Goal: Task Accomplishment & Management: Complete application form

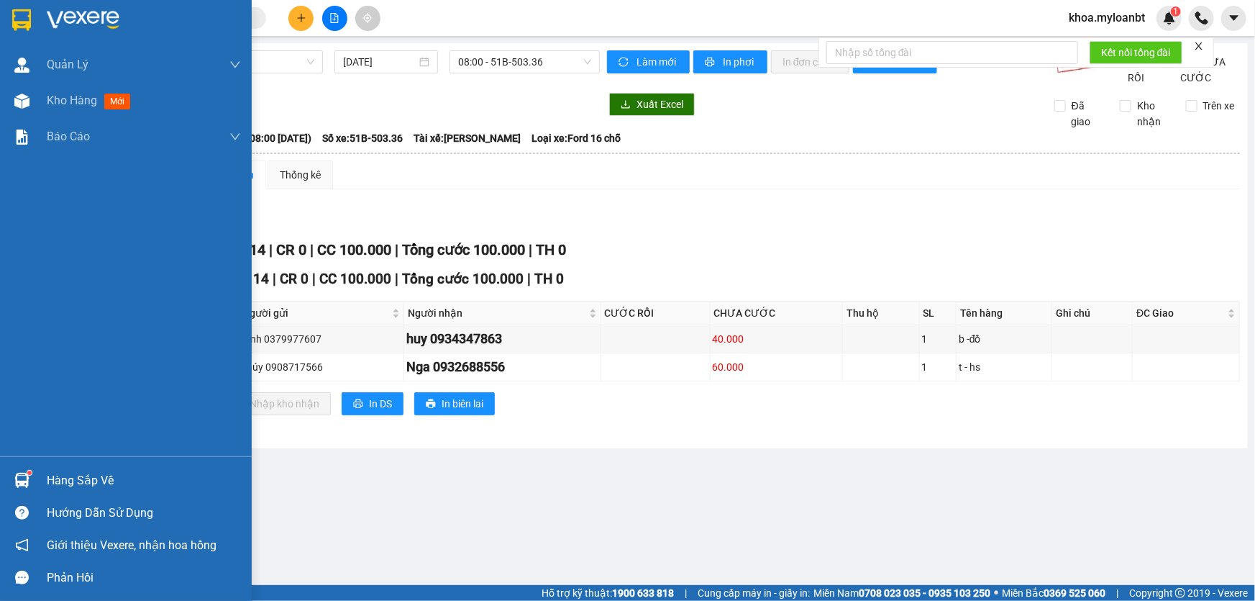
click at [6, 491] on div "Hàng sắp về" at bounding box center [126, 480] width 252 height 32
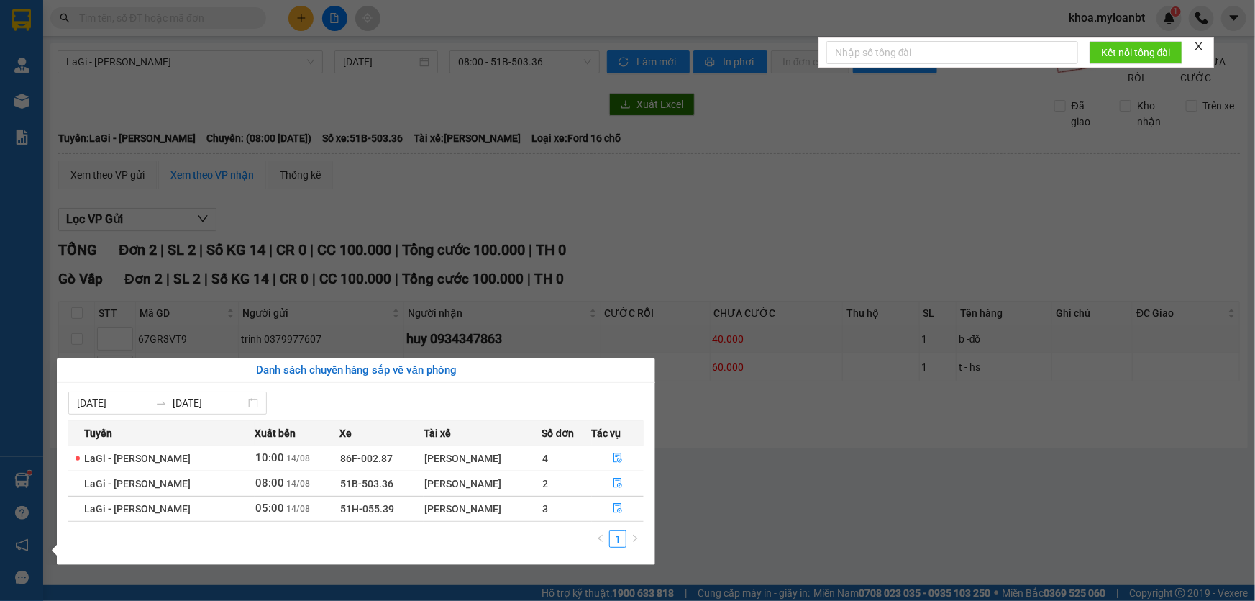
click at [619, 294] on section "Kết quả tìm kiếm ( 0 ) Bộ lọc No Data khoa.myloanbt 1 Quản [PERSON_NAME] lý gia…" at bounding box center [627, 300] width 1255 height 601
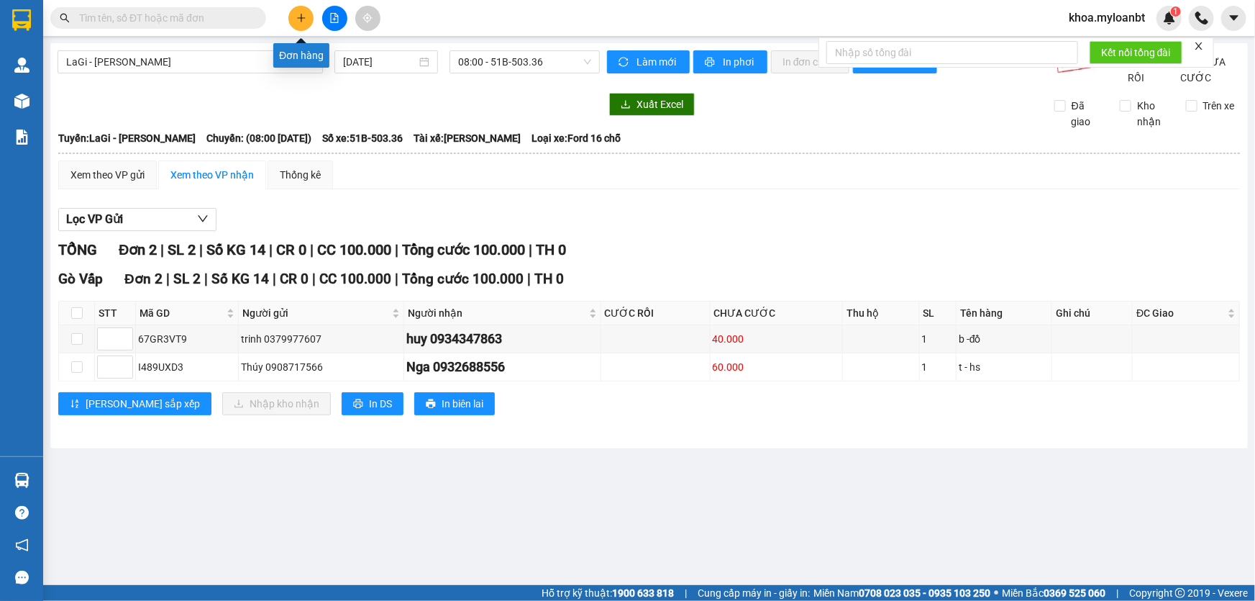
click at [306, 13] on icon "plus" at bounding box center [301, 18] width 10 height 10
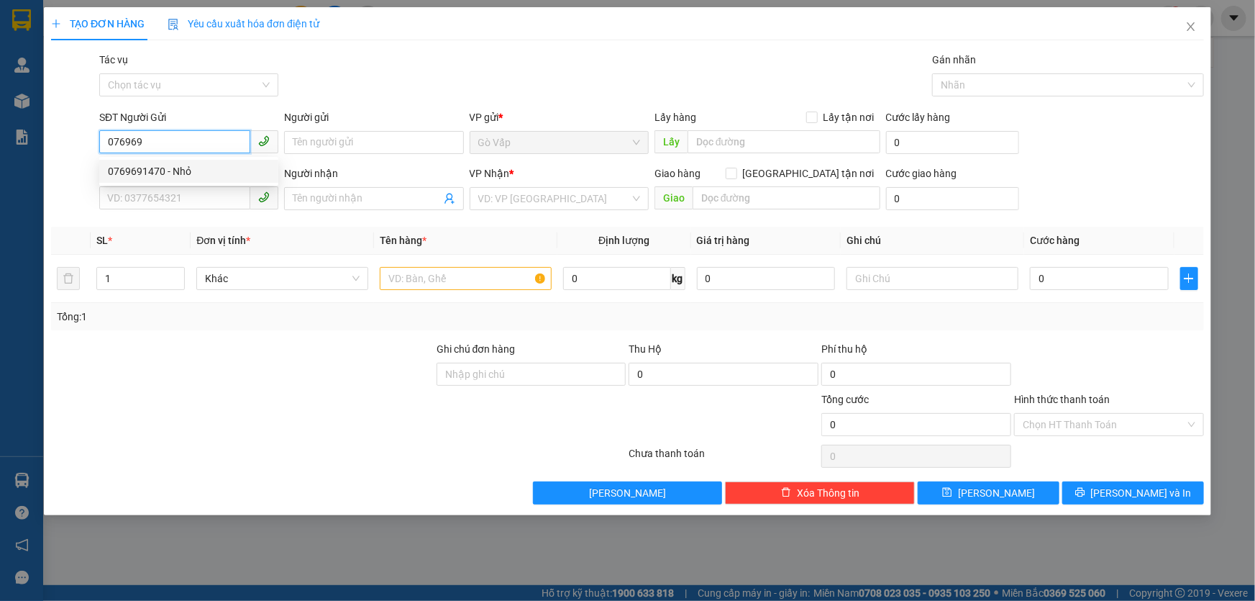
click at [221, 173] on div "0769691470 - Nhỏ" at bounding box center [189, 171] width 162 height 16
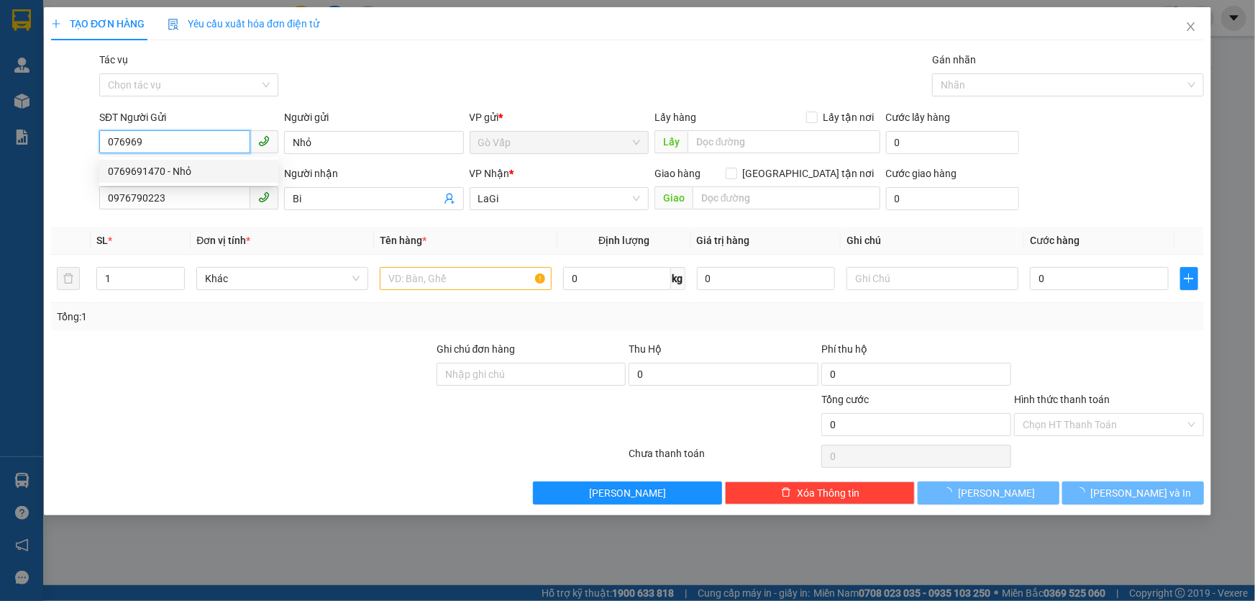
type input "0769691470"
type input "Nhỏ"
type input "0976790223"
type input "Bi"
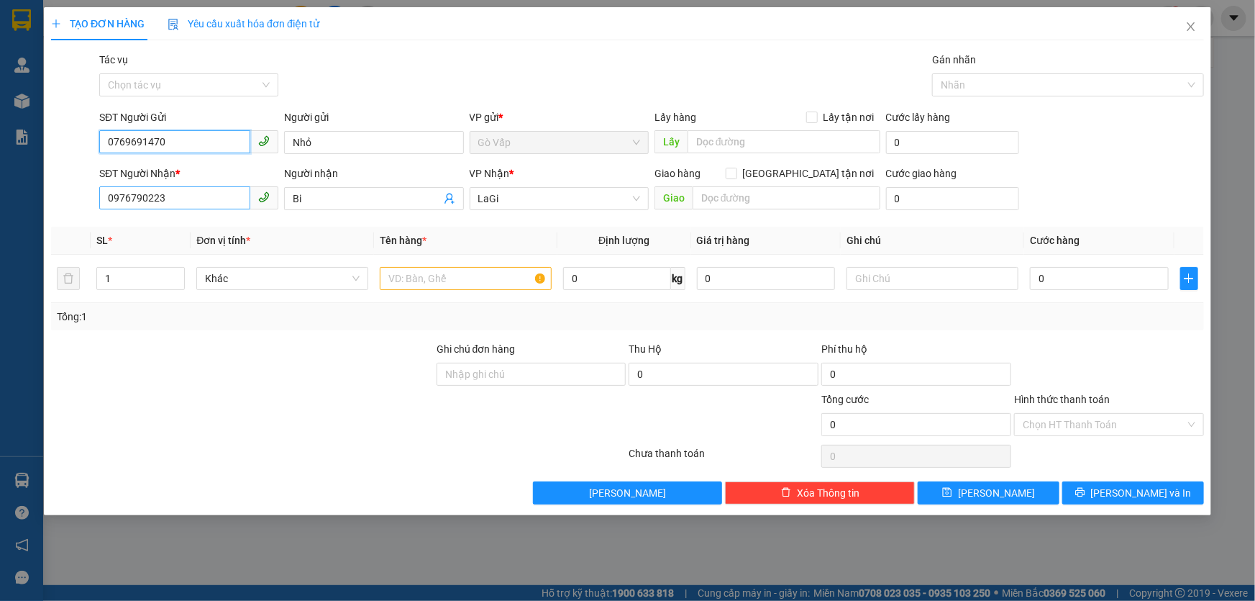
type input "0769691470"
click at [222, 194] on input "0976790223" at bounding box center [174, 197] width 151 height 23
click at [429, 268] on input "text" at bounding box center [466, 278] width 172 height 23
type input "t- đồ ăn"
click at [618, 296] on td "0 kg" at bounding box center [623, 279] width 133 height 48
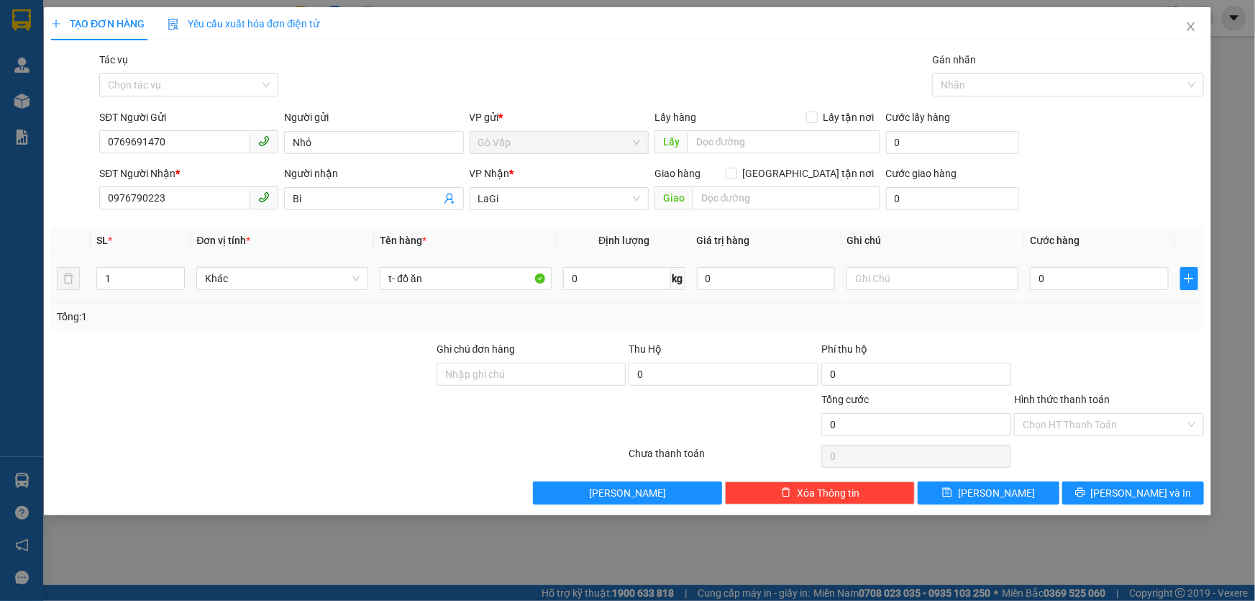
click at [622, 263] on td "0 kg" at bounding box center [623, 279] width 133 height 48
click at [619, 288] on input "0" at bounding box center [616, 278] width 107 height 23
type input "7"
drag, startPoint x: 737, startPoint y: 331, endPoint x: 949, endPoint y: 306, distance: 213.6
click at [749, 330] on div "Transit Pickup Surcharge Ids Transit Deliver Surcharge Ids Transit Deliver Surc…" at bounding box center [627, 278] width 1153 height 452
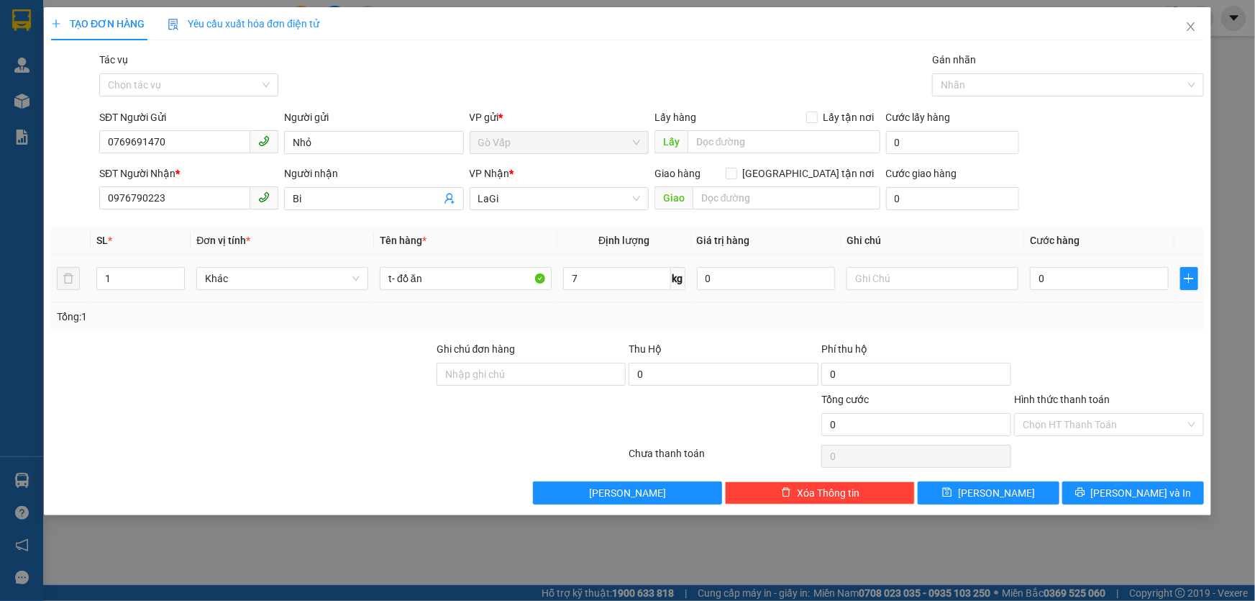
click at [1112, 258] on td "0" at bounding box center [1099, 279] width 150 height 48
click at [1097, 280] on input "0" at bounding box center [1099, 278] width 139 height 23
type input "5"
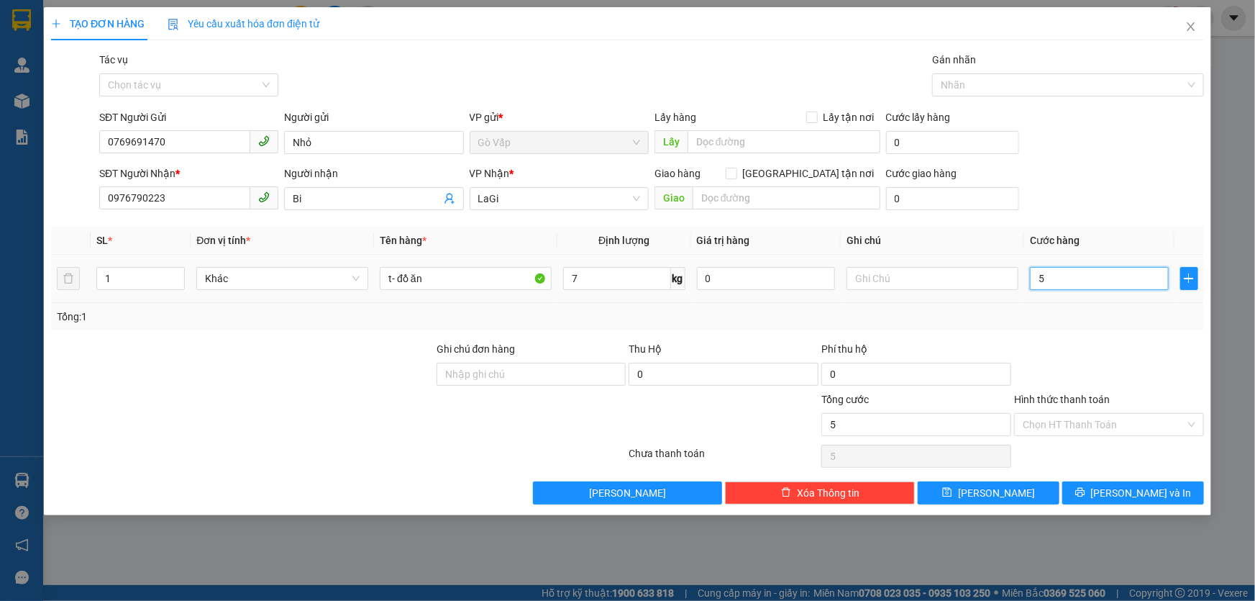
type input "50"
type input "50.000"
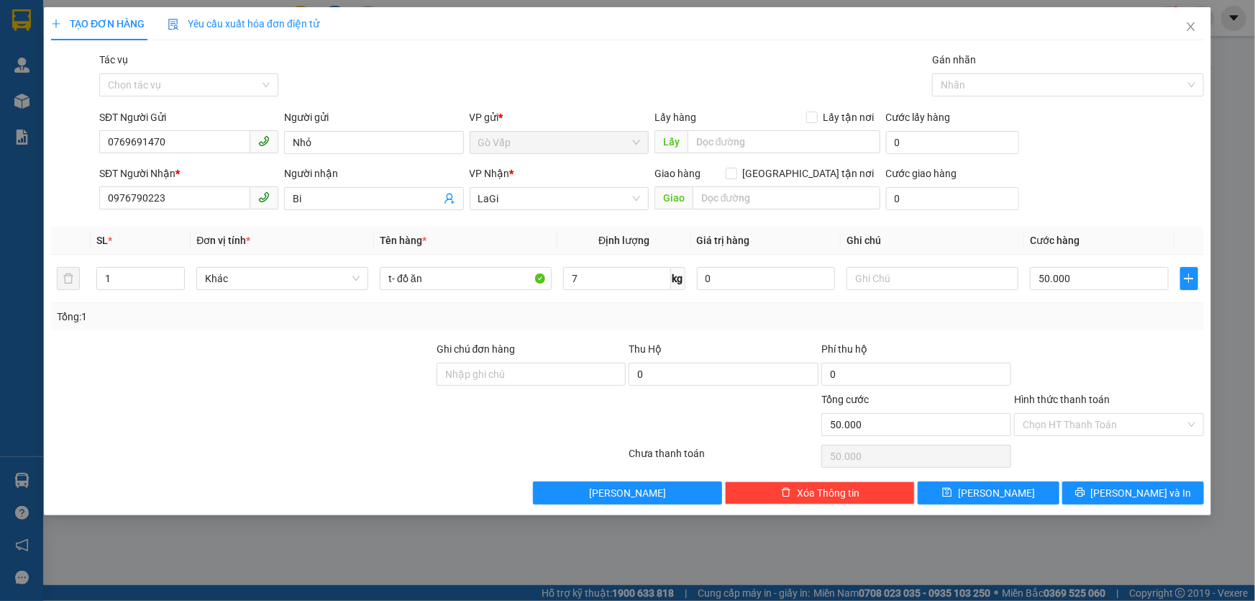
click at [1172, 334] on div "Transit Pickup Surcharge Ids Transit Deliver Surcharge Ids Transit Deliver Surc…" at bounding box center [627, 278] width 1153 height 452
click at [1056, 416] on input "Hình thức thanh toán" at bounding box center [1104, 425] width 163 height 22
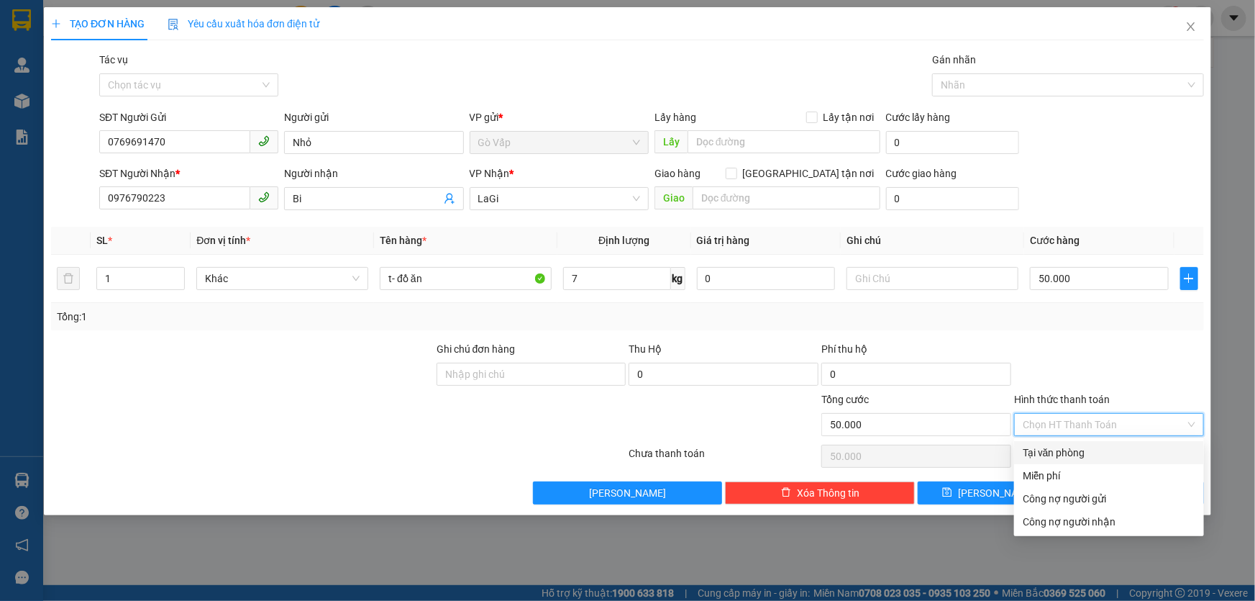
click at [1058, 442] on div "Tại văn phòng" at bounding box center [1109, 452] width 190 height 23
type input "0"
click at [1045, 455] on div "Tại văn phòng" at bounding box center [1109, 453] width 173 height 16
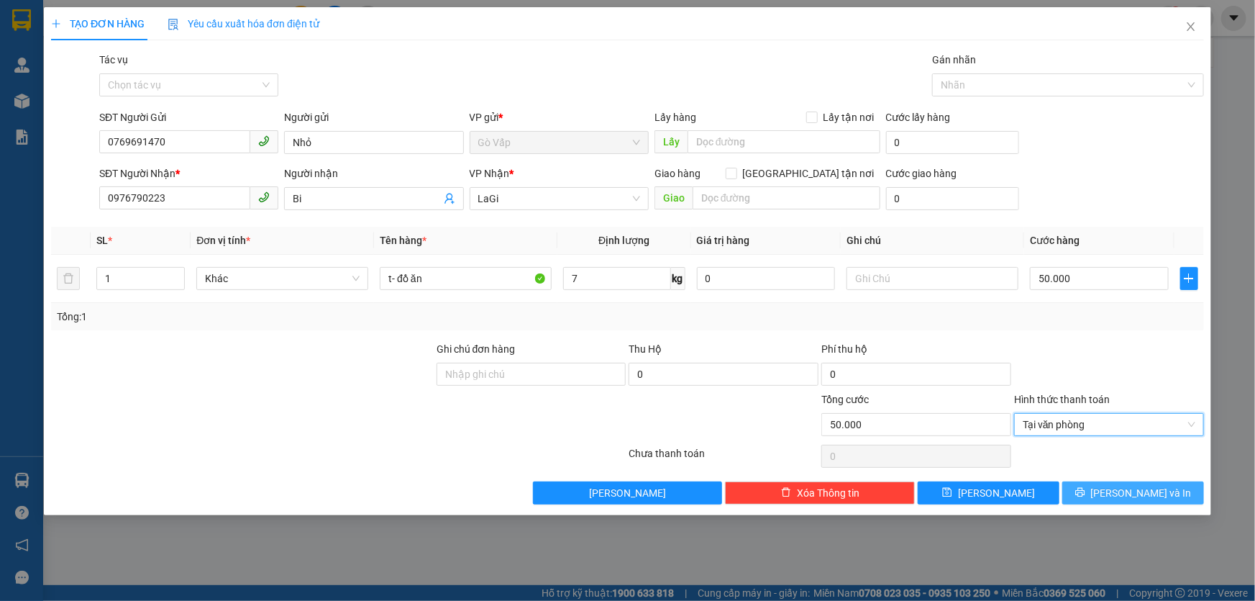
click at [1097, 483] on button "[PERSON_NAME] và In" at bounding box center [1133, 492] width 142 height 23
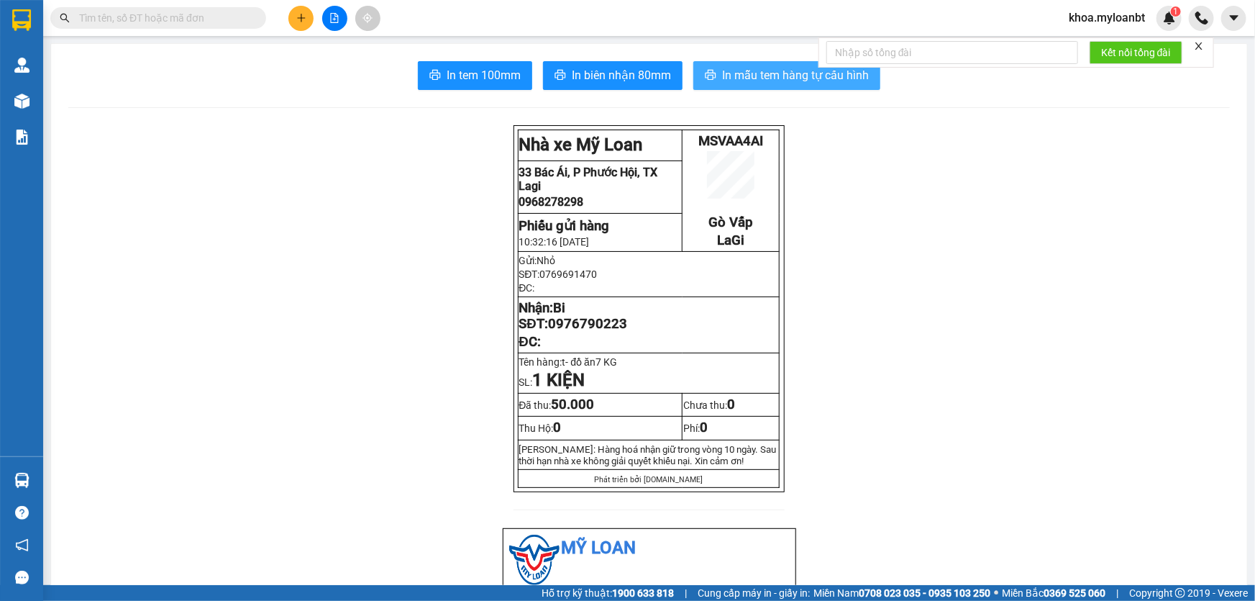
click at [755, 72] on span "In mẫu tem hàng tự cấu hình" at bounding box center [795, 75] width 147 height 18
click at [308, 17] on button at bounding box center [300, 18] width 25 height 25
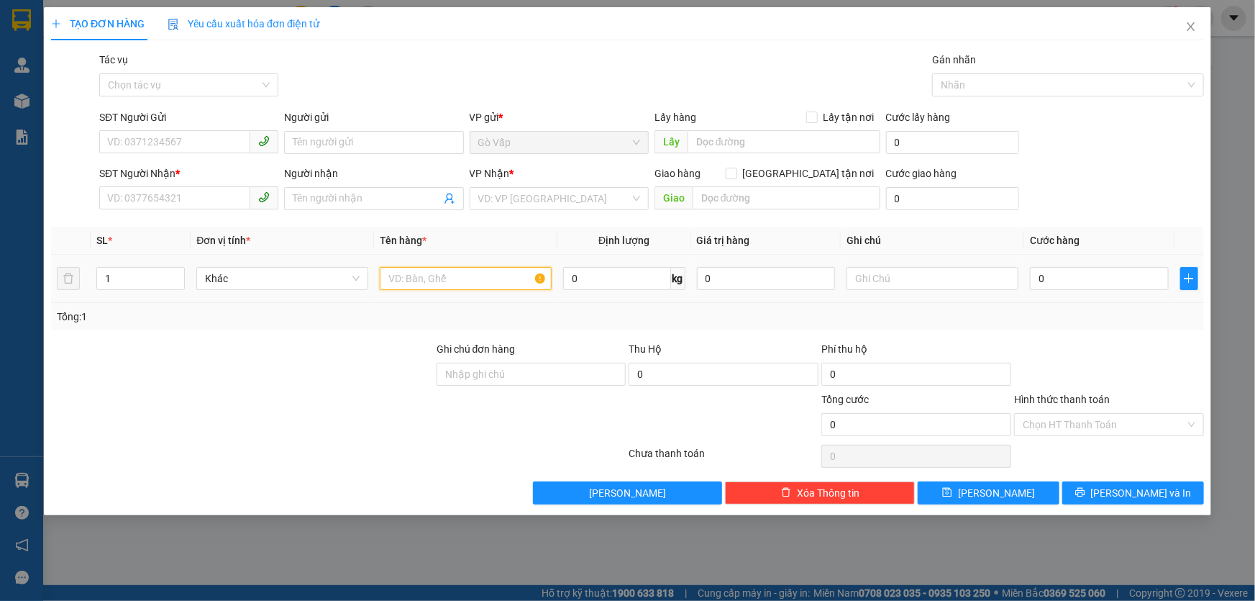
click at [478, 273] on input "text" at bounding box center [466, 278] width 172 height 23
type input "b- vải"
click at [619, 283] on input "0" at bounding box center [616, 278] width 107 height 23
type input "40"
click at [194, 151] on input "SĐT Người Gửi" at bounding box center [174, 141] width 151 height 23
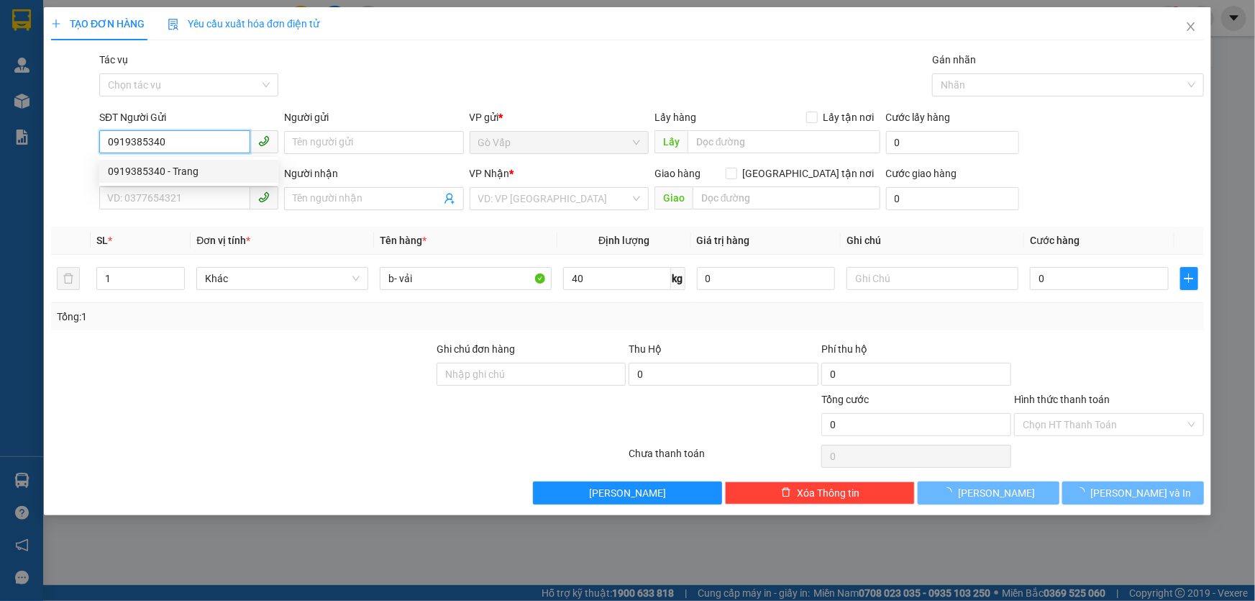
type input "0919385340"
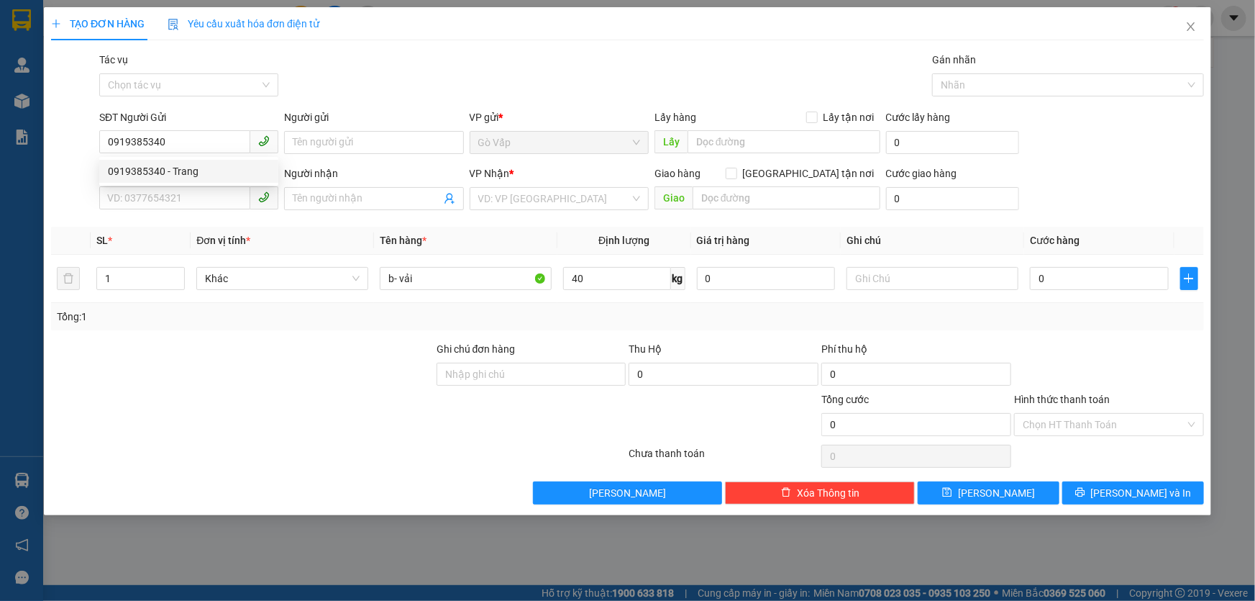
click at [168, 184] on div "0919385340 0919385340 - Trang" at bounding box center [188, 171] width 179 height 29
click at [177, 177] on b "*" at bounding box center [178, 174] width 4 height 12
click at [177, 186] on input "SĐT Người Nhận *" at bounding box center [174, 197] width 151 height 23
click at [191, 136] on input "0919385340" at bounding box center [174, 141] width 151 height 23
click at [187, 166] on div "0919385340 - Trang" at bounding box center [189, 171] width 162 height 16
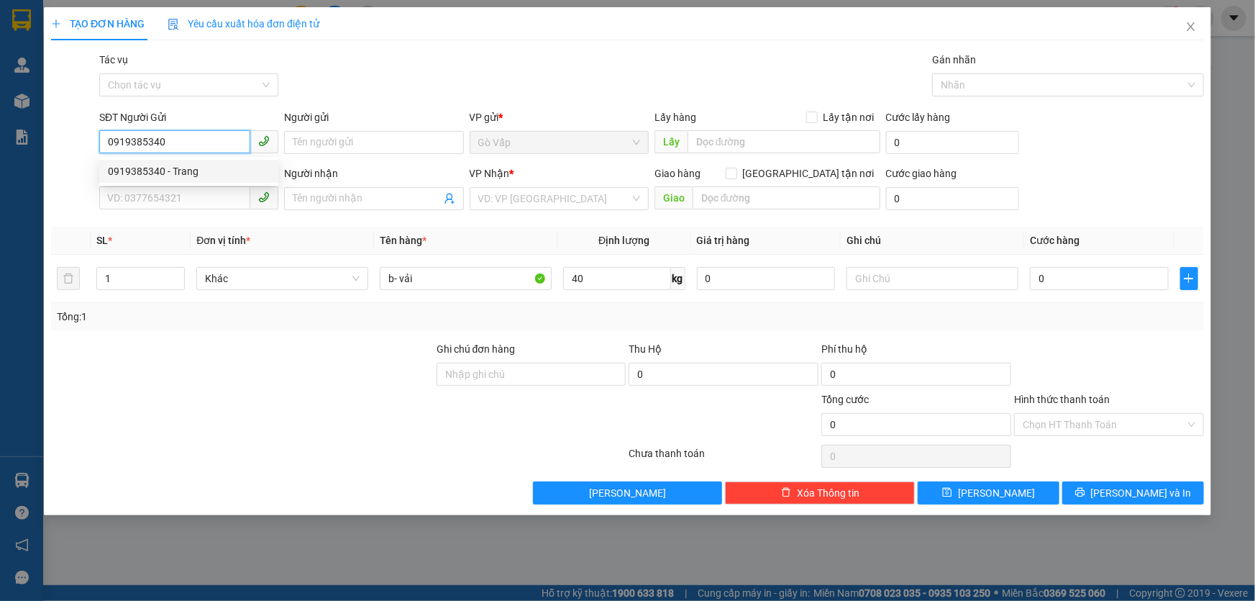
type input "Trang"
type input "0989207745"
type input "[PERSON_NAME]"
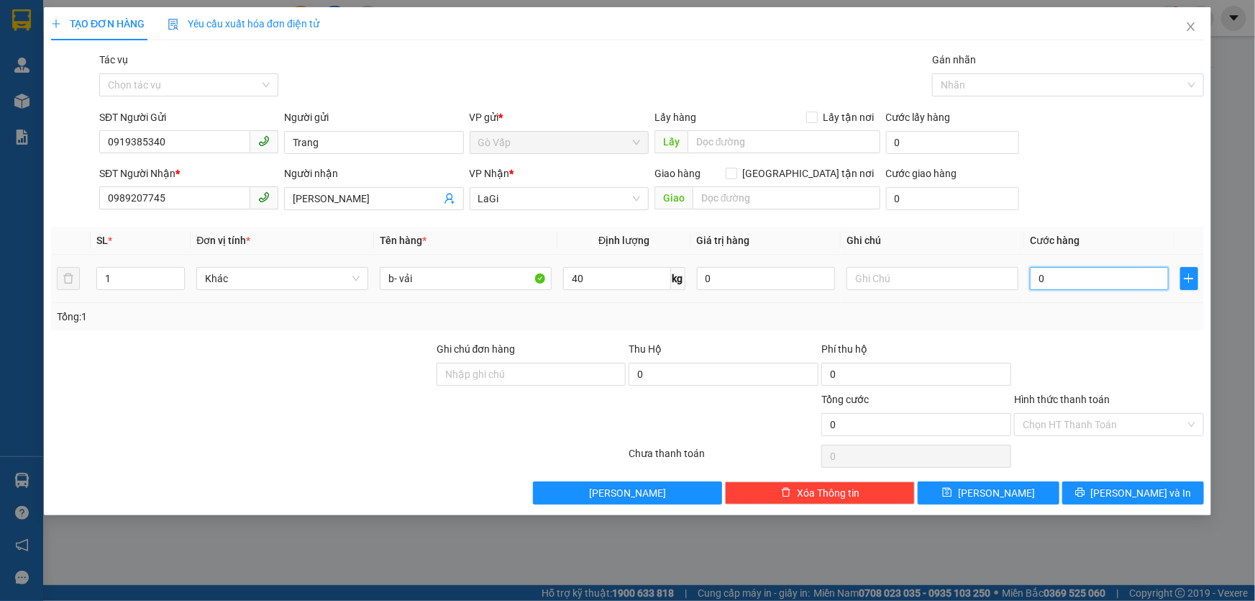
click at [1095, 270] on input "0" at bounding box center [1099, 278] width 139 height 23
type input "1"
type input "10"
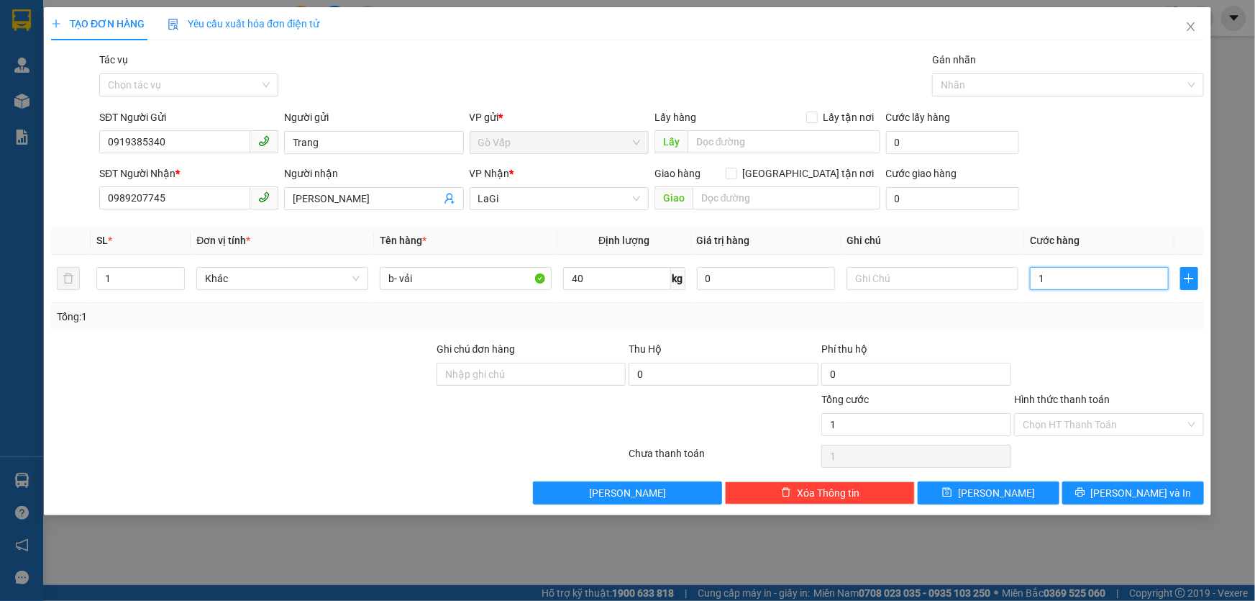
type input "10"
type input "100"
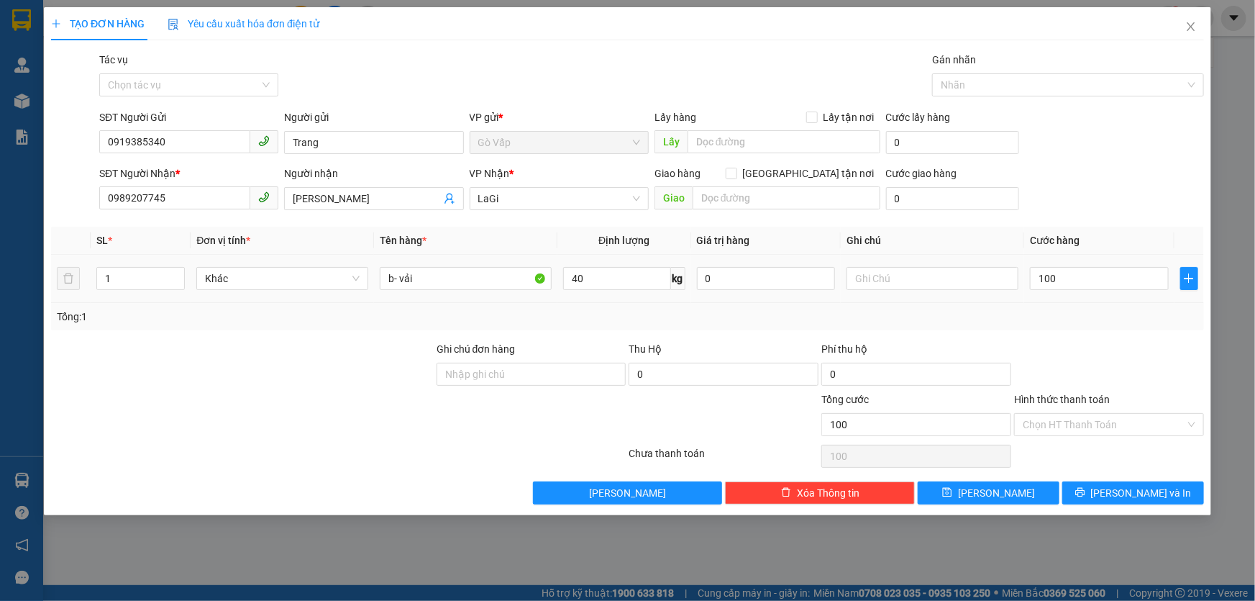
type input "100.000"
click at [1057, 313] on div "SL * Đơn vị tính * Tên hàng * Định lượng Giá trị hàng Ghi chú Cước hàng 1 Khác …" at bounding box center [627, 279] width 1153 height 104
click at [1090, 486] on button "[PERSON_NAME] và In" at bounding box center [1133, 492] width 142 height 23
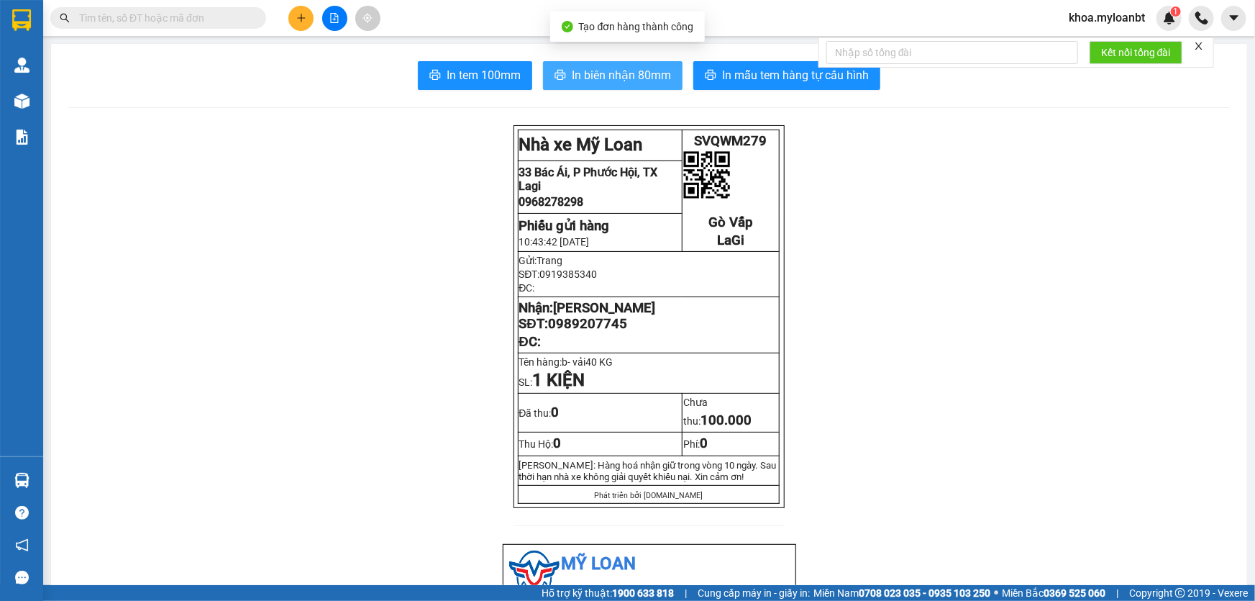
click at [598, 81] on span "In biên nhận 80mm" at bounding box center [621, 75] width 99 height 18
click at [626, 82] on span "In biên nhận 80mm" at bounding box center [621, 75] width 99 height 18
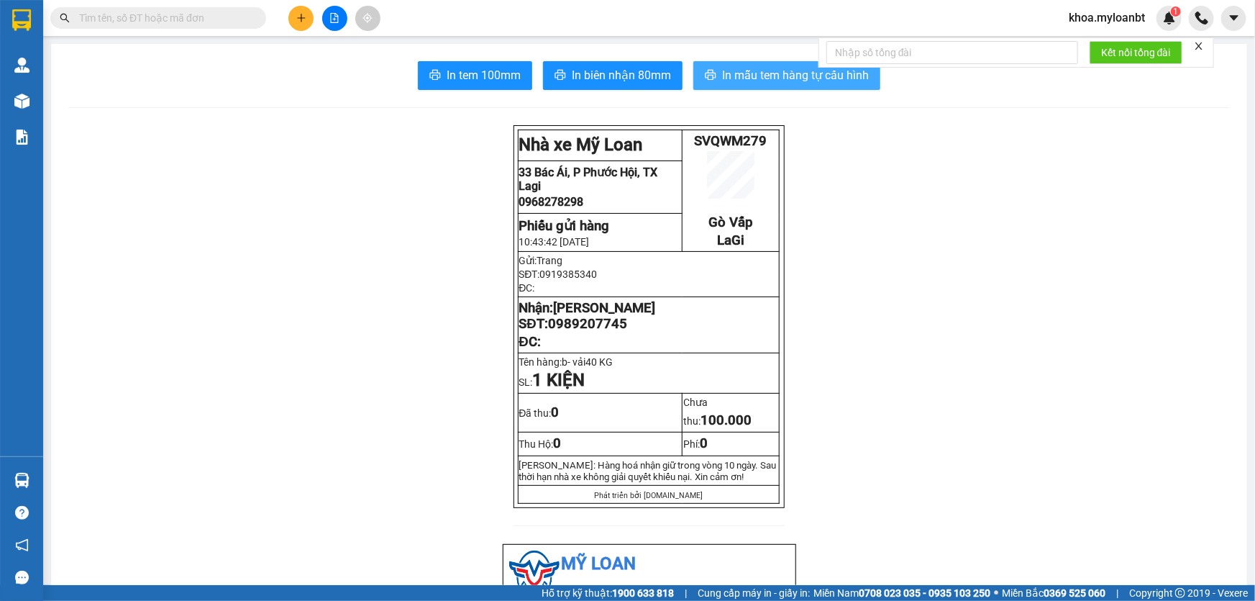
click at [716, 63] on button "In mẫu tem hàng tự cấu hình" at bounding box center [786, 75] width 187 height 29
click at [309, 19] on button at bounding box center [300, 18] width 25 height 25
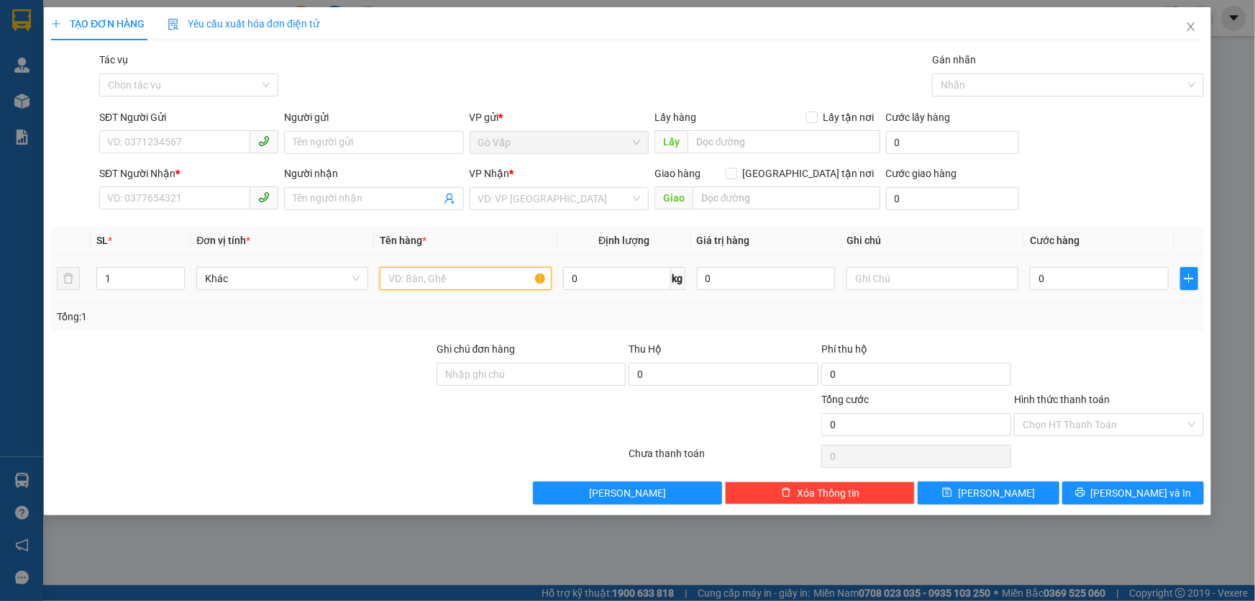
click at [479, 281] on input "text" at bounding box center [466, 278] width 172 height 23
click at [623, 273] on input "0" at bounding box center [616, 278] width 107 height 23
type input "5.7"
click at [512, 278] on input "text" at bounding box center [466, 278] width 172 height 23
type input "t- trái cây"
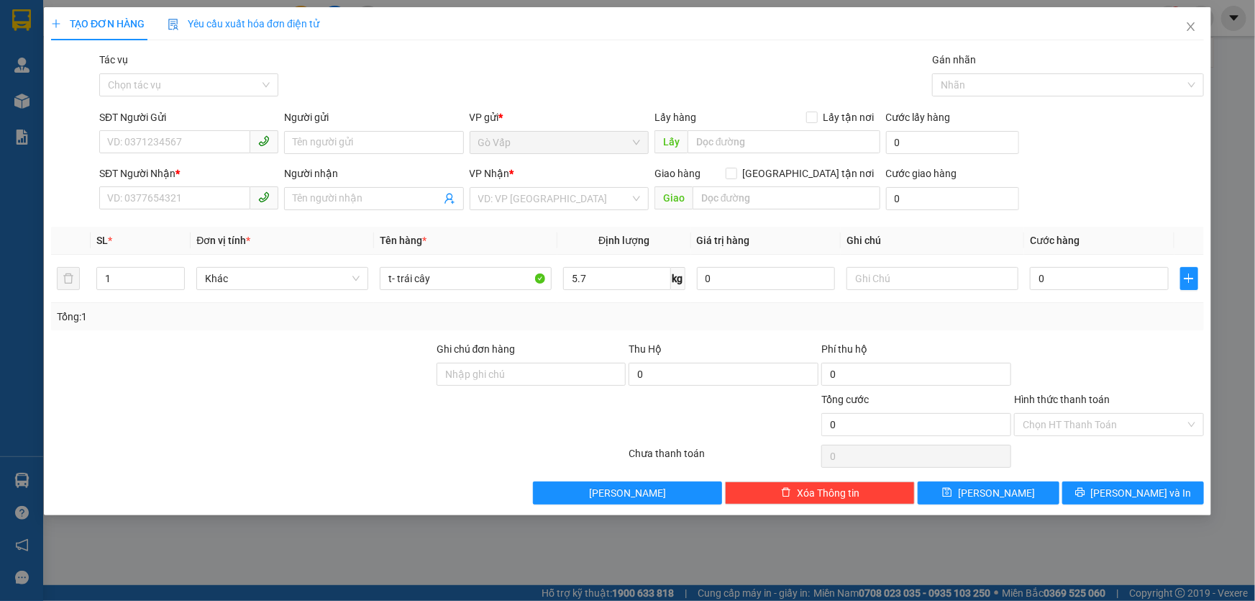
click at [133, 124] on div "SĐT Người Gửi" at bounding box center [188, 117] width 179 height 16
click at [133, 130] on input "SĐT Người Gửi" at bounding box center [174, 141] width 151 height 23
click at [127, 151] on input "SĐT Người Gửi" at bounding box center [174, 141] width 151 height 23
click at [189, 165] on div "0917994299 - [GEOGRAPHIC_DATA]" at bounding box center [189, 171] width 162 height 16
type input "0917994299"
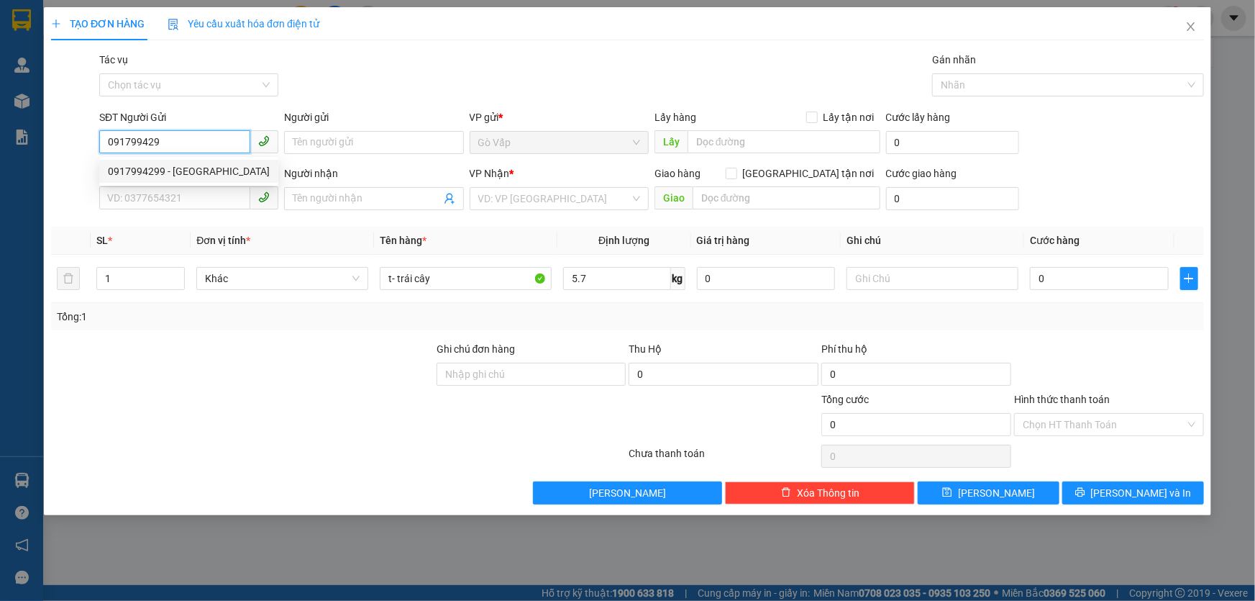
type input "[GEOGRAPHIC_DATA]"
type input "0386431236"
type input "[PERSON_NAME]"
type input "0917994299"
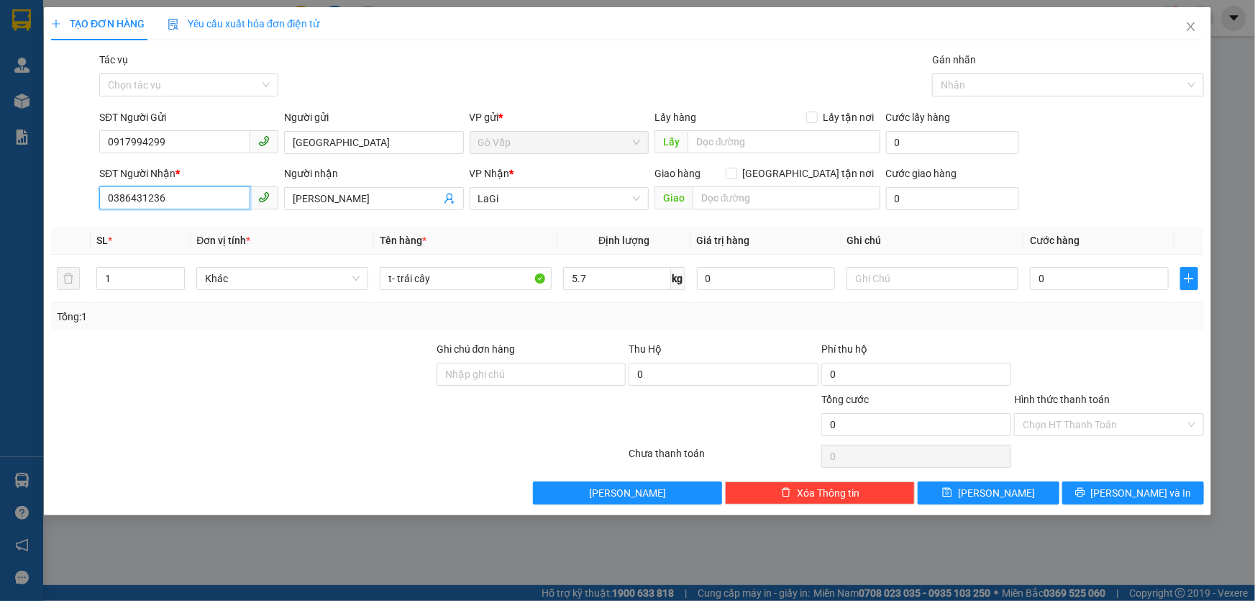
click at [244, 205] on input "0386431236" at bounding box center [174, 197] width 151 height 23
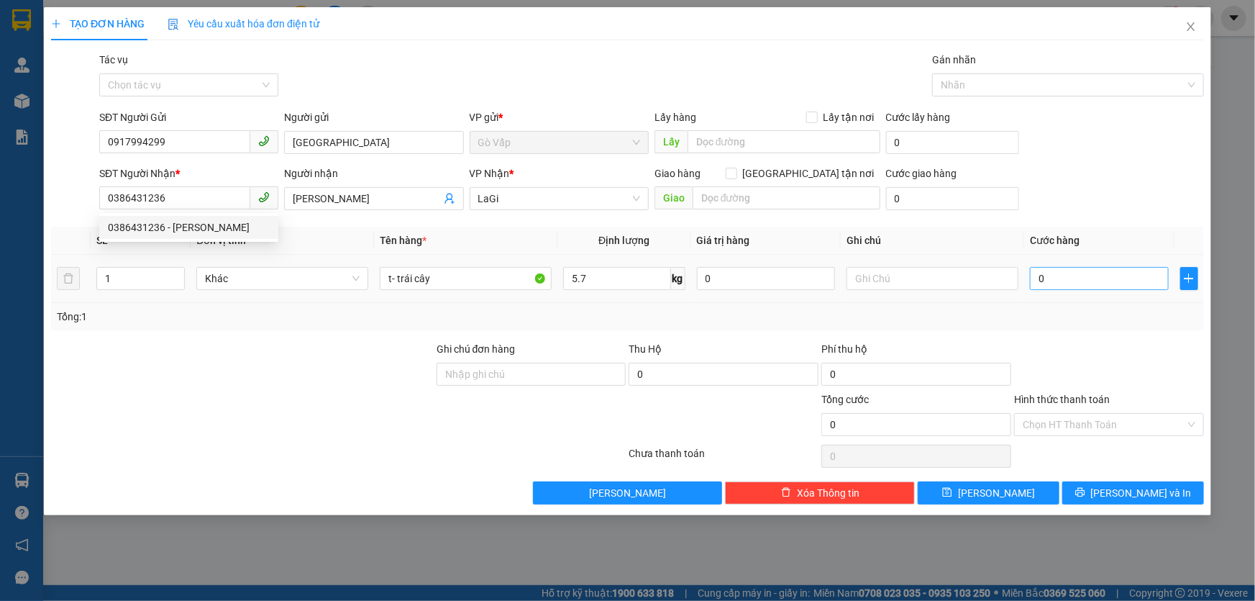
click at [1121, 289] on div "0" at bounding box center [1099, 278] width 139 height 29
click at [1116, 288] on input "0" at bounding box center [1099, 278] width 139 height 23
type input "4"
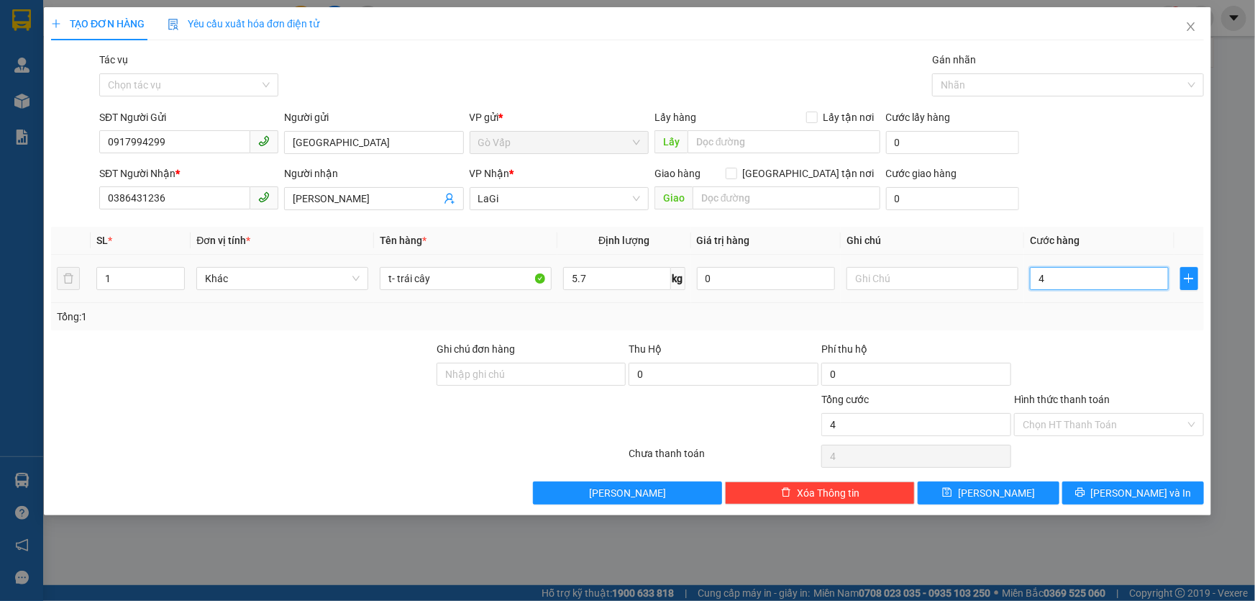
type input "40"
type input "405"
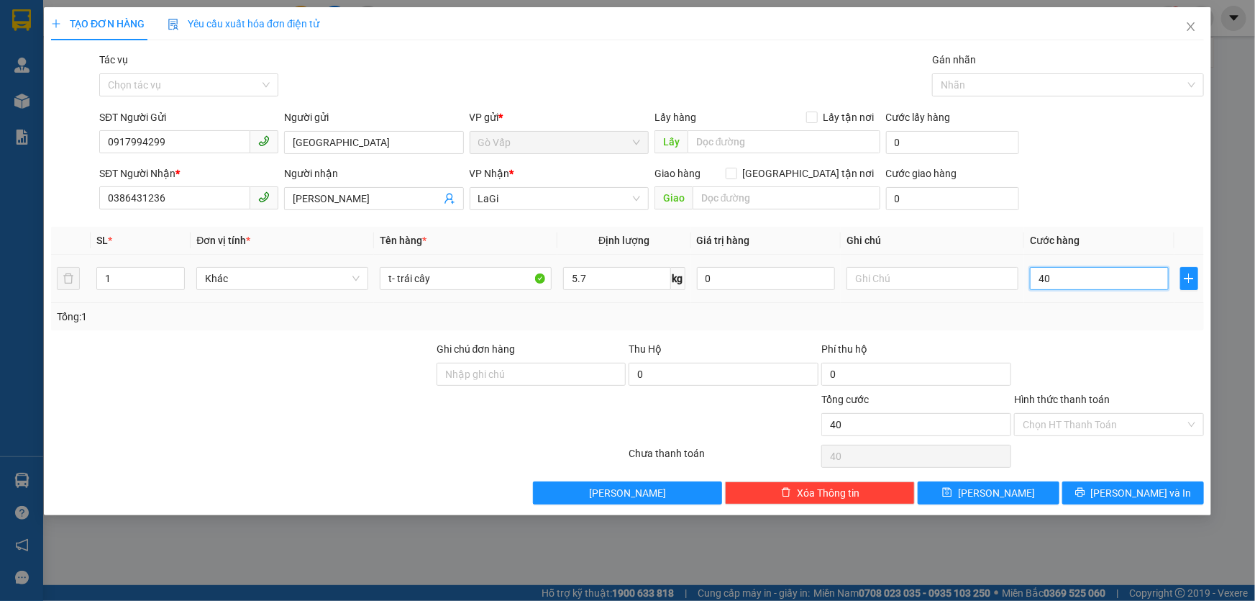
type input "405"
type input "40"
type input "4"
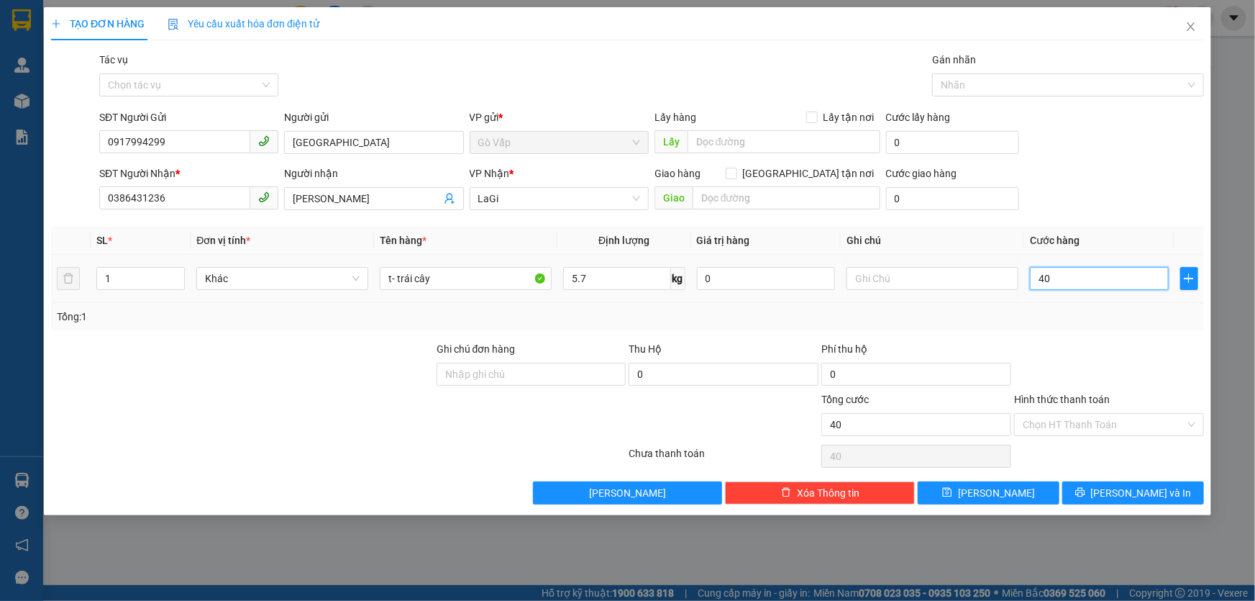
type input "4"
type input "0"
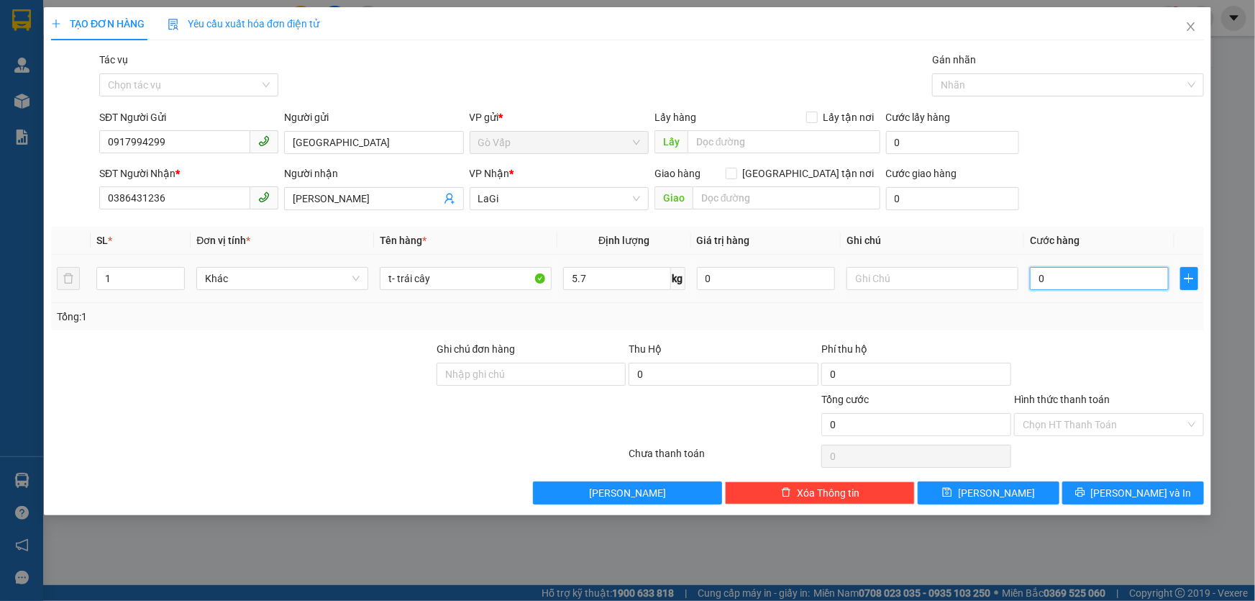
type input "05"
type input "5"
type input "050"
type input "50"
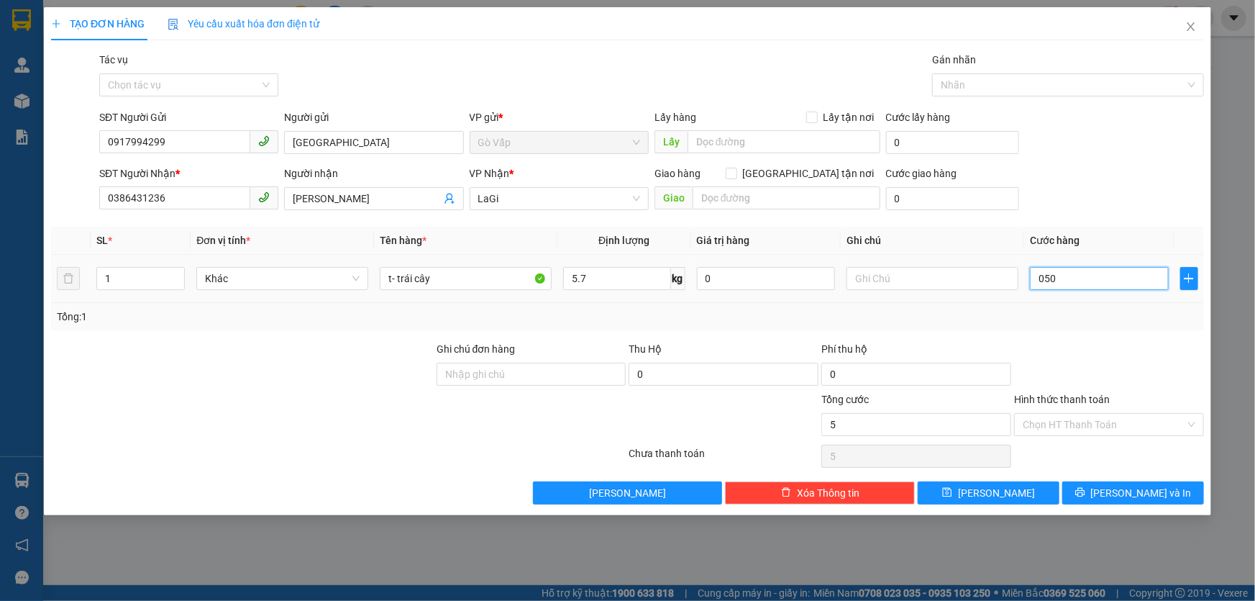
type input "50"
type input "50.000"
click at [1119, 353] on div at bounding box center [1109, 366] width 193 height 50
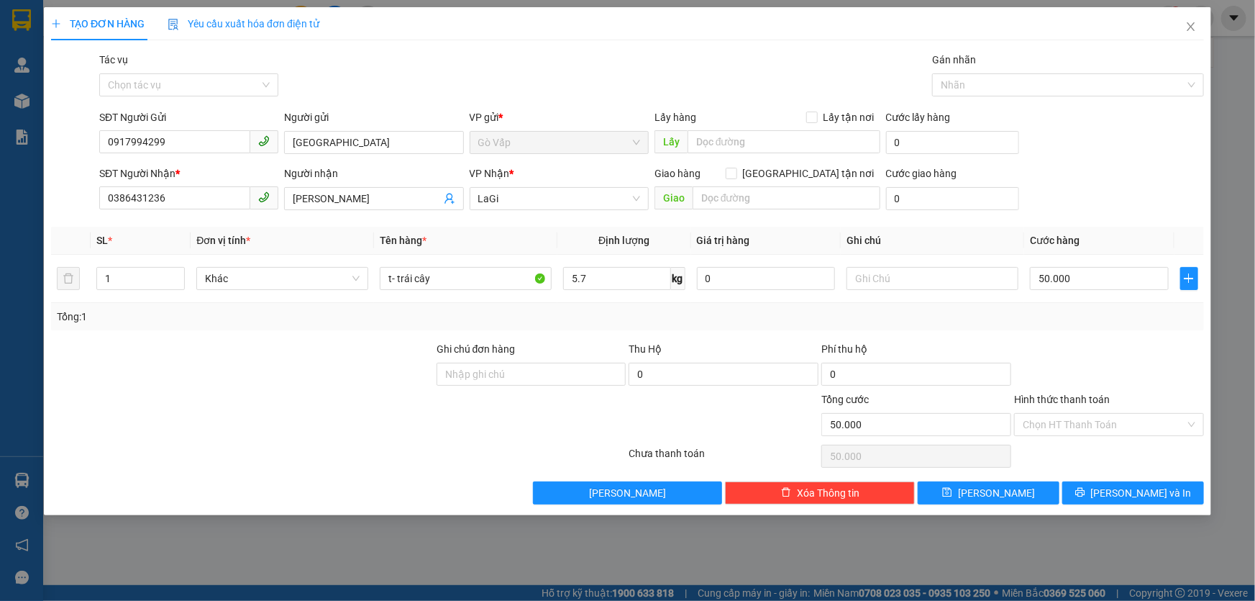
click at [1112, 468] on div "Chọn HT Thanh Toán" at bounding box center [1109, 456] width 193 height 29
click at [1111, 504] on div "TẠO ĐƠN HÀNG Yêu cầu xuất hóa đơn điện tử Transit Pickup Surcharge Ids Transit …" at bounding box center [627, 261] width 1167 height 508
click at [1116, 494] on button "[PERSON_NAME] và In" at bounding box center [1133, 492] width 142 height 23
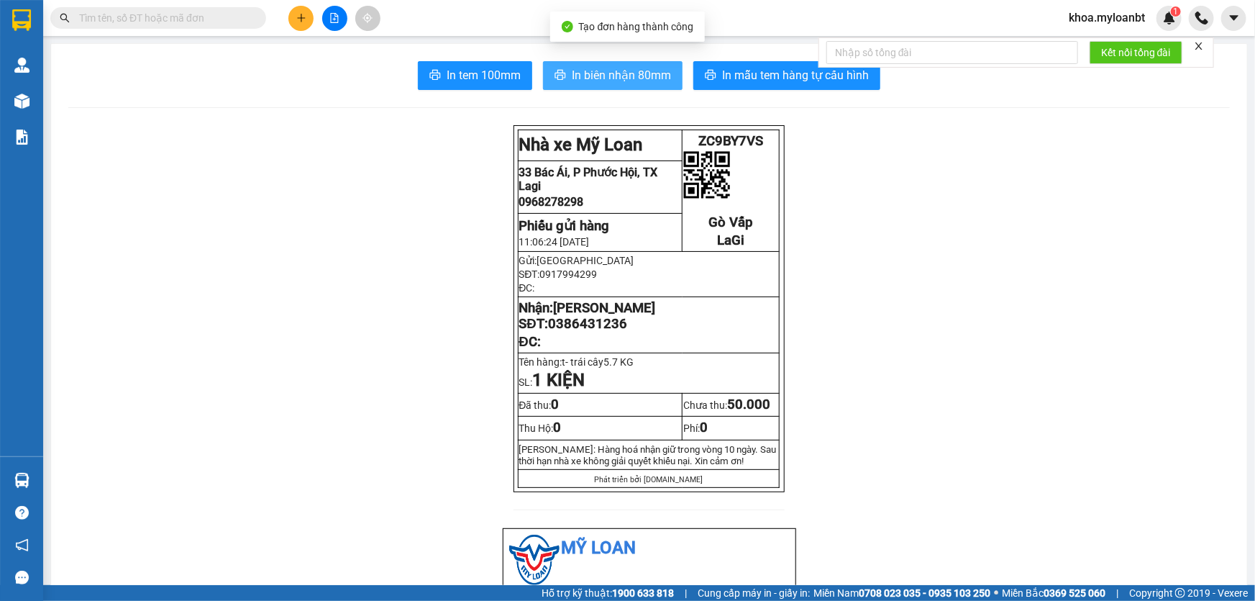
click at [610, 66] on span "In biên nhận 80mm" at bounding box center [621, 75] width 99 height 18
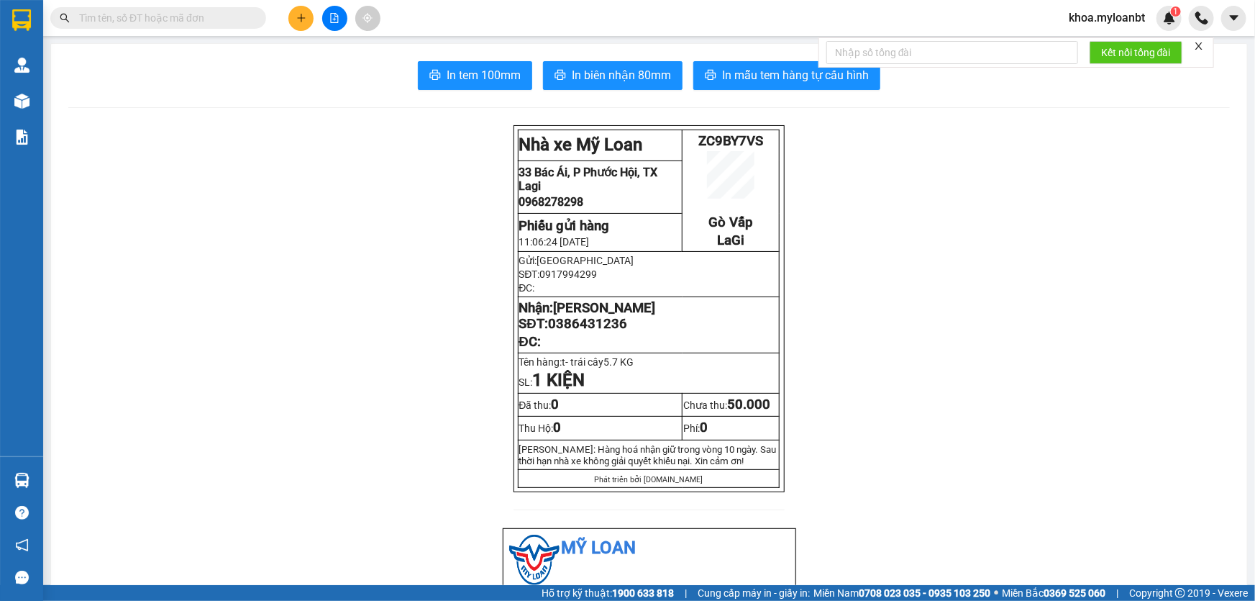
click at [765, 83] on span "In mẫu tem hàng tự cấu hình" at bounding box center [795, 75] width 147 height 18
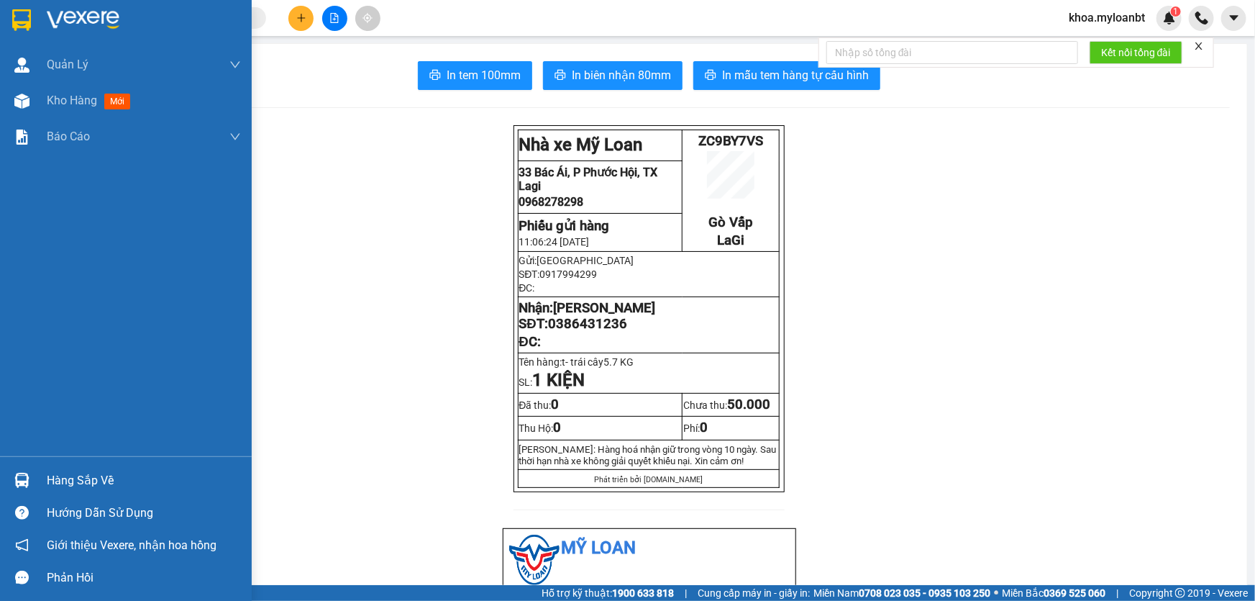
click at [0, 475] on div "Hàng sắp về" at bounding box center [126, 480] width 252 height 32
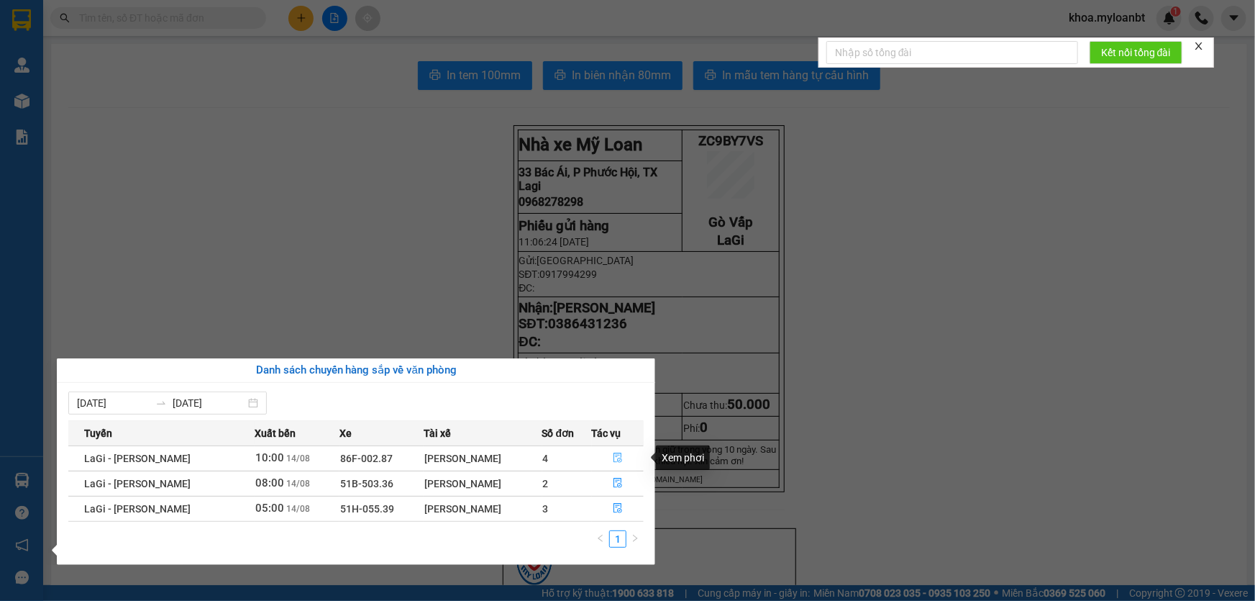
click at [618, 450] on button "button" at bounding box center [618, 458] width 51 height 23
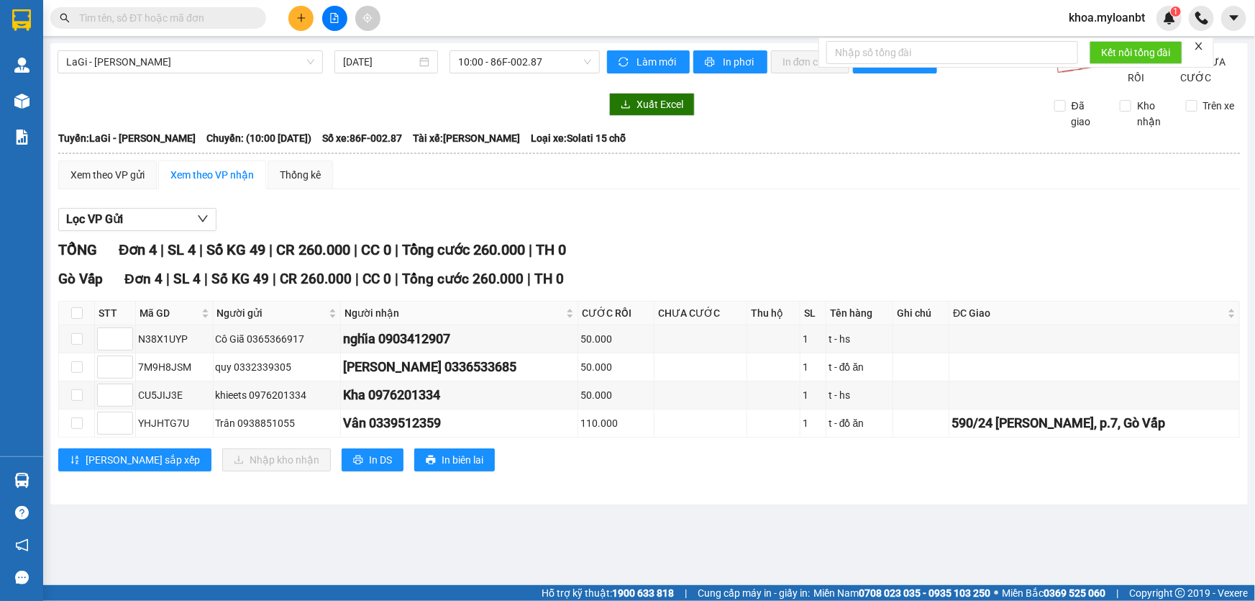
click at [225, 21] on input "text" at bounding box center [164, 18] width 170 height 16
click at [301, 21] on icon "plus" at bounding box center [301, 18] width 1 height 8
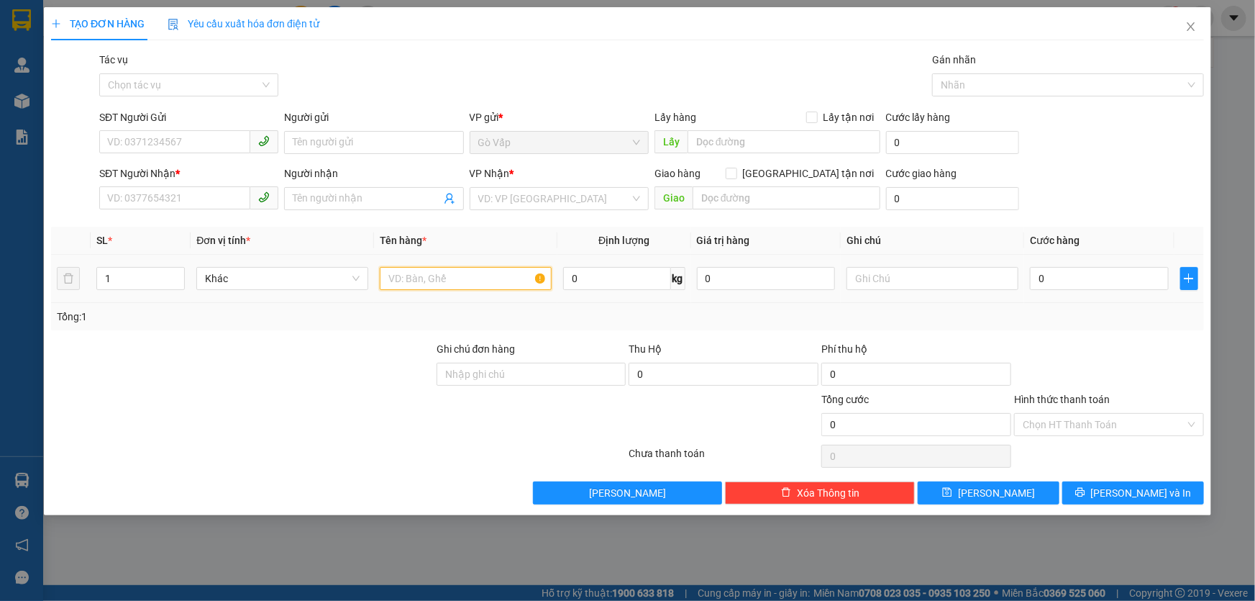
click at [507, 271] on input "text" at bounding box center [466, 278] width 172 height 23
click at [219, 153] on span at bounding box center [188, 142] width 179 height 23
type input "b-"
click at [211, 149] on input "SĐT Người Gửi" at bounding box center [174, 141] width 151 height 23
type input "0329209484"
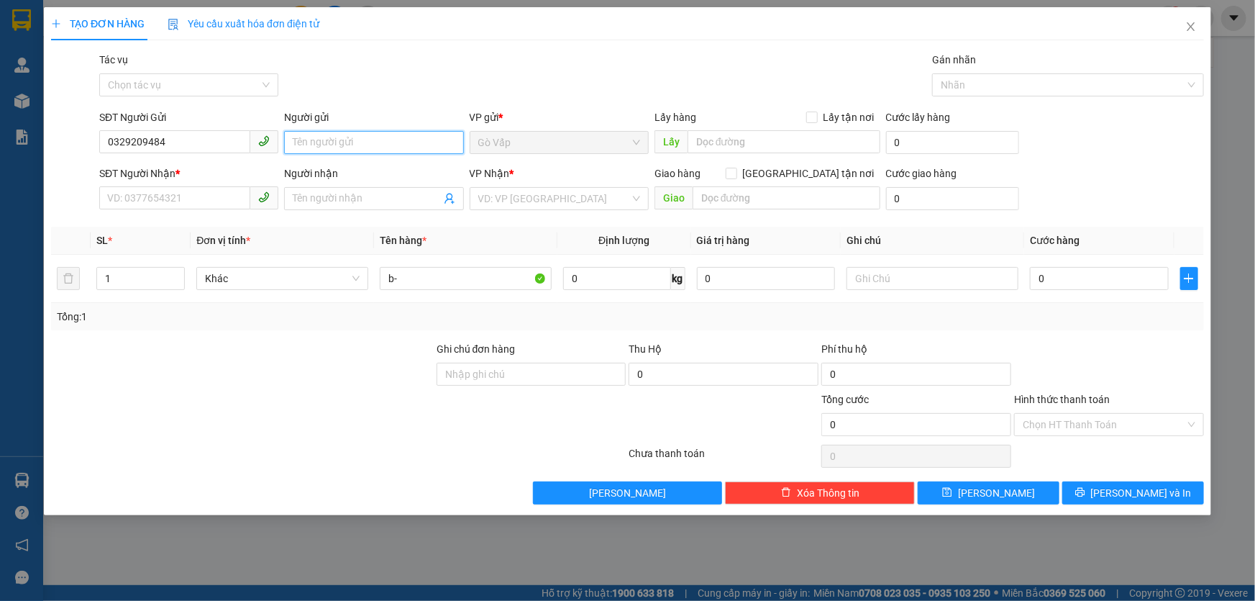
click at [354, 149] on input "Người gửi" at bounding box center [373, 142] width 179 height 23
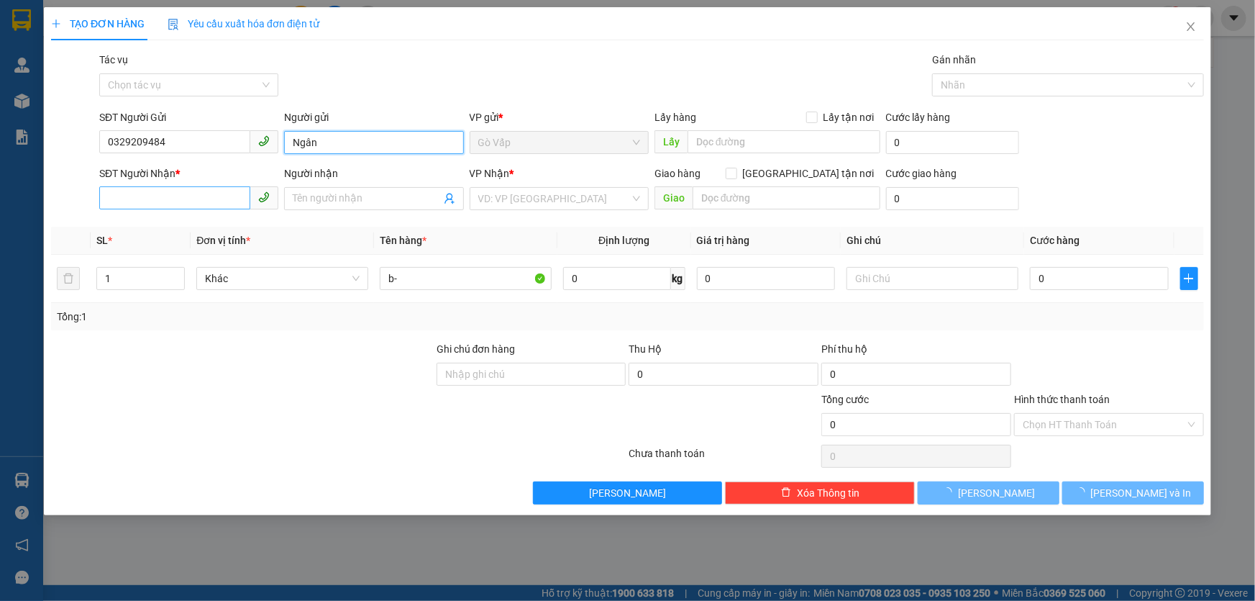
type input "Ngân"
click at [202, 194] on input "SĐT Người Nhận *" at bounding box center [174, 197] width 151 height 23
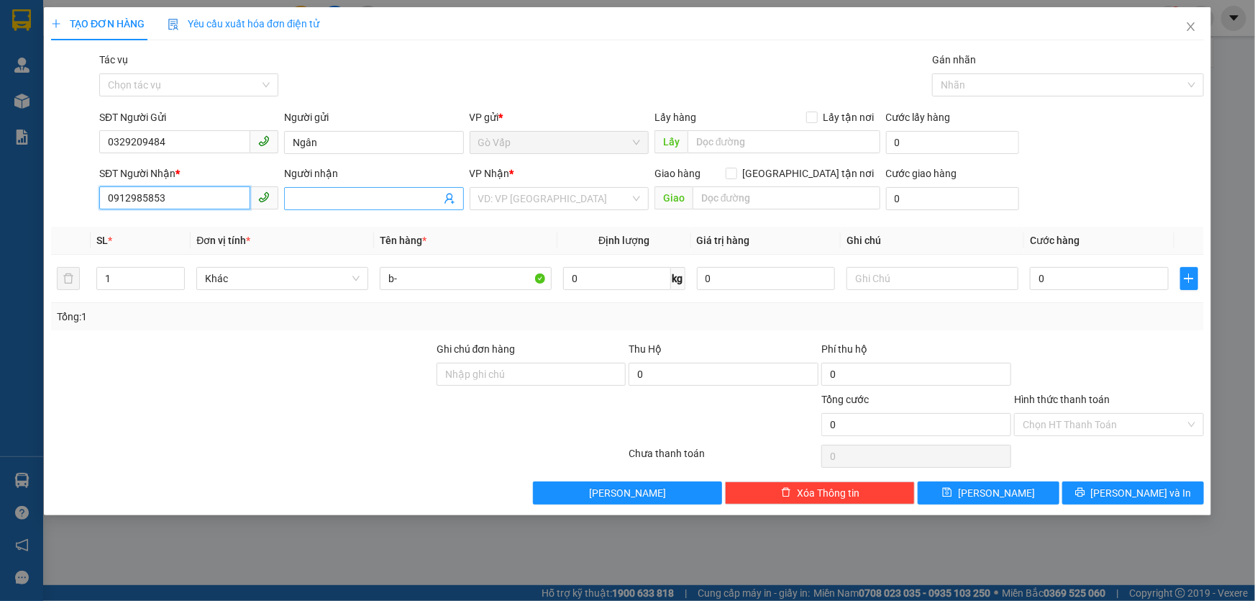
type input "0912985853"
click at [324, 199] on input "Người nhận" at bounding box center [366, 199] width 147 height 16
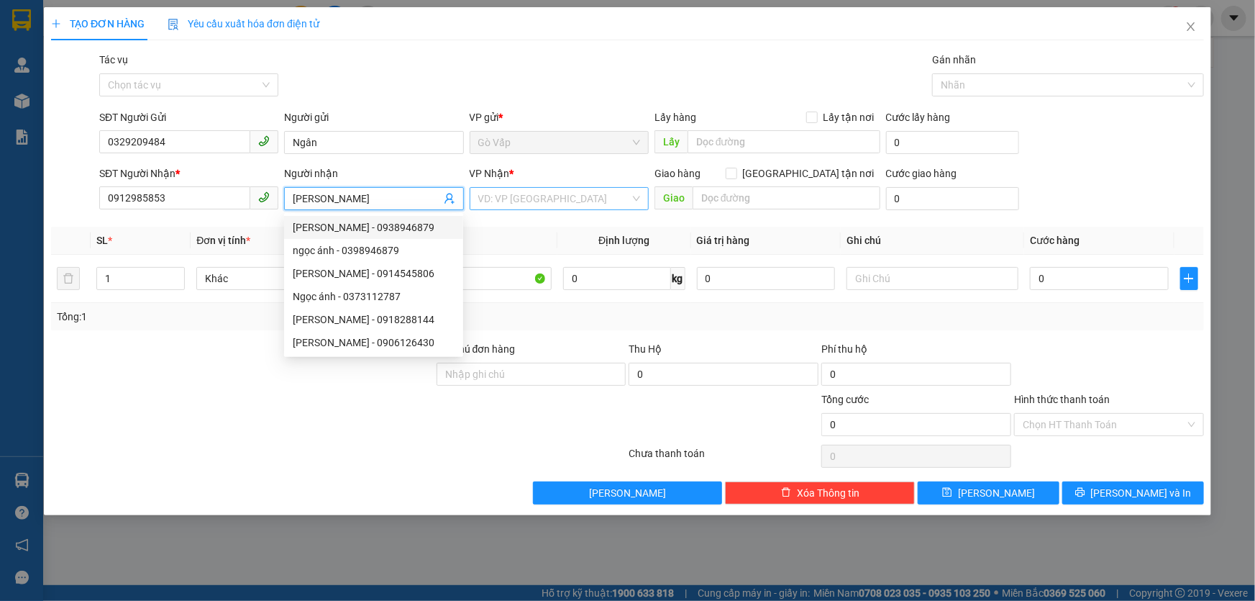
type input "[PERSON_NAME]"
click at [531, 199] on input "search" at bounding box center [554, 199] width 152 height 22
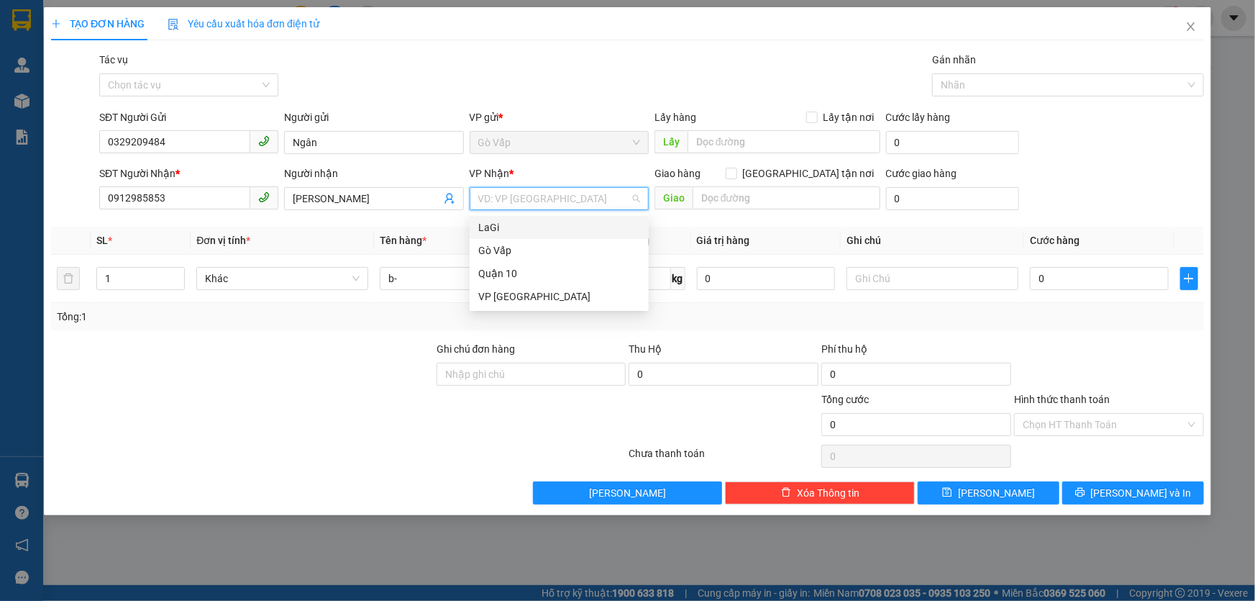
click at [519, 219] on div "LaGi" at bounding box center [559, 227] width 162 height 16
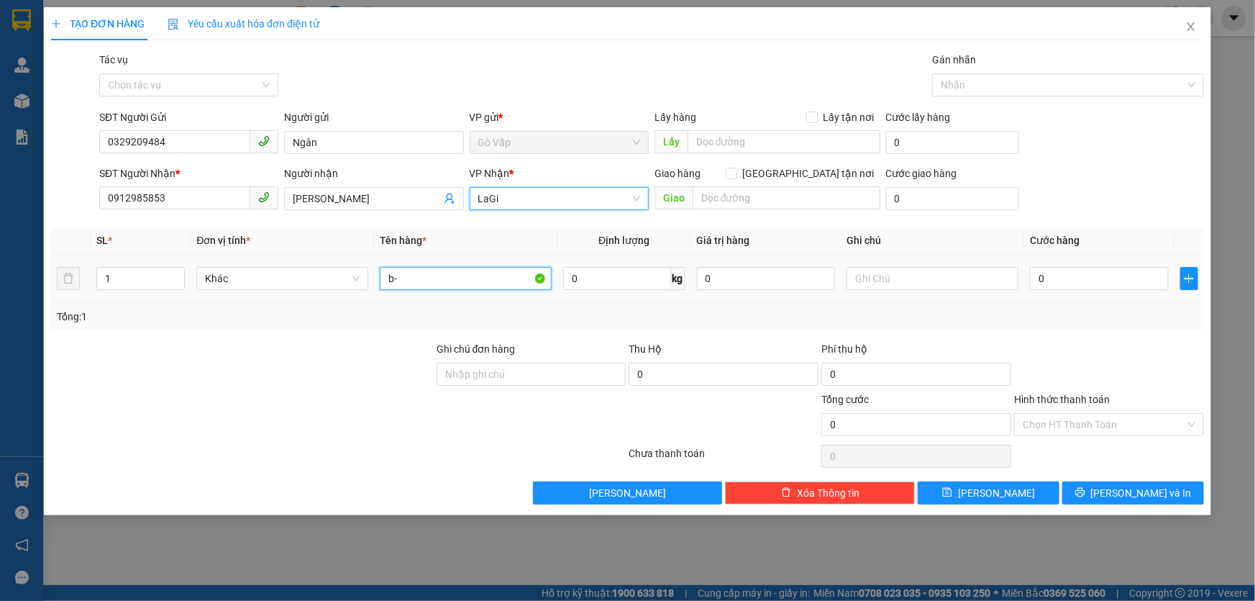
click at [465, 273] on input "b-" at bounding box center [466, 278] width 172 height 23
type input "b- giấy tờ"
click at [1041, 281] on input "0" at bounding box center [1099, 278] width 139 height 23
type input "4"
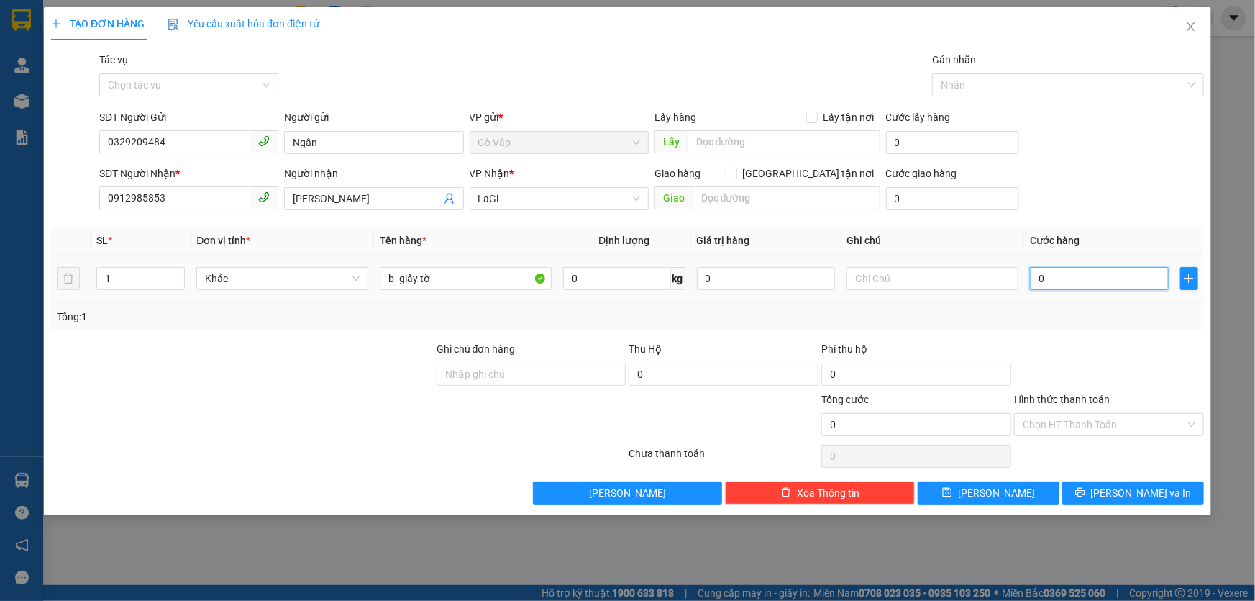
type input "4"
type input "40"
type input "40.000"
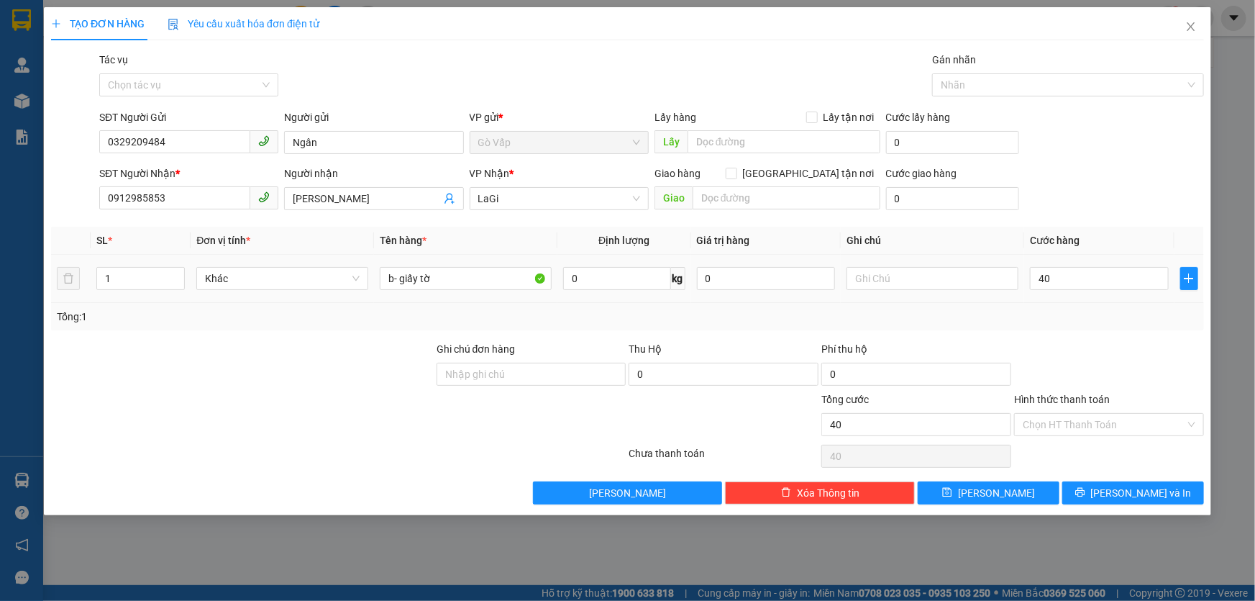
type input "40.000"
click at [1072, 347] on div at bounding box center [1109, 366] width 193 height 50
click at [1121, 486] on span "[PERSON_NAME] và In" at bounding box center [1141, 493] width 101 height 16
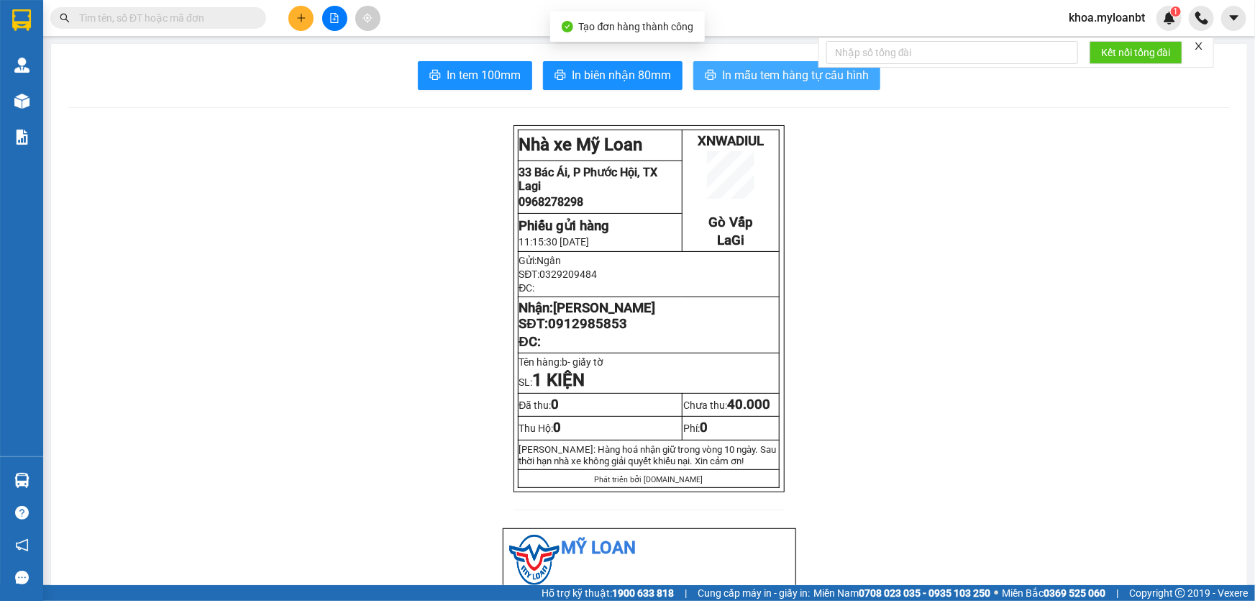
click at [755, 74] on span "In mẫu tem hàng tự cấu hình" at bounding box center [795, 75] width 147 height 18
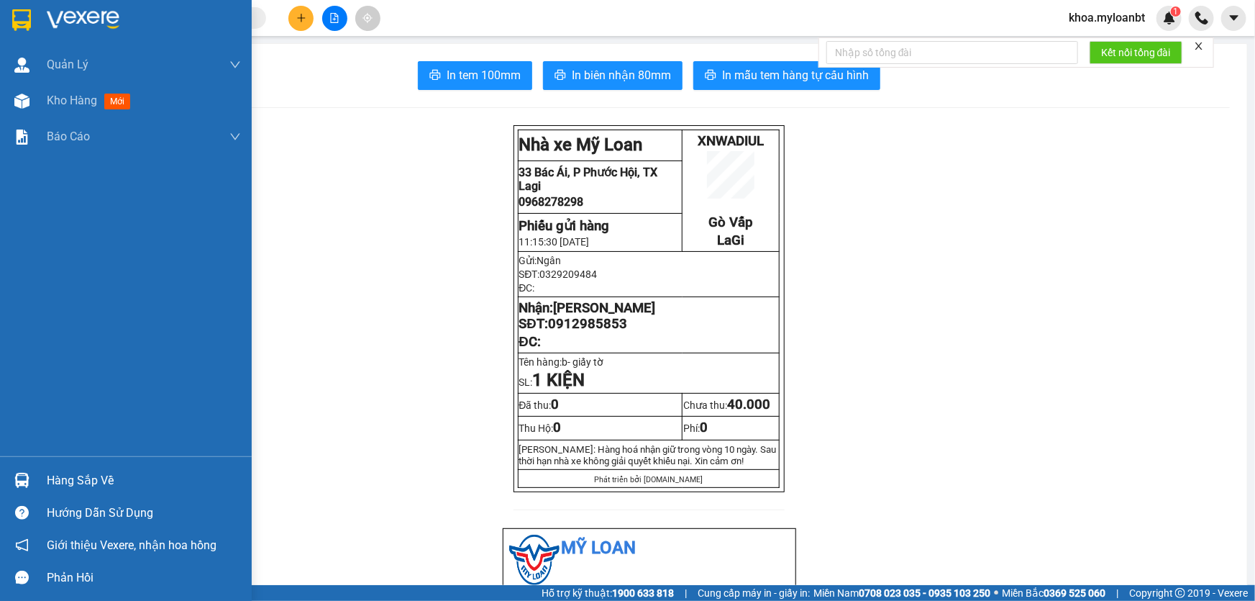
click at [7, 482] on div "Hàng sắp về" at bounding box center [126, 480] width 252 height 32
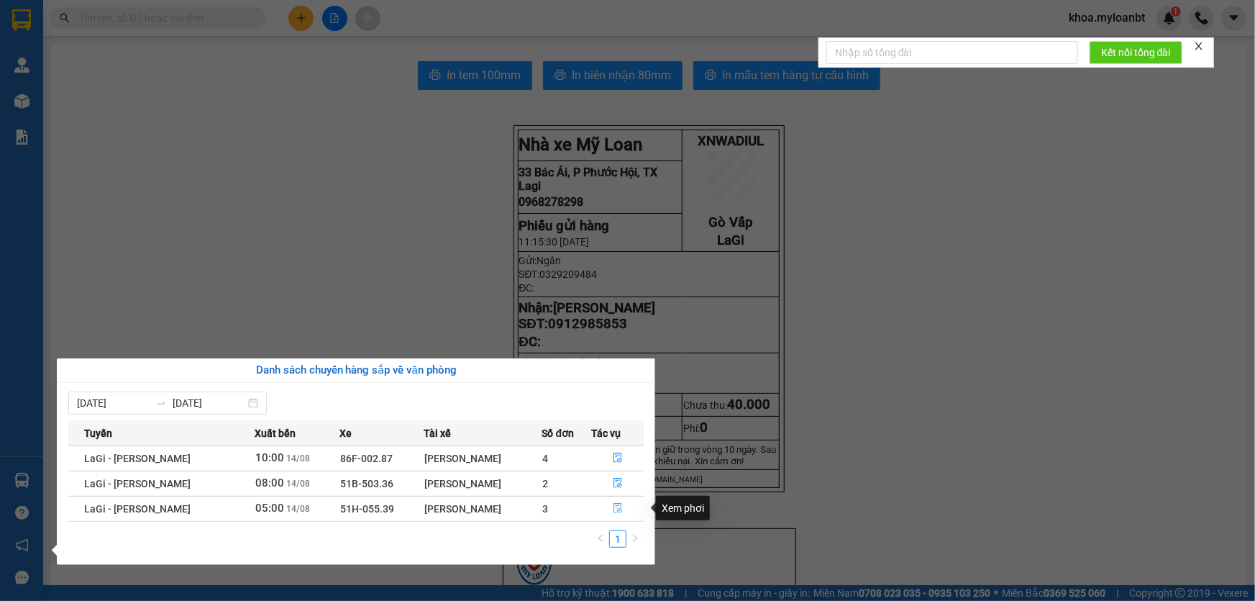
click at [625, 498] on button "button" at bounding box center [618, 508] width 51 height 23
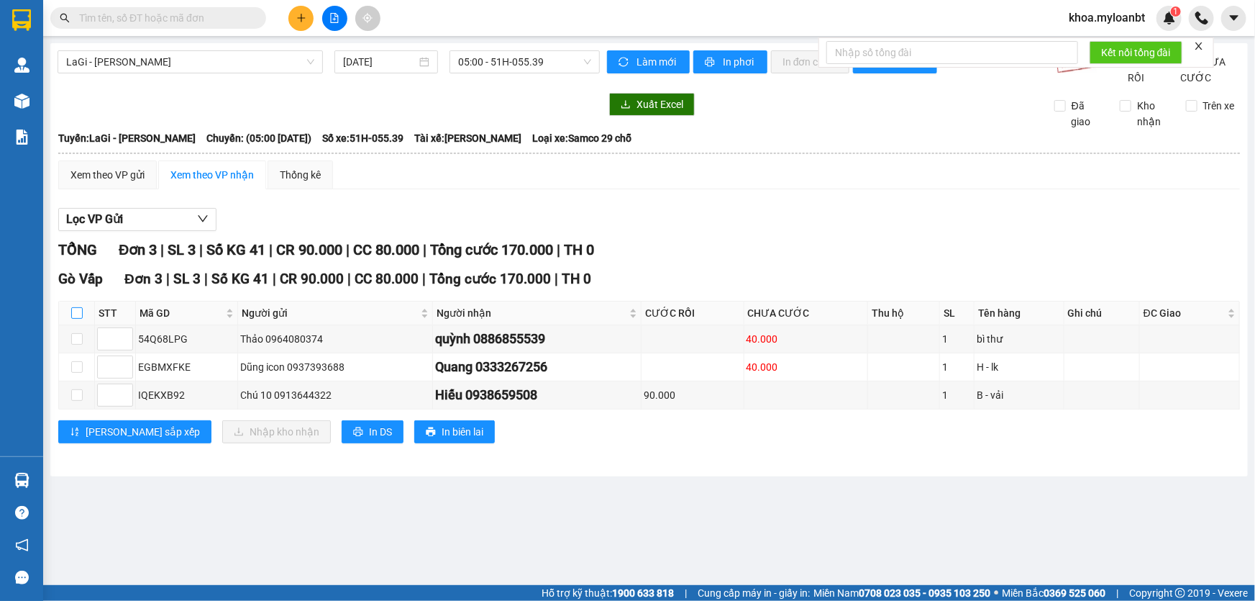
click at [72, 319] on input "checkbox" at bounding box center [77, 313] width 12 height 12
checkbox input "true"
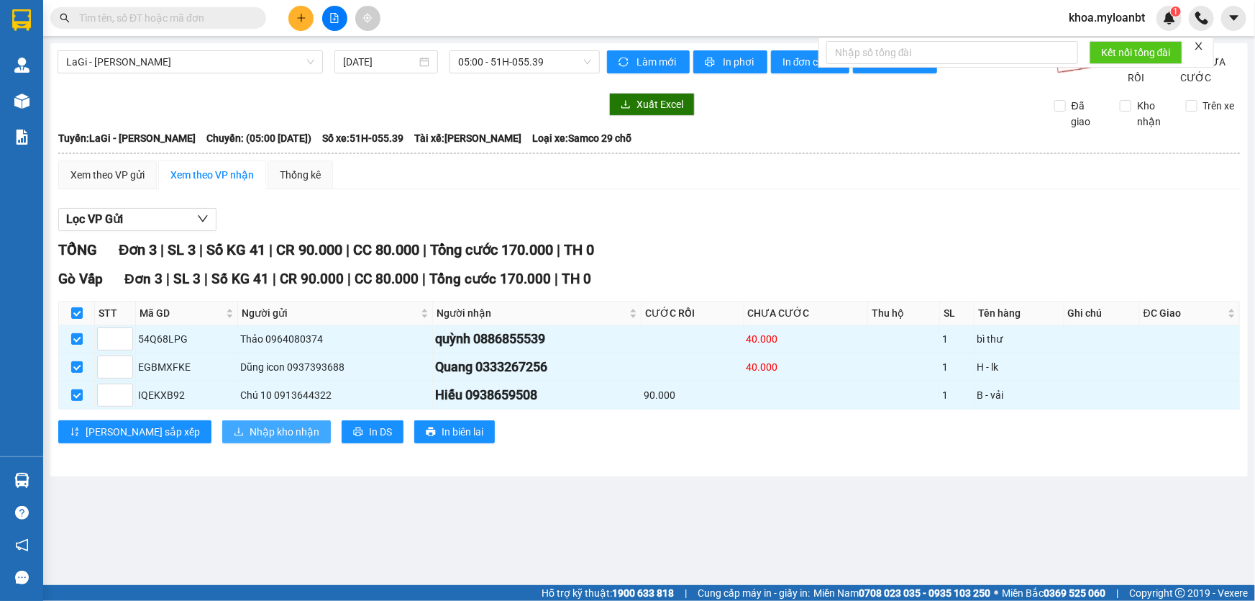
click at [250, 439] on span "Nhập kho nhận" at bounding box center [285, 432] width 70 height 16
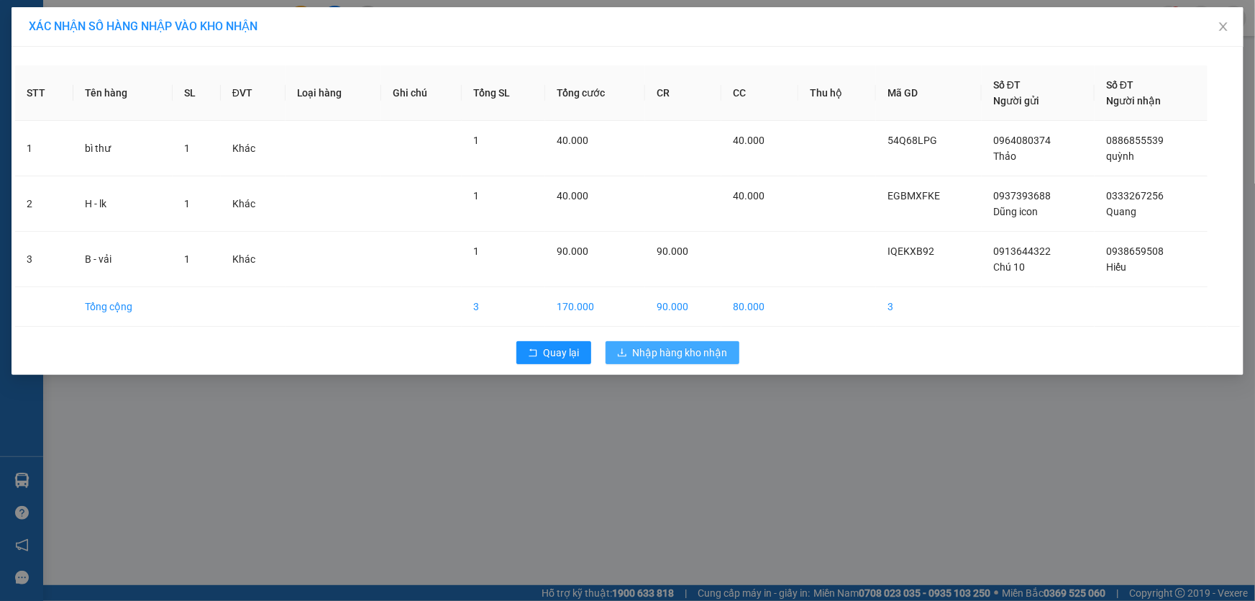
click at [647, 354] on span "Nhập hàng kho nhận" at bounding box center [680, 353] width 95 height 16
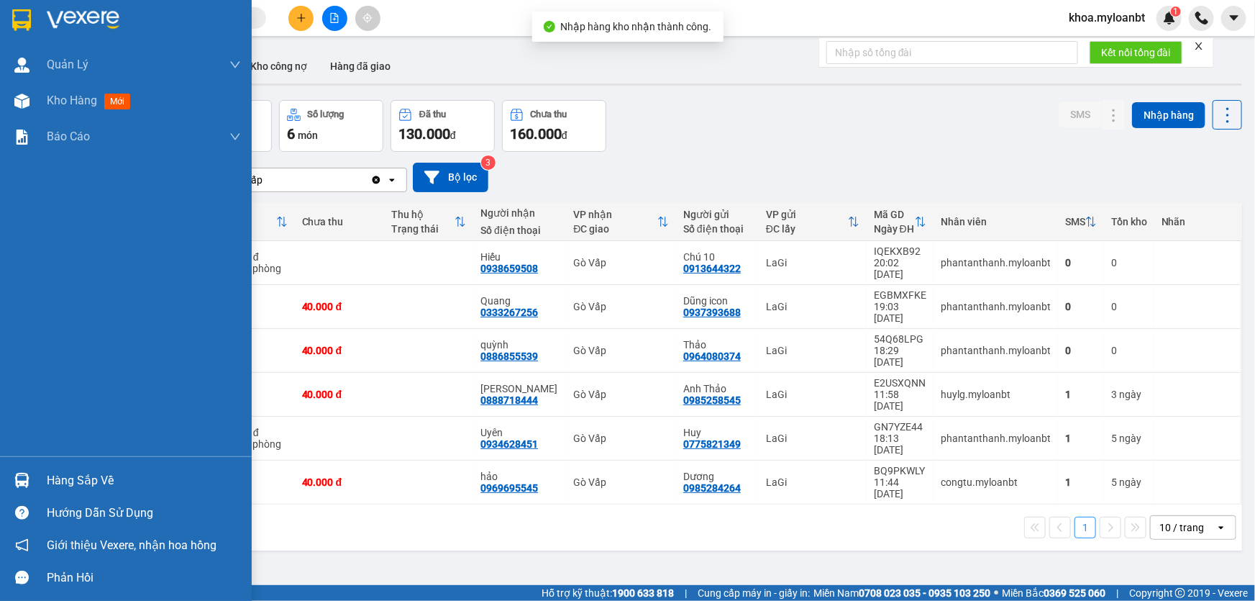
click at [30, 465] on div "Hàng sắp về" at bounding box center [126, 480] width 252 height 32
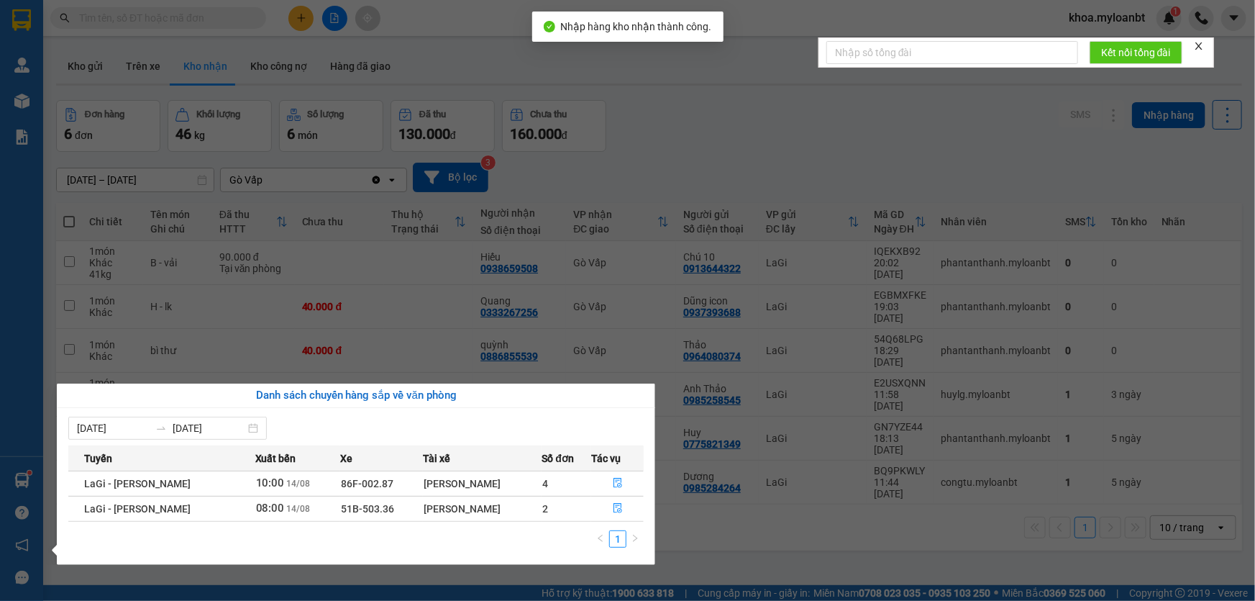
click at [570, 511] on td "2" at bounding box center [567, 508] width 50 height 25
click at [608, 509] on button "button" at bounding box center [617, 508] width 51 height 23
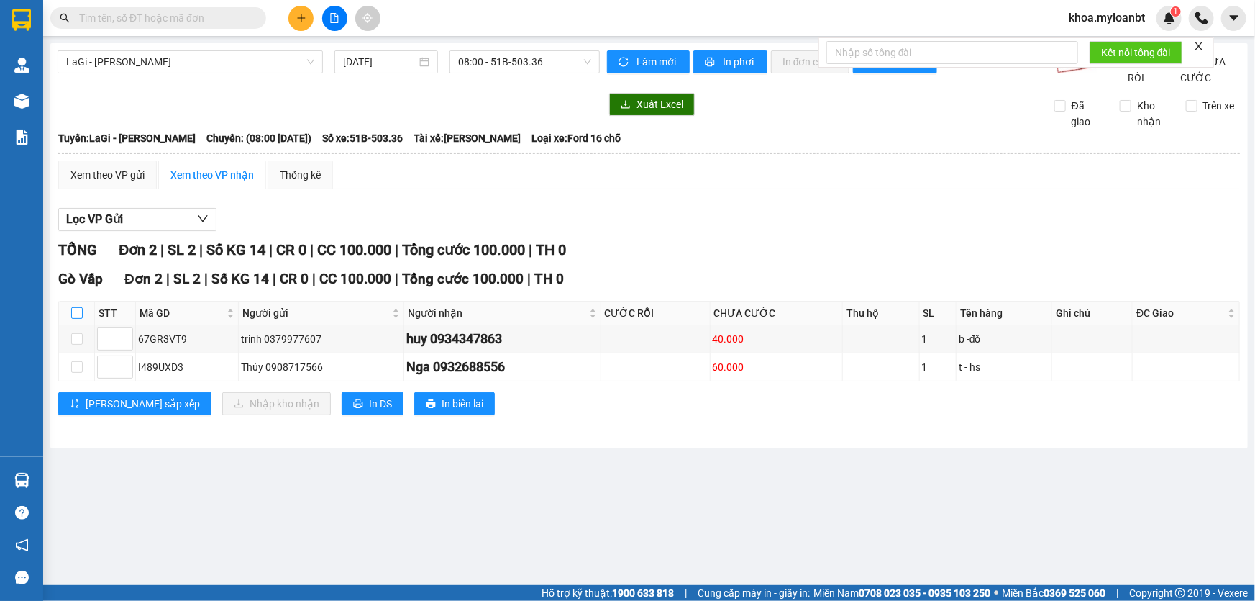
click at [73, 319] on input "checkbox" at bounding box center [77, 313] width 12 height 12
checkbox input "true"
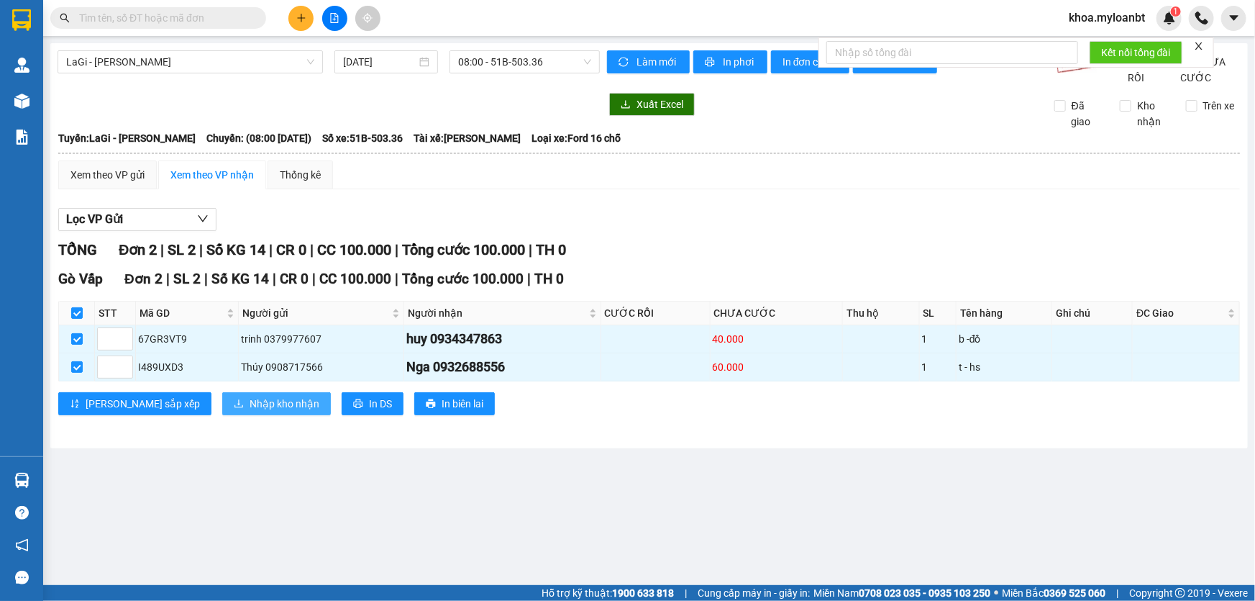
click at [250, 411] on span "Nhập kho nhận" at bounding box center [285, 404] width 70 height 16
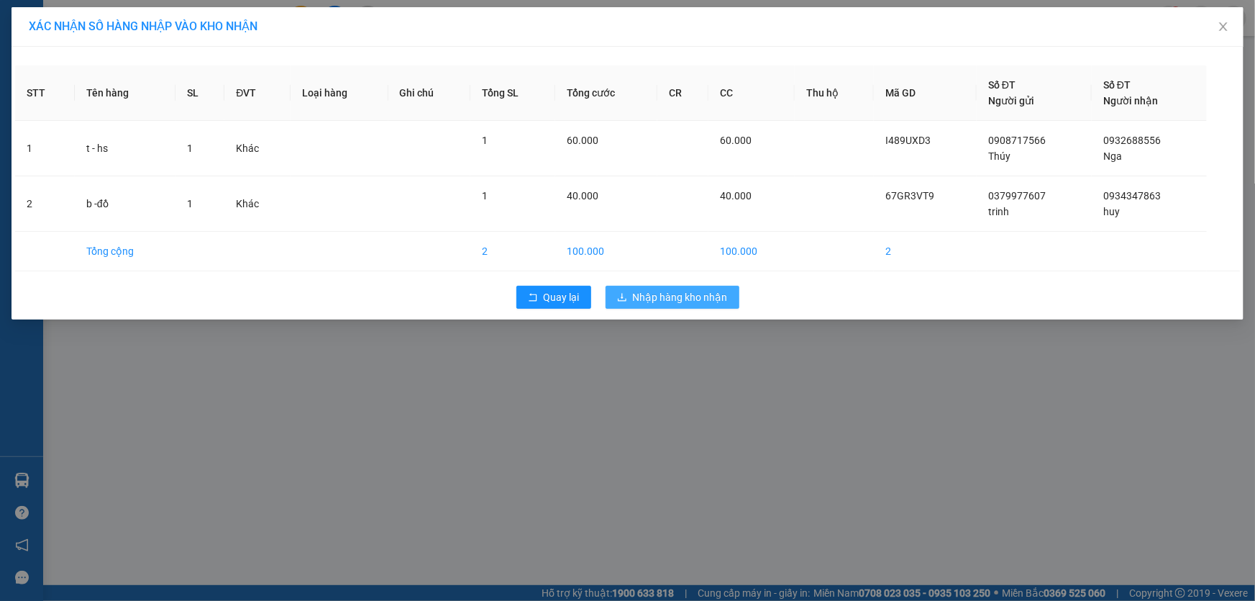
click at [678, 301] on span "Nhập hàng kho nhận" at bounding box center [680, 297] width 95 height 16
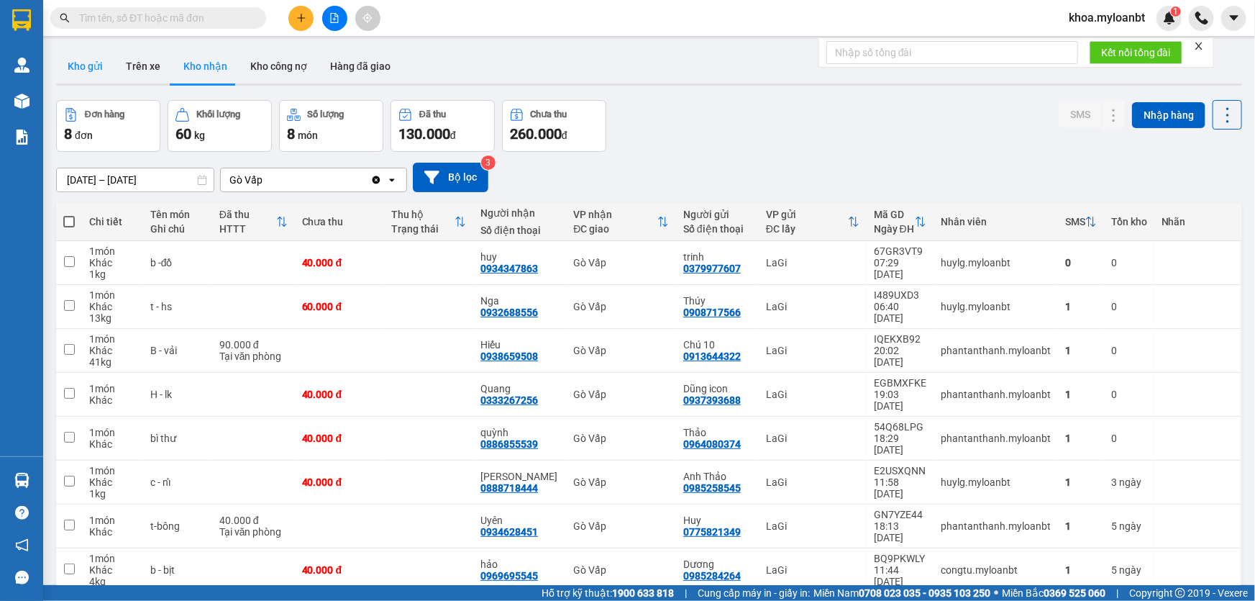
click at [101, 73] on button "Kho gửi" at bounding box center [85, 66] width 58 height 35
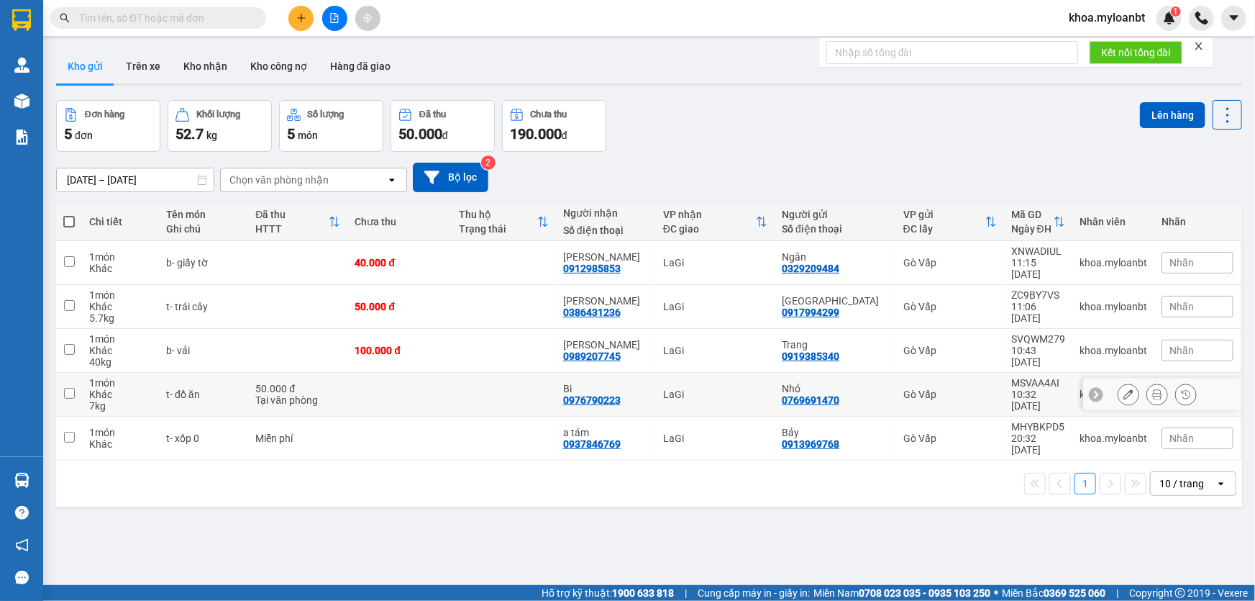
click at [340, 394] on div "Tại văn phòng" at bounding box center [297, 400] width 85 height 12
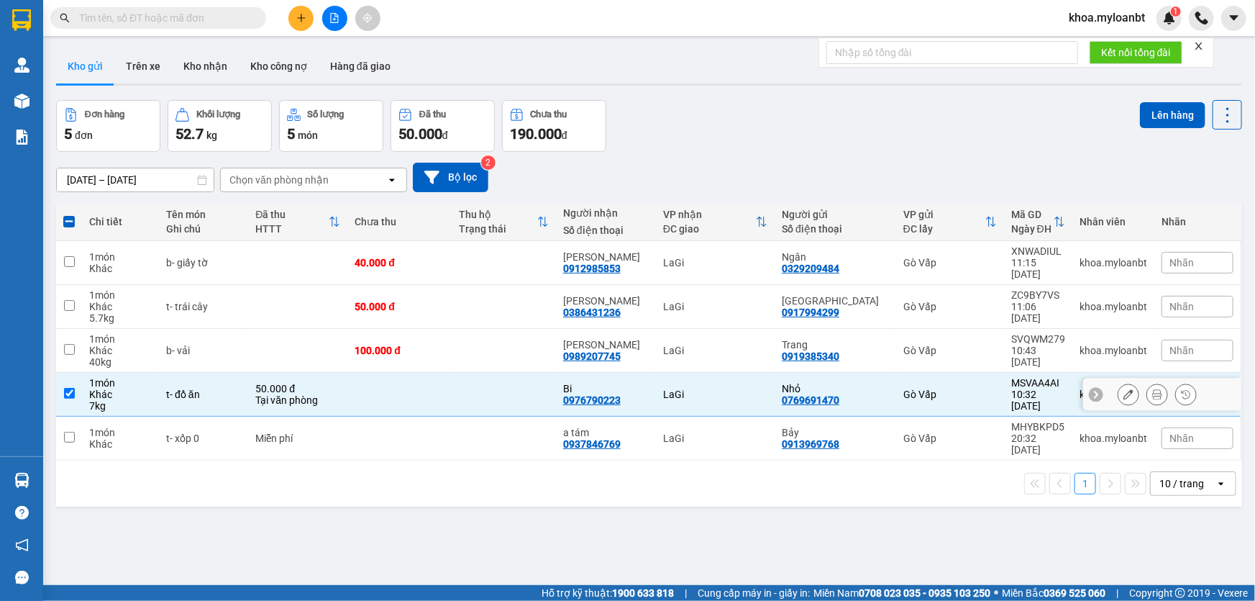
click at [375, 381] on td at bounding box center [399, 395] width 104 height 44
checkbox input "false"
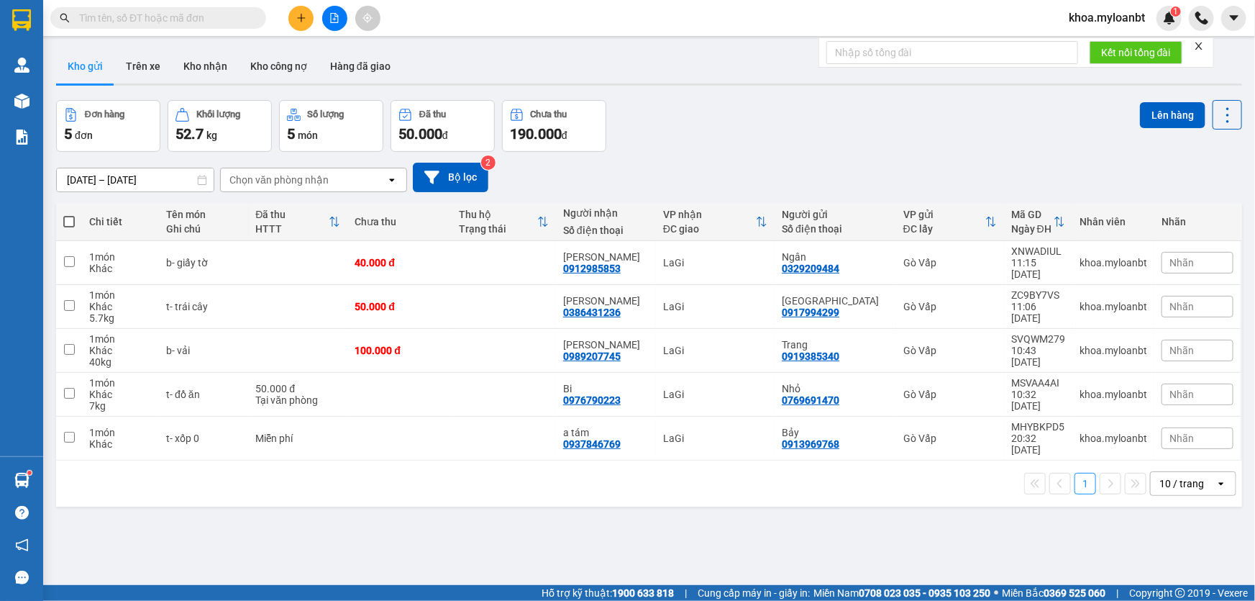
click at [181, 11] on input "text" at bounding box center [164, 18] width 170 height 16
click at [178, 21] on input "text" at bounding box center [164, 18] width 170 height 16
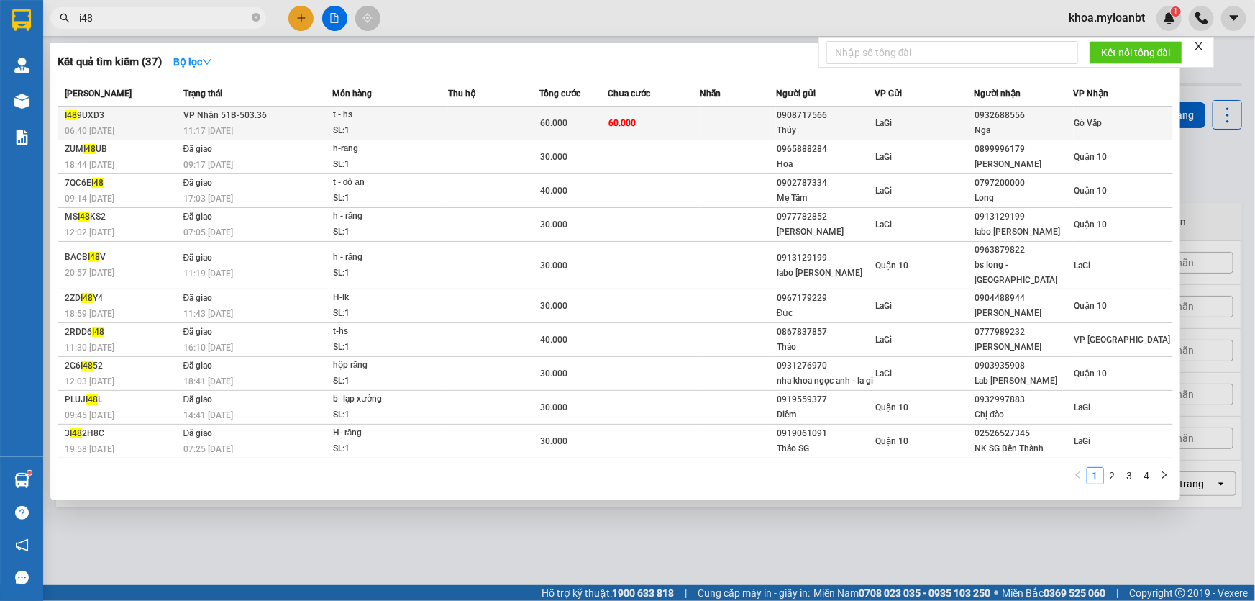
type input "i48"
click at [627, 128] on span "60.000" at bounding box center [622, 123] width 27 height 12
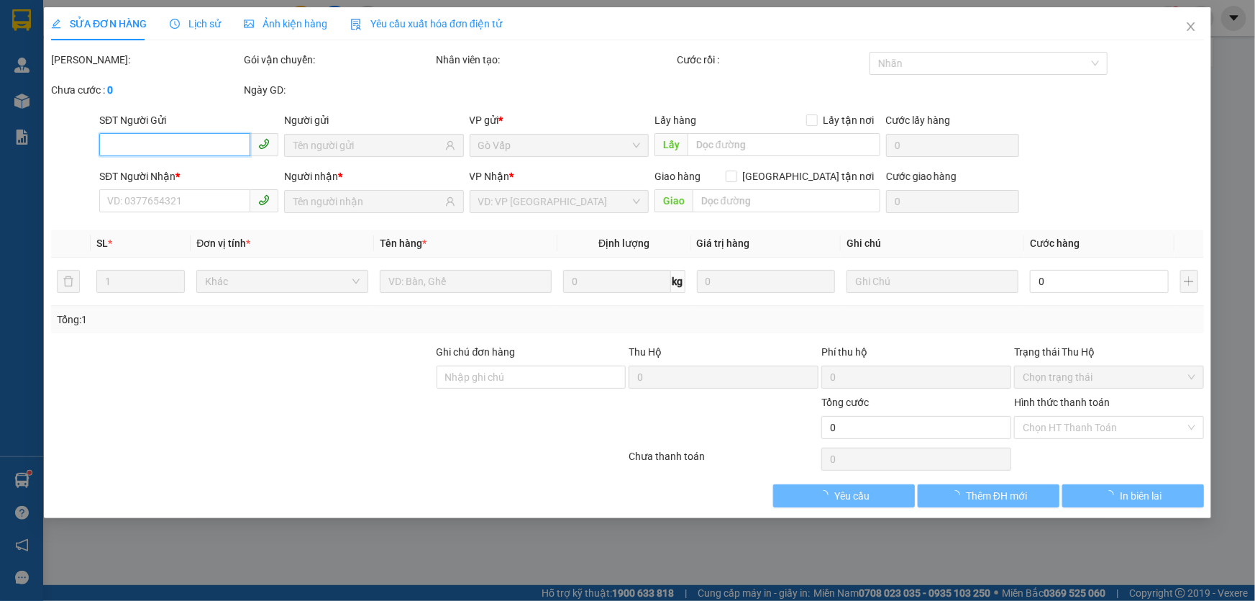
type input "0908717566"
type input "Thúy"
type input "0932688556"
type input "Nga"
type input "60.000"
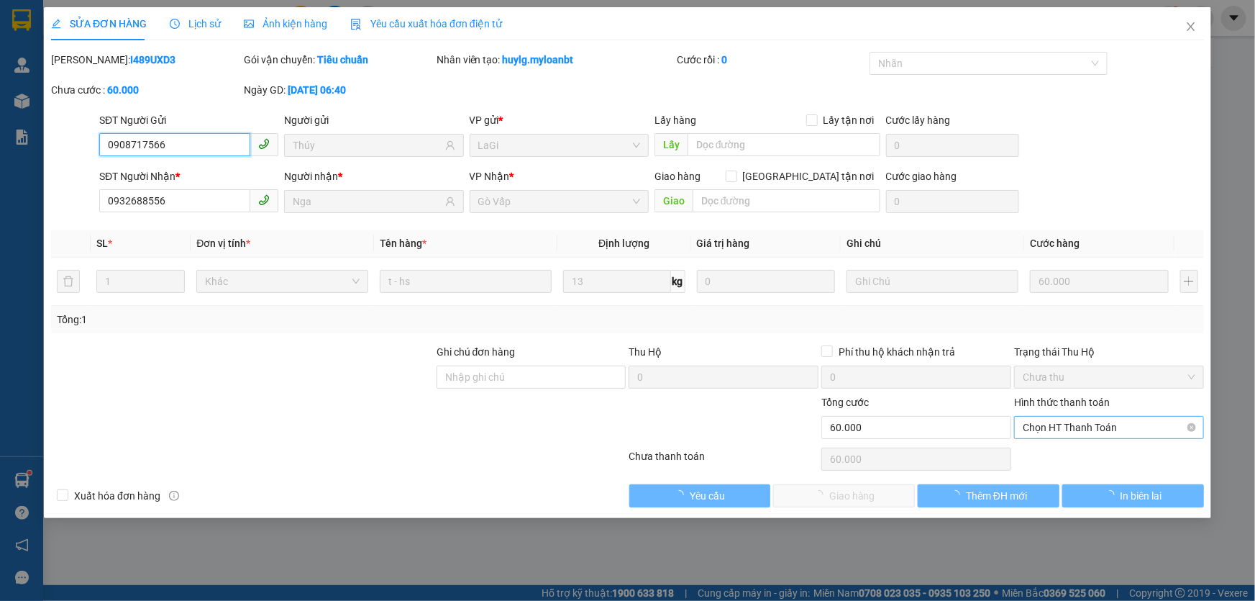
click at [1107, 421] on span "Chọn HT Thanh Toán" at bounding box center [1109, 427] width 173 height 22
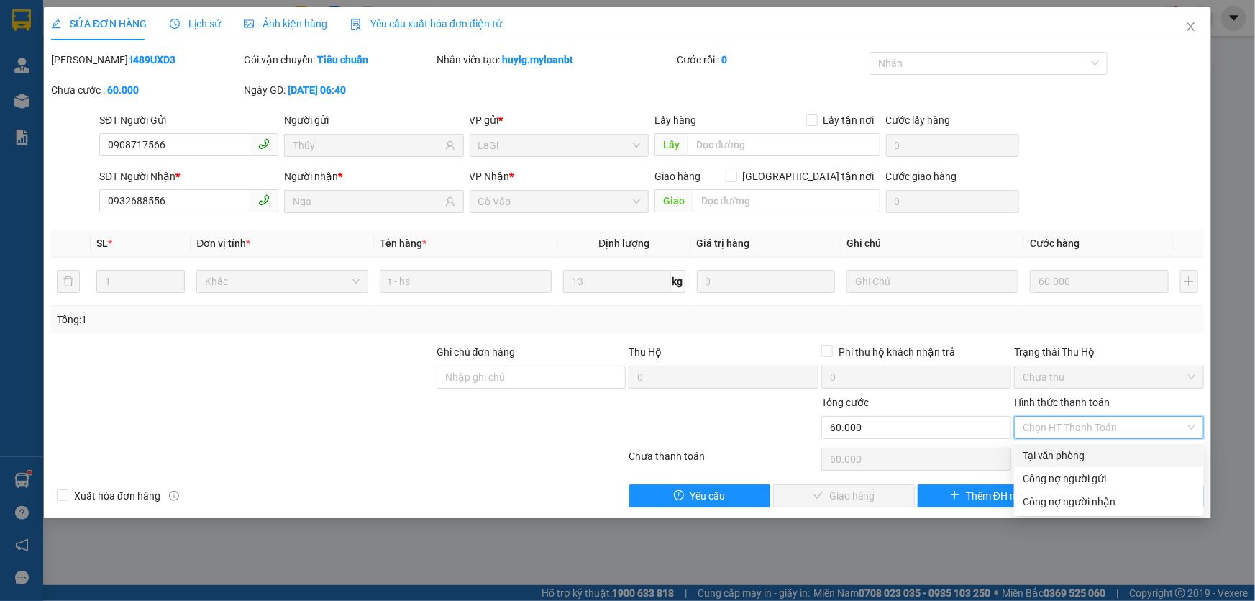
click at [1090, 456] on div "Tại văn phòng" at bounding box center [1109, 455] width 173 height 16
type input "0"
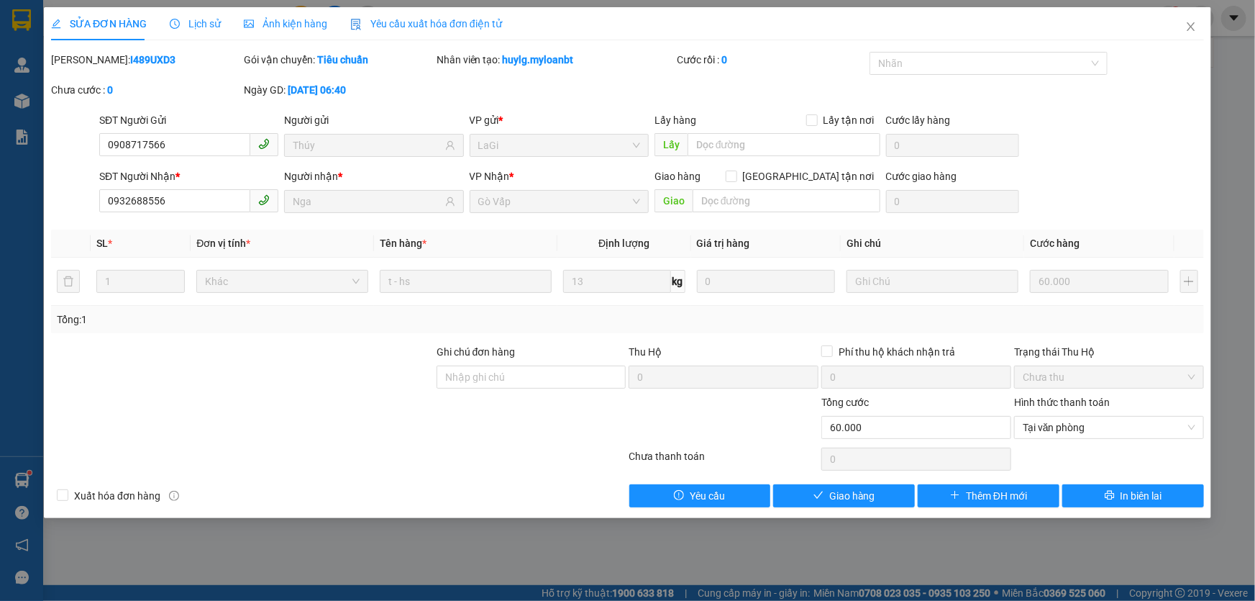
drag, startPoint x: 881, startPoint y: 476, endPoint x: 852, endPoint y: 504, distance: 40.2
click at [878, 482] on div "Total Paid Fee 0 Total UnPaid Fee 60.000 Cash Collection Total Fee Mã ĐH: I489U…" at bounding box center [627, 279] width 1153 height 455
click at [853, 504] on button "Giao hàng" at bounding box center [844, 495] width 142 height 23
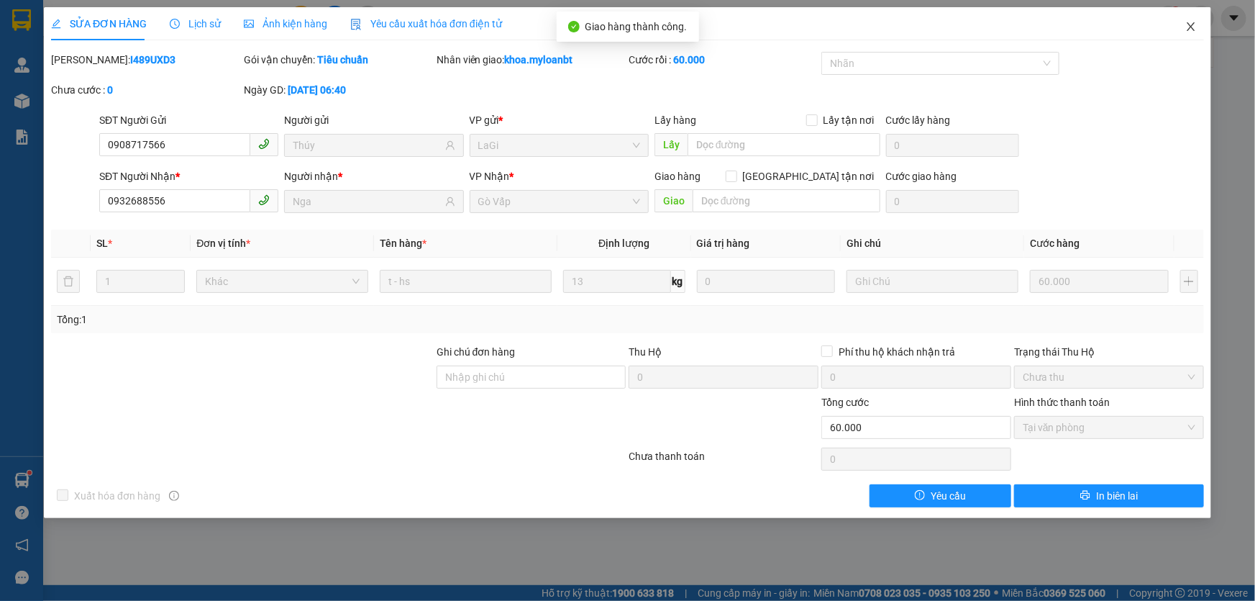
click at [1201, 24] on span "Close" at bounding box center [1191, 27] width 40 height 40
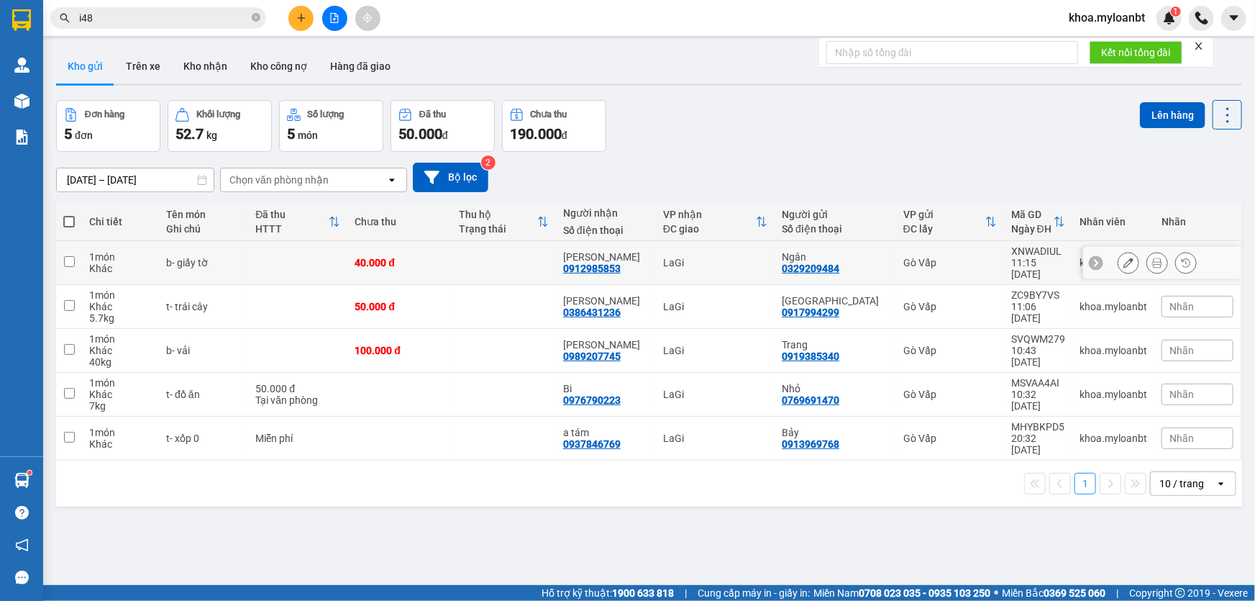
click at [151, 252] on div "1 món" at bounding box center [120, 257] width 63 height 12
checkbox input "true"
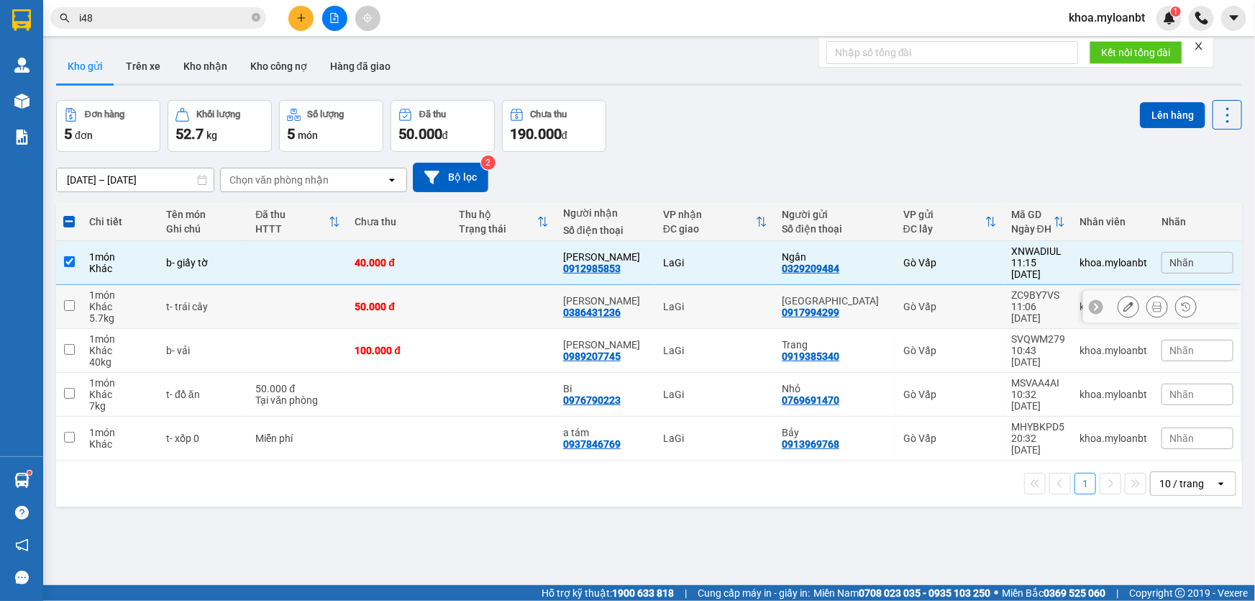
click at [183, 285] on td "t- trái cây" at bounding box center [203, 307] width 89 height 44
checkbox input "true"
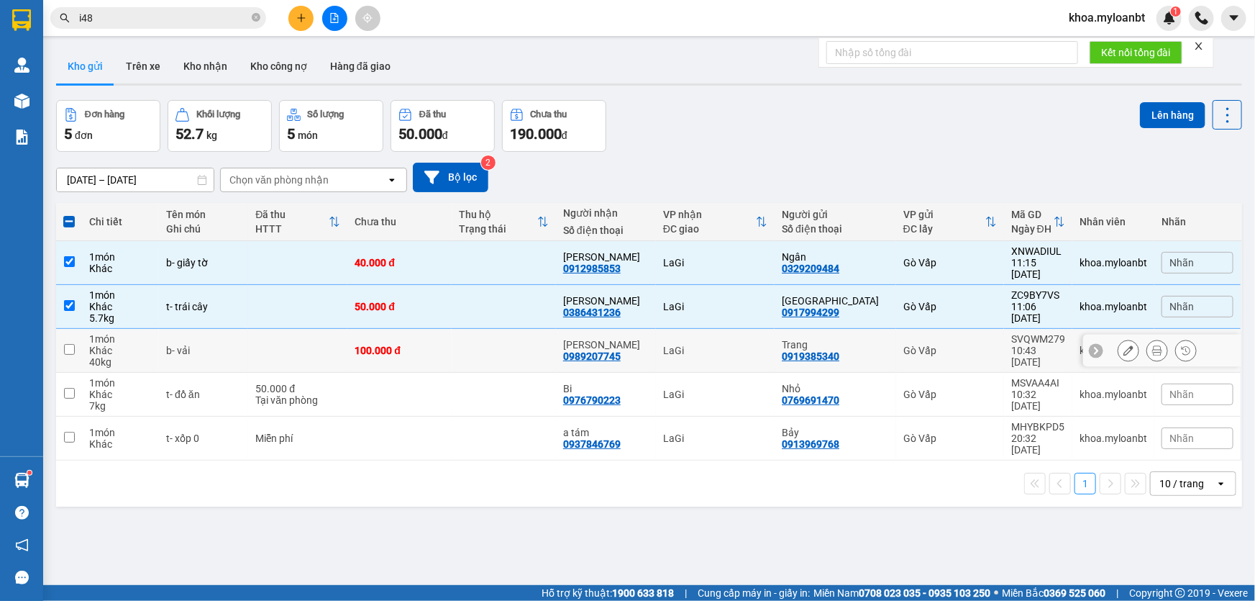
click at [196, 331] on td "b- vải" at bounding box center [203, 351] width 89 height 44
checkbox input "true"
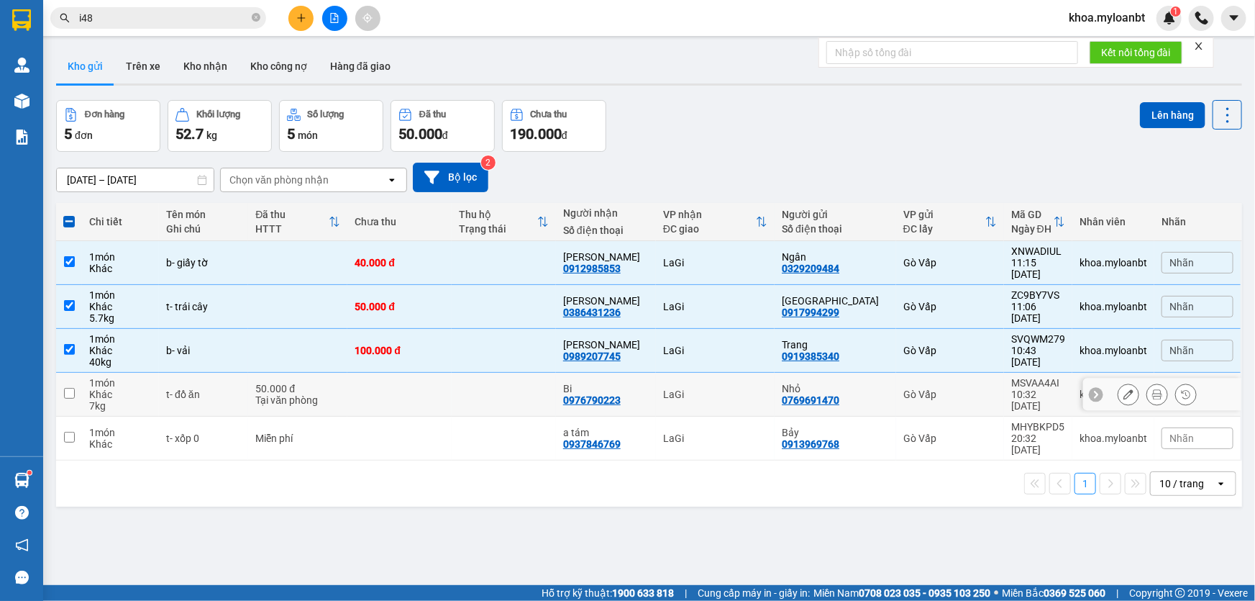
click at [217, 388] on div "t- đồ ăn" at bounding box center [203, 394] width 75 height 12
checkbox input "true"
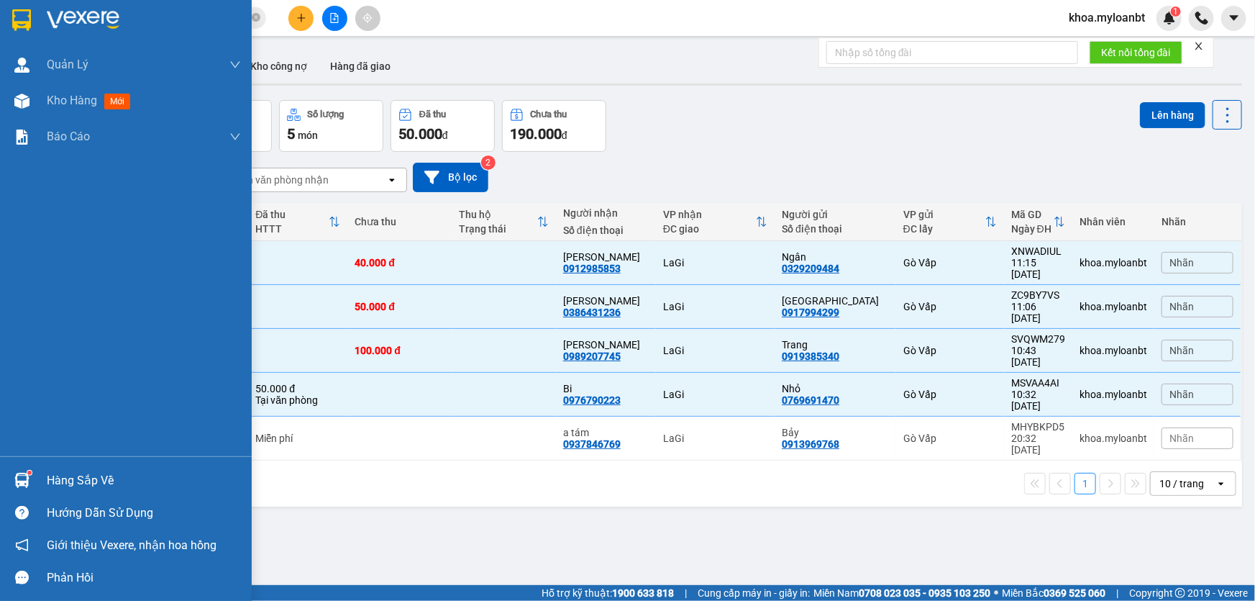
click at [19, 466] on div "Hàng sắp về" at bounding box center [126, 480] width 252 height 32
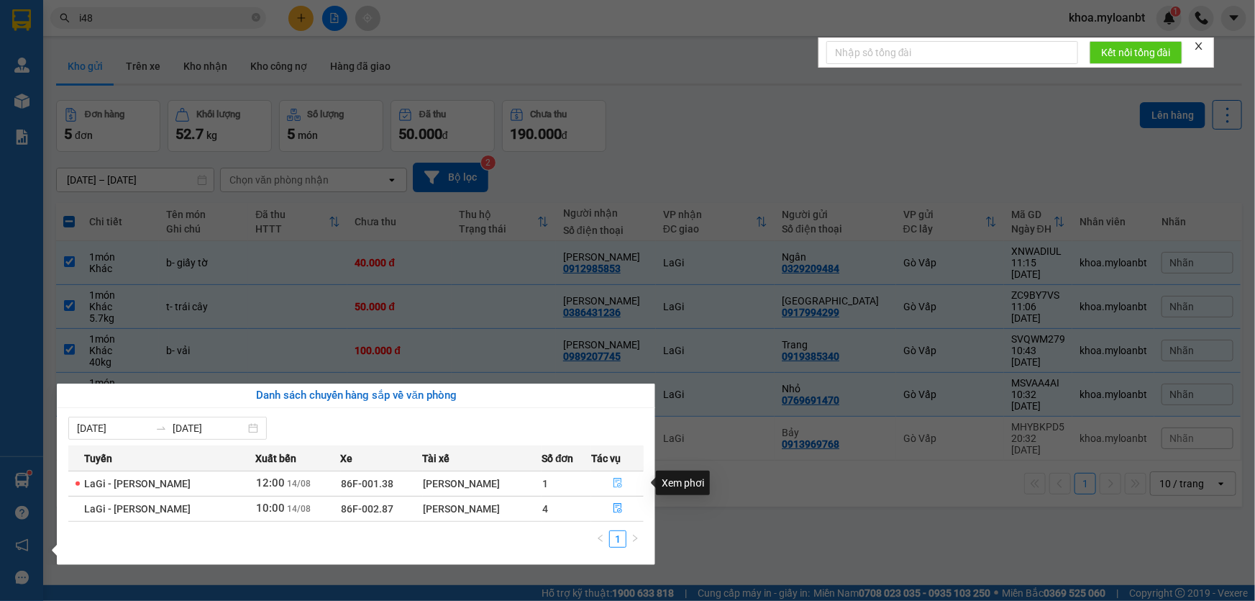
click at [609, 485] on button "button" at bounding box center [617, 483] width 51 height 23
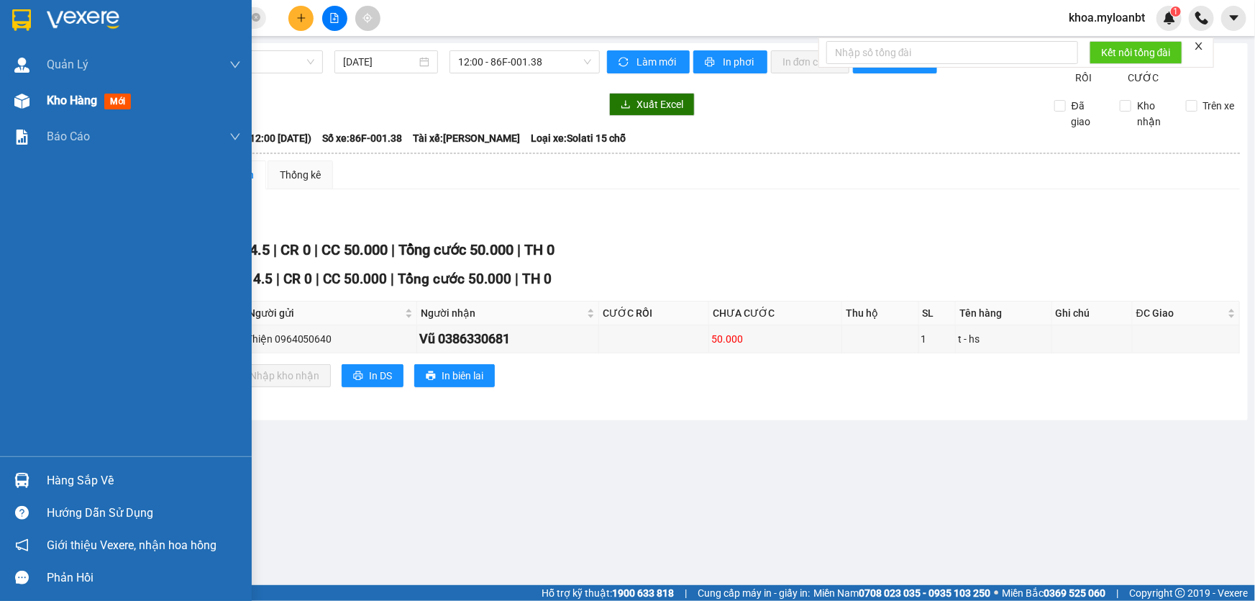
click at [16, 113] on div at bounding box center [21, 100] width 25 height 25
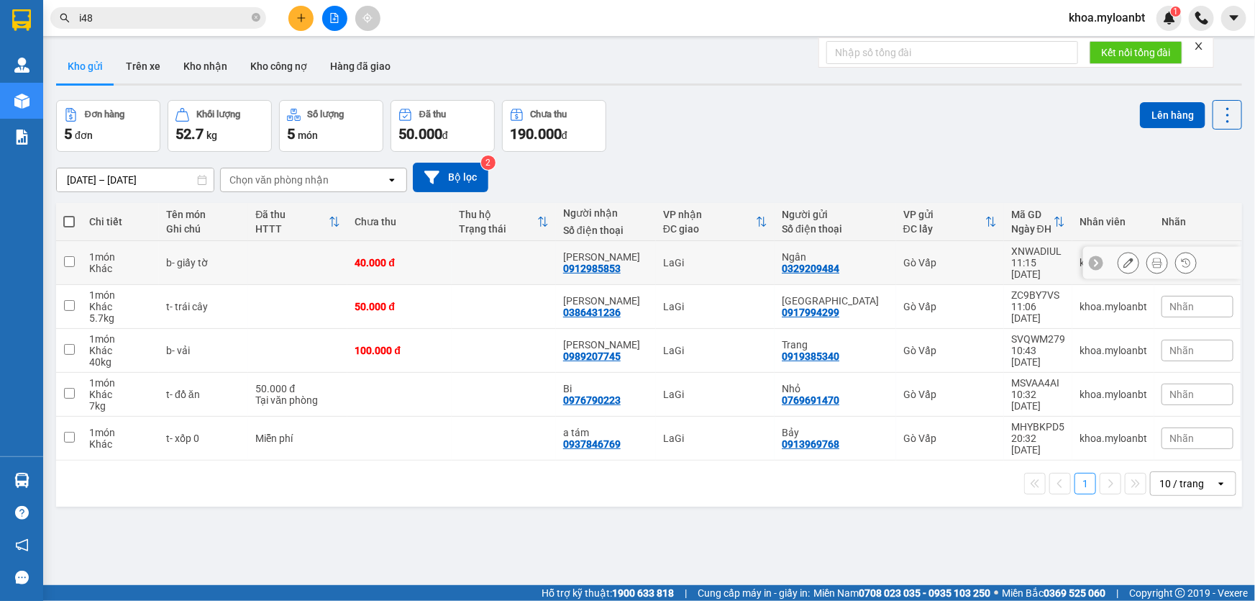
click at [329, 257] on td at bounding box center [297, 263] width 99 height 44
checkbox input "true"
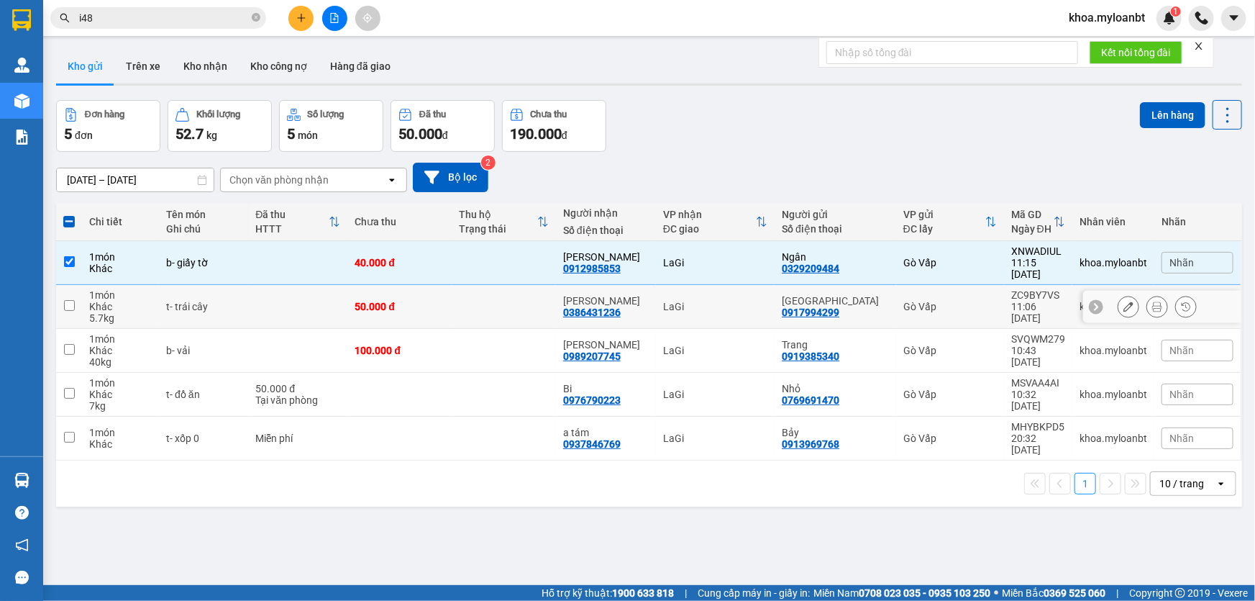
click at [322, 305] on td at bounding box center [297, 307] width 99 height 44
checkbox input "true"
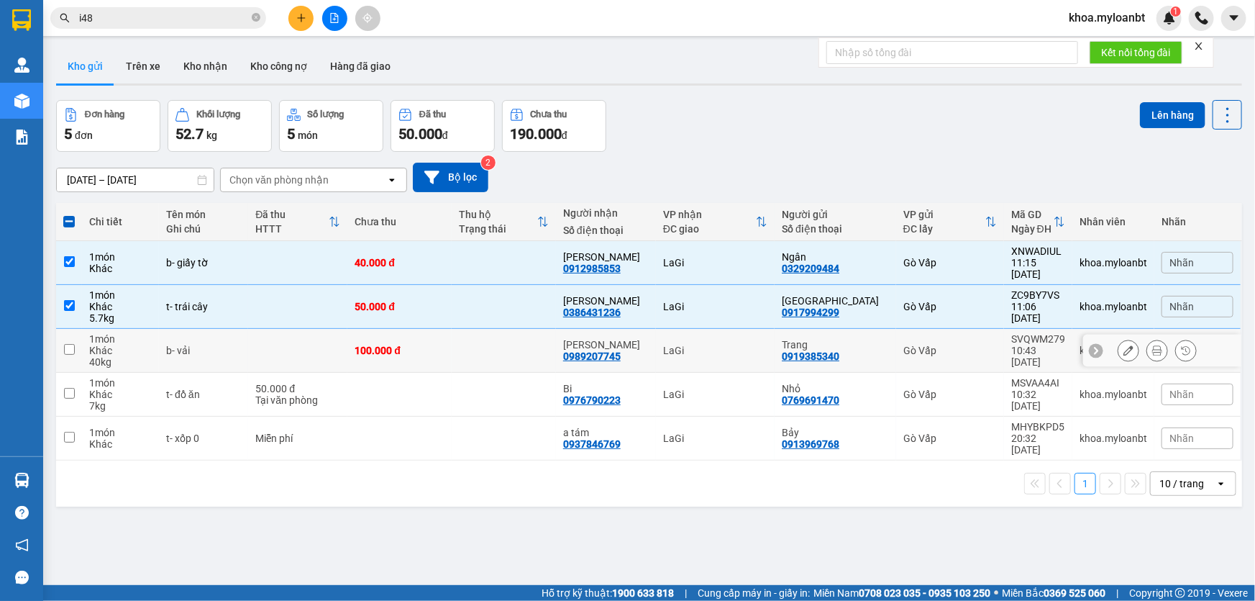
click at [318, 352] on td at bounding box center [297, 351] width 99 height 44
checkbox input "true"
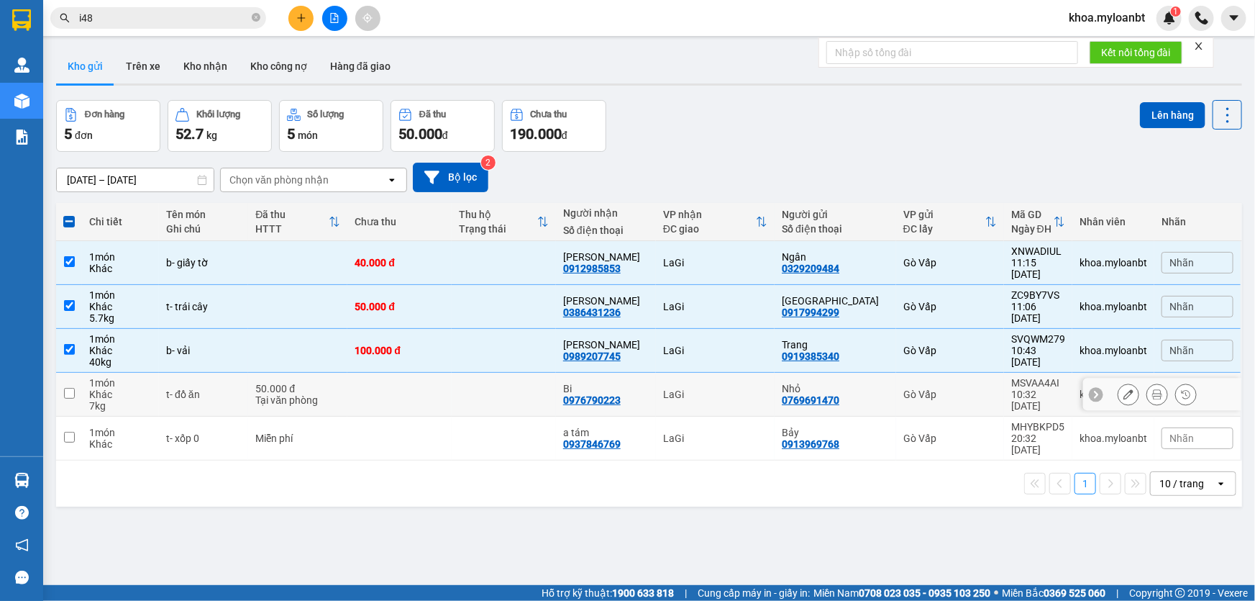
click at [329, 394] on div "Tại văn phòng" at bounding box center [297, 400] width 85 height 12
checkbox input "true"
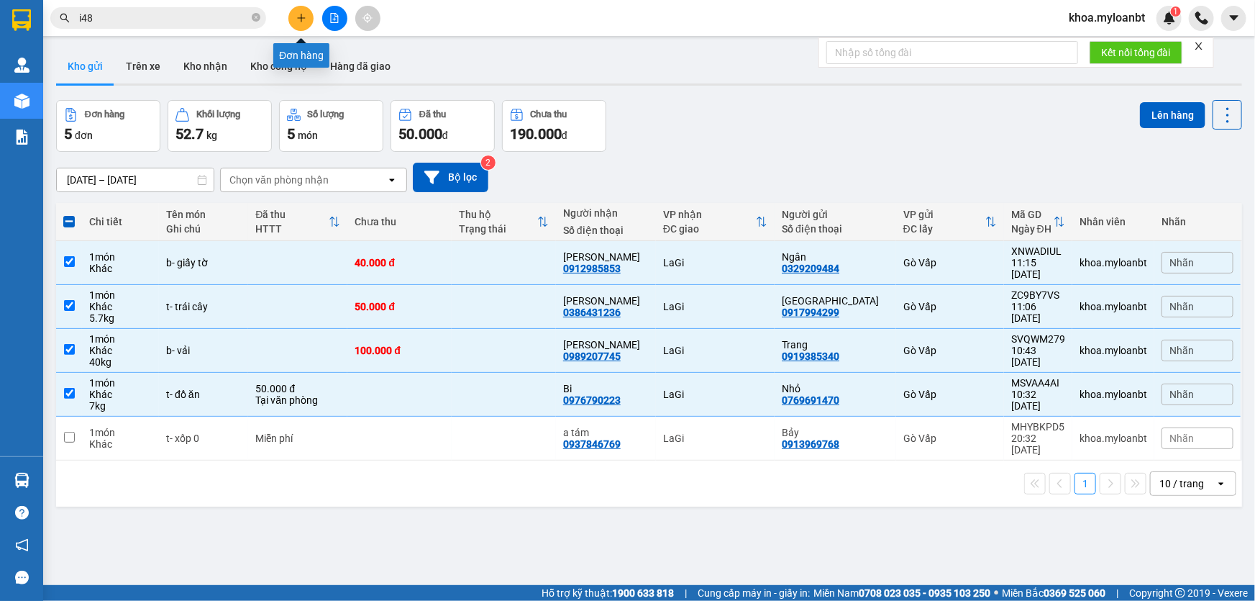
click at [289, 14] on button at bounding box center [300, 18] width 25 height 25
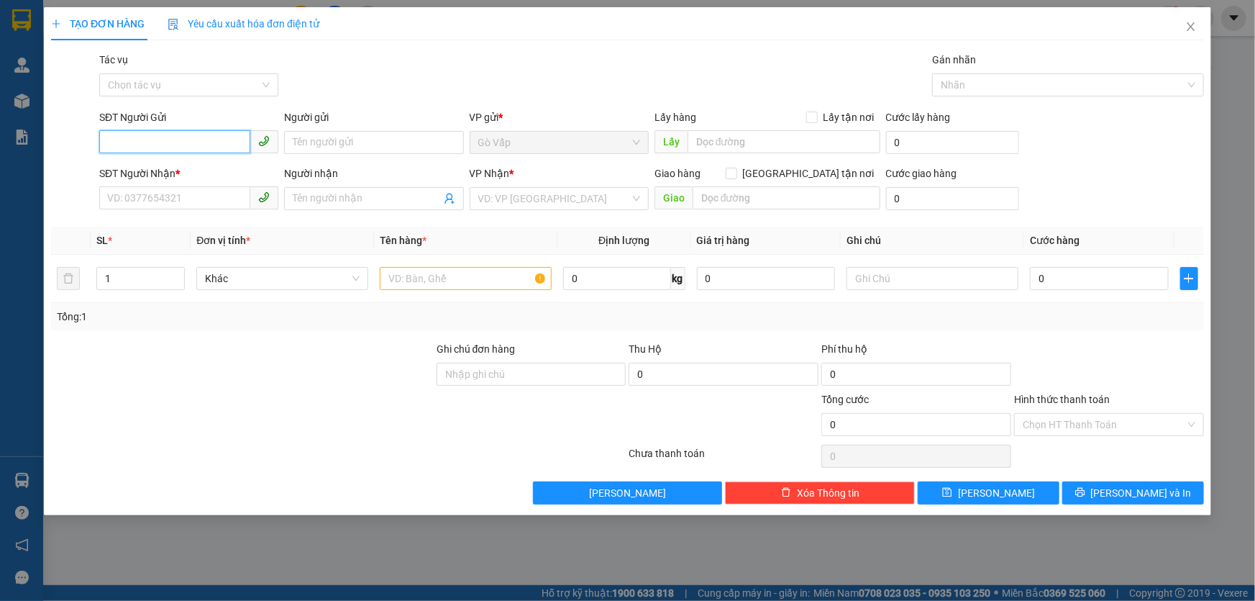
click at [192, 148] on input "SĐT Người Gửi" at bounding box center [174, 141] width 151 height 23
click at [174, 169] on div "0907721615 - Phương" at bounding box center [189, 171] width 162 height 16
type input "0907721615"
type input "Phương"
type input "0356930750"
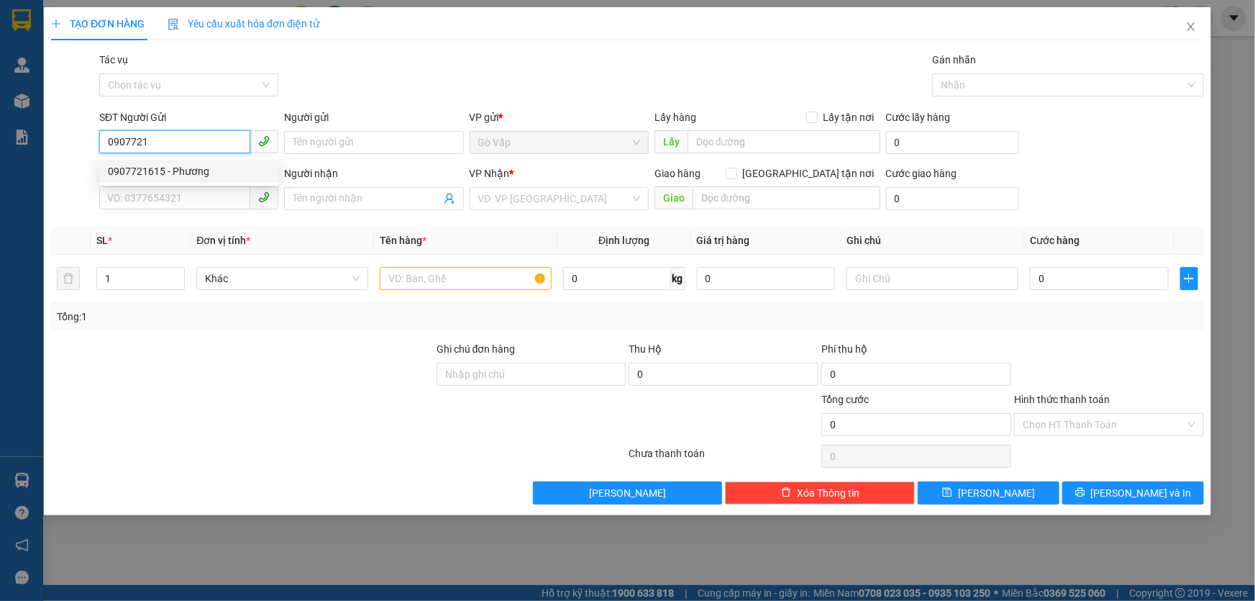
type input "My"
type input "0907721615"
click at [468, 280] on input "text" at bounding box center [466, 278] width 172 height 23
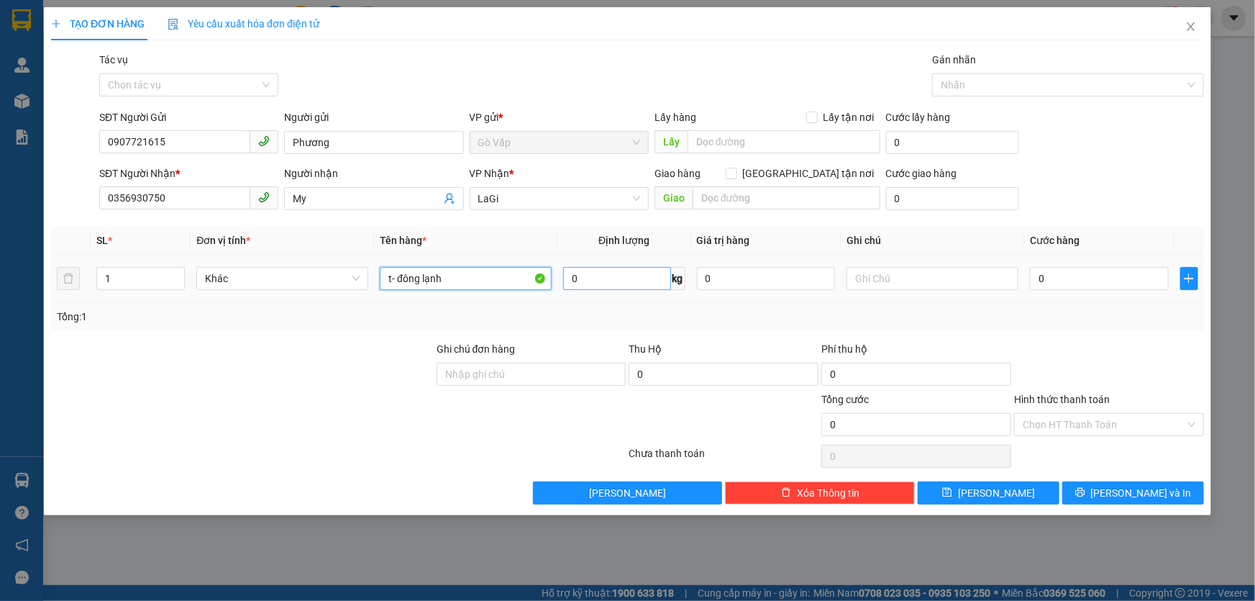
type input "t- đông lạnh"
click at [631, 272] on input "0" at bounding box center [616, 278] width 107 height 23
type input "4.9"
click at [1054, 283] on input "0" at bounding box center [1099, 278] width 139 height 23
type input "5"
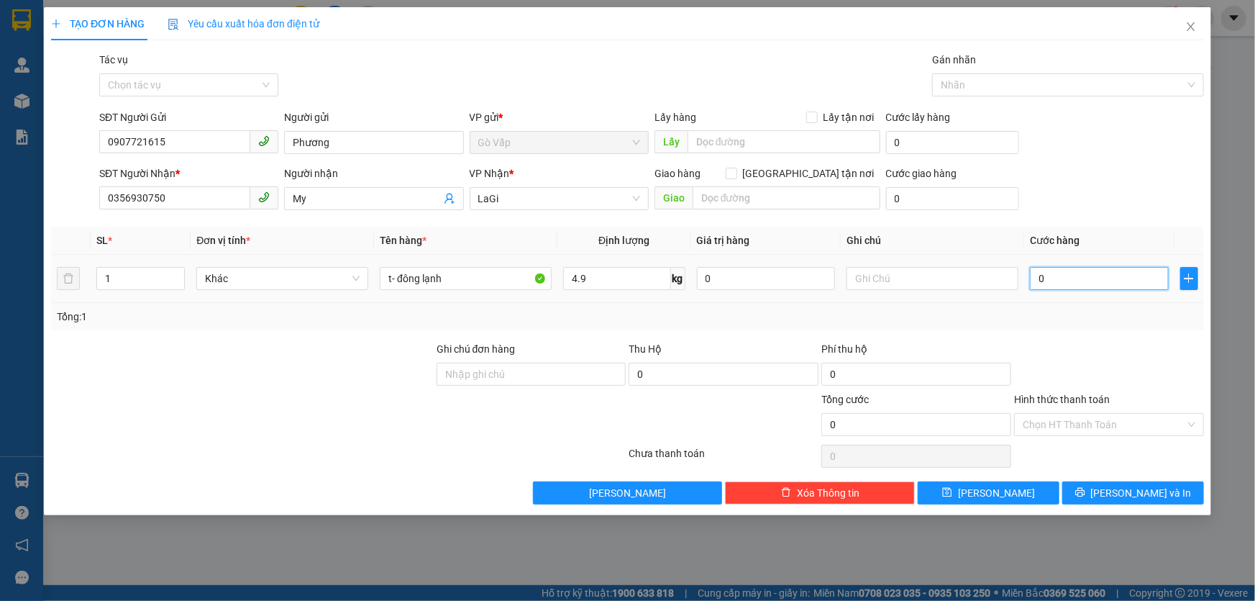
type input "5"
type input "50"
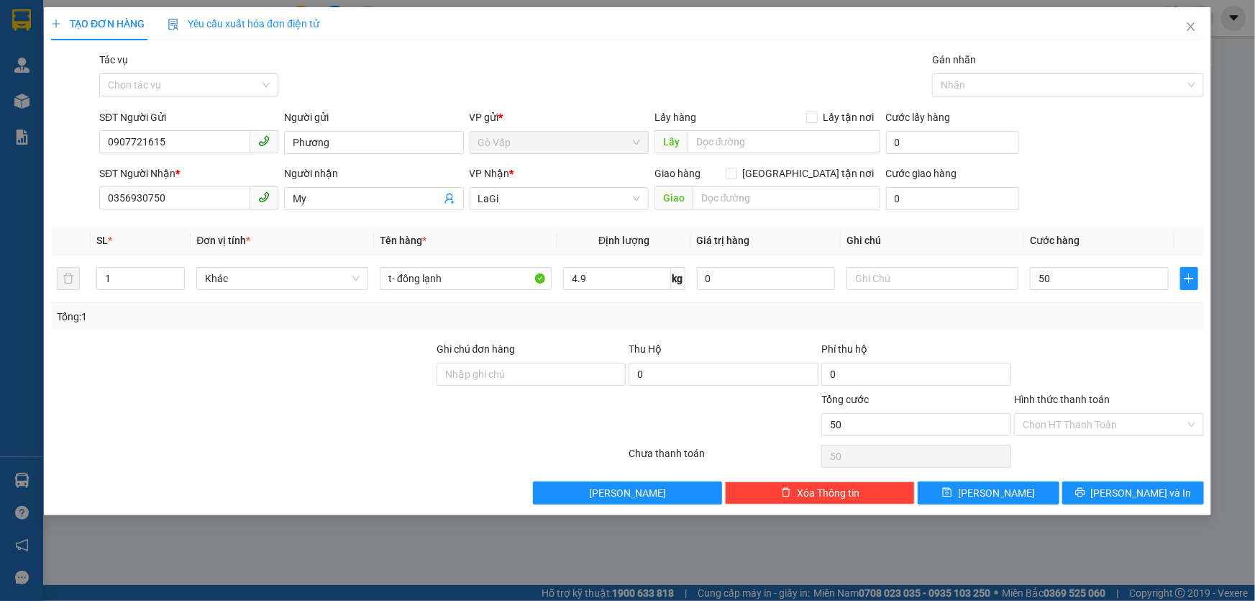
type input "50.000"
drag, startPoint x: 1065, startPoint y: 342, endPoint x: 1067, endPoint y: 366, distance: 24.5
click at [1066, 341] on div at bounding box center [1109, 366] width 193 height 50
click at [1113, 432] on input "Hình thức thanh toán" at bounding box center [1104, 425] width 163 height 22
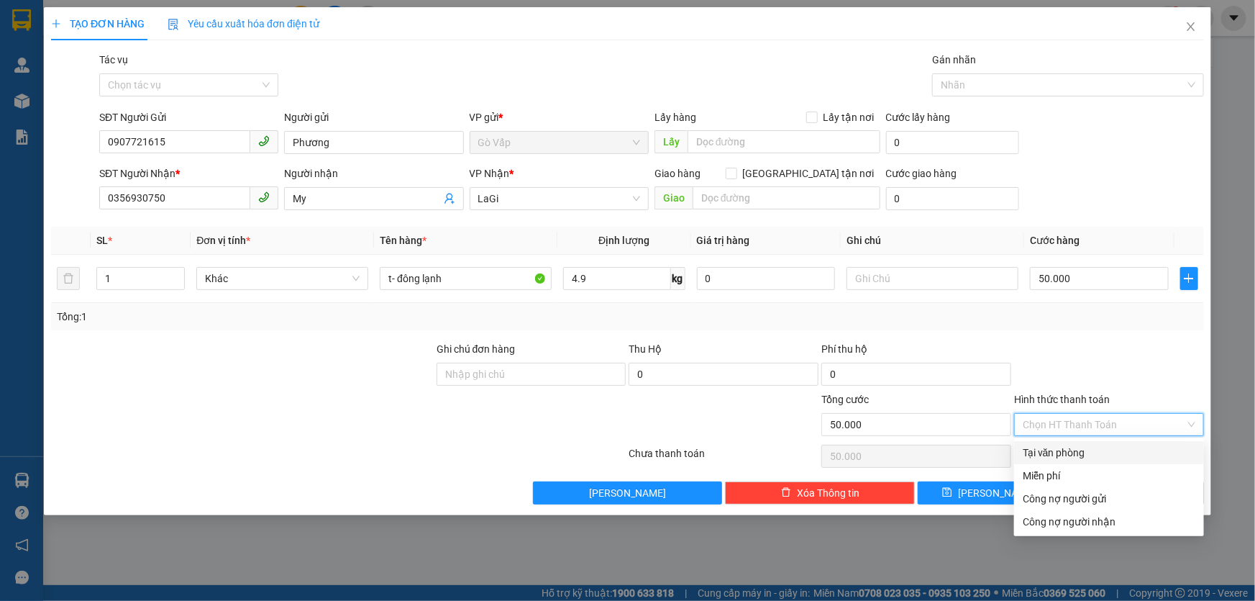
click at [1101, 461] on div "Tại văn phòng" at bounding box center [1109, 452] width 190 height 23
type input "0"
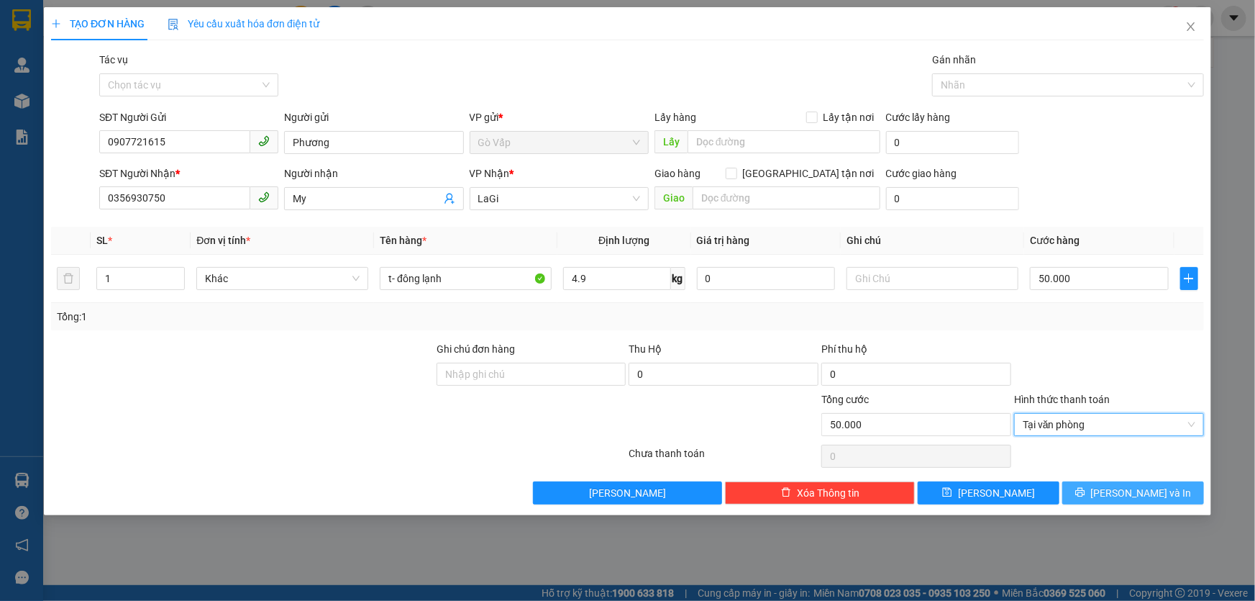
click at [1145, 496] on span "[PERSON_NAME] và In" at bounding box center [1141, 493] width 101 height 16
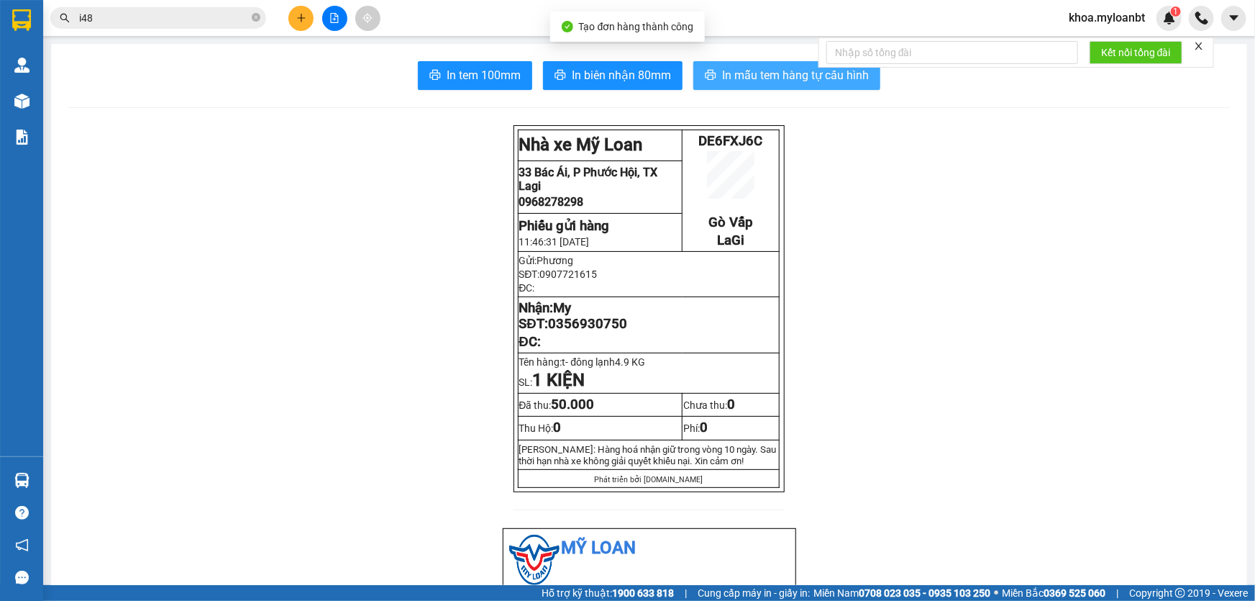
click at [693, 81] on button "In mẫu tem hàng tự cấu hình" at bounding box center [786, 75] width 187 height 29
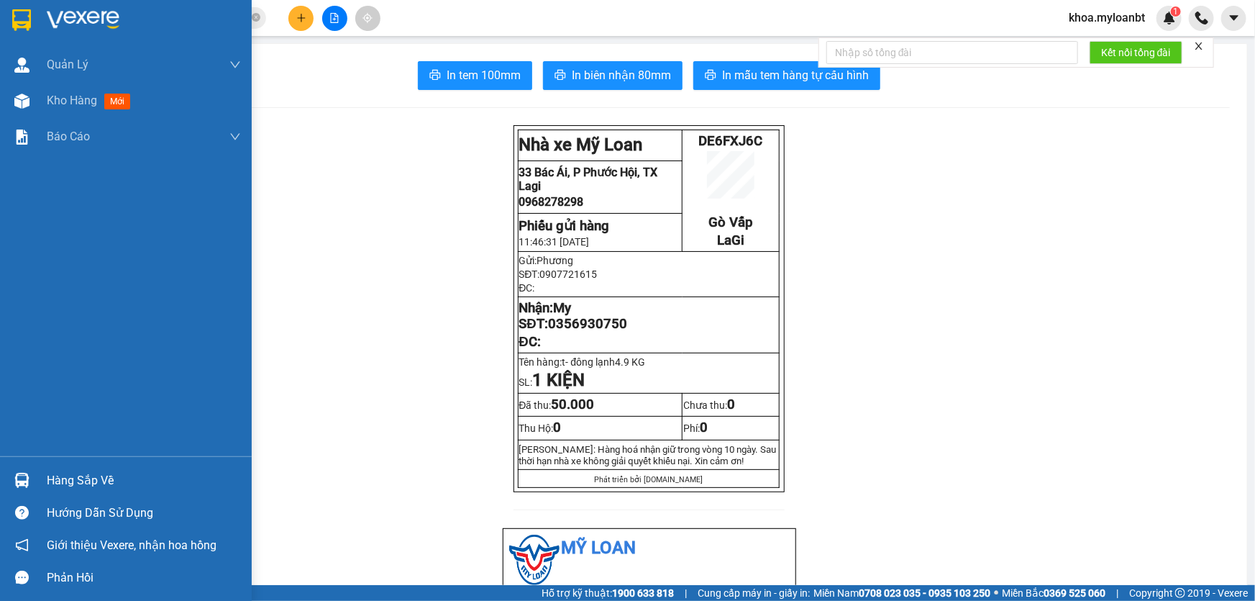
click at [23, 472] on div at bounding box center [21, 480] width 25 height 25
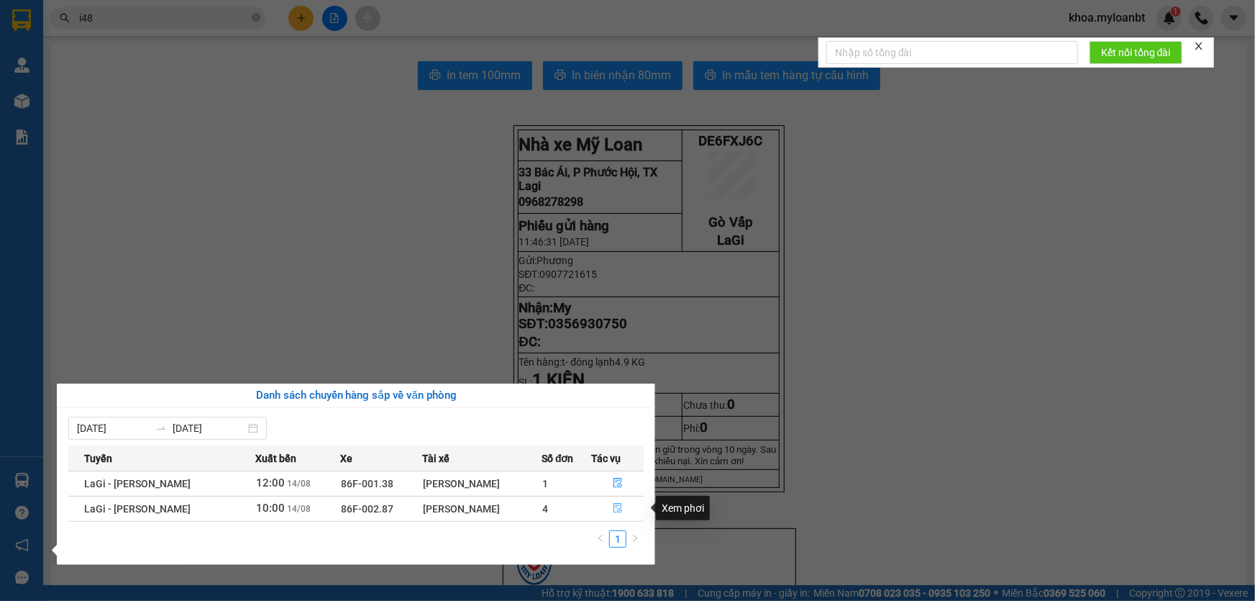
click at [599, 509] on button "button" at bounding box center [617, 508] width 51 height 23
